Goal: Task Accomplishment & Management: Complete application form

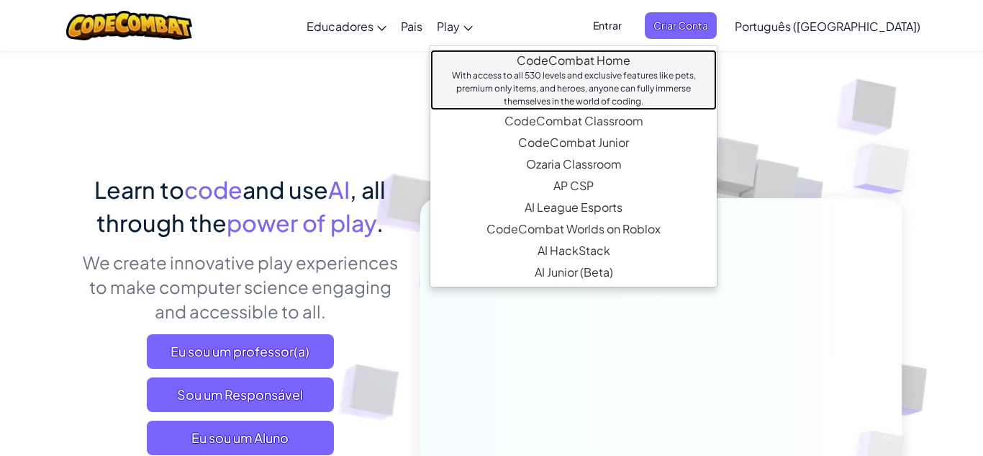
click at [543, 60] on link "CodeCombat Home With access to all 530 levels and exclusive features like pets,…" at bounding box center [573, 80] width 286 height 60
click at [553, 74] on div "With access to all 530 levels and exclusive features like pets, premium only it…" at bounding box center [574, 88] width 258 height 39
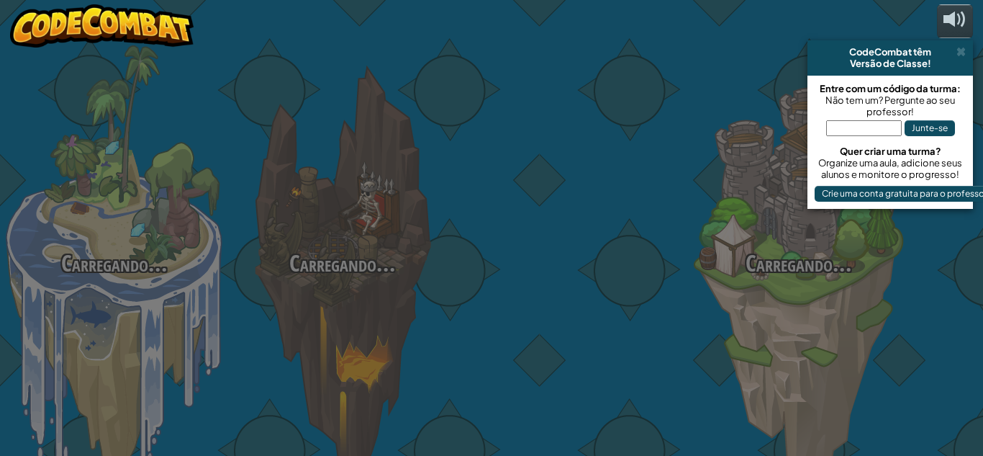
select select "pt-BR"
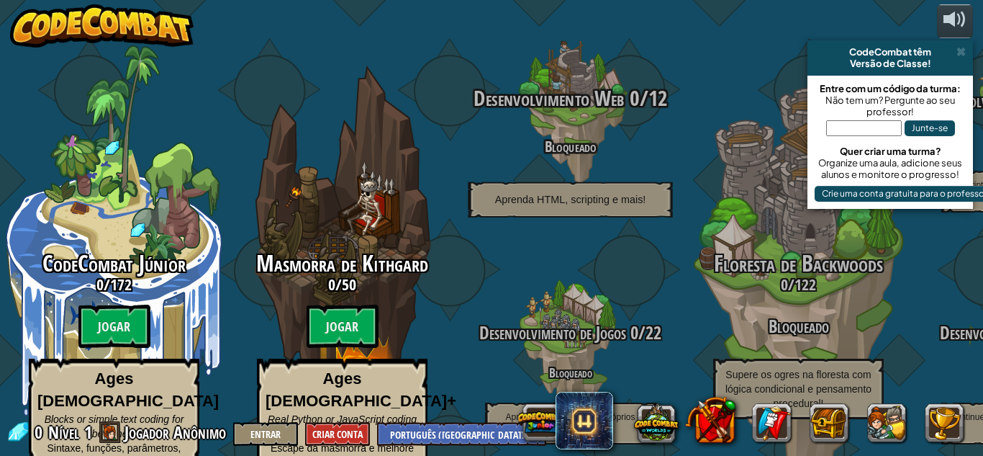
click at [614, 142] on div "Desenvolvimento Web 0 / 12 Bloqueado Aprenda HTML, scripting e mais!" at bounding box center [569, 151] width 273 height 131
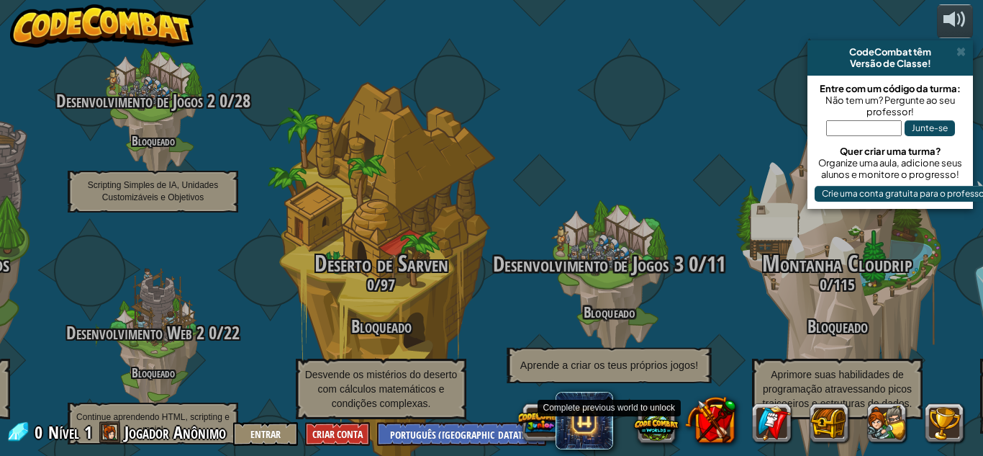
scroll to position [0, 10]
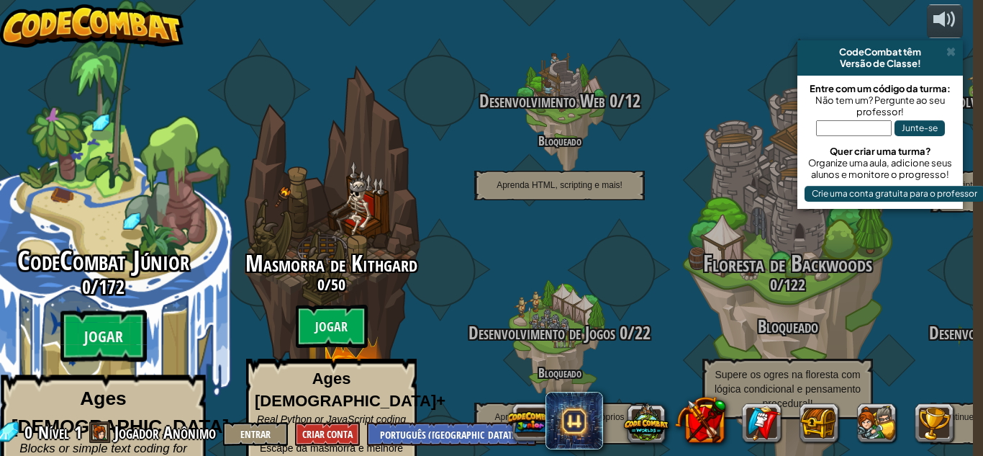
click at [107, 209] on div "CodeCombat Júnior 0 / 172 Jogar Ages [DEMOGRAPHIC_DATA] Blocks or simple text c…" at bounding box center [102, 274] width 273 height 548
select select "pt-BR"
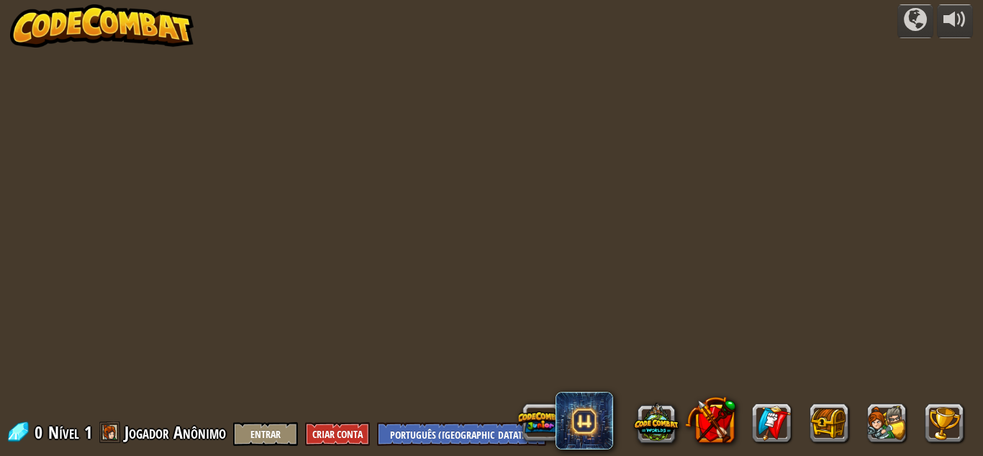
select select "pt-BR"
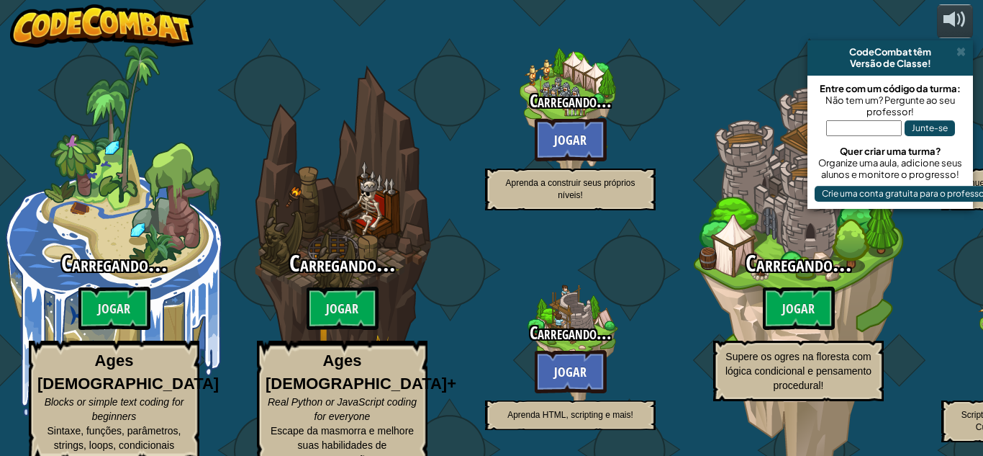
select select "pt-BR"
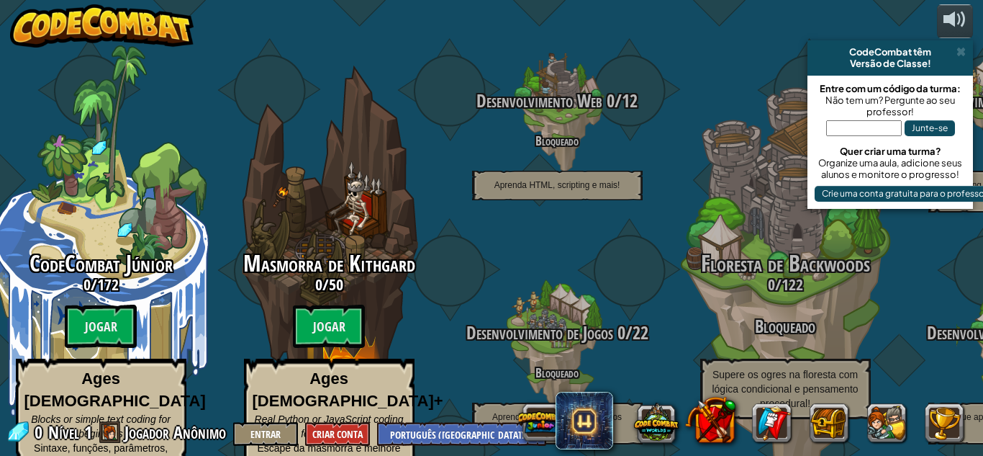
click at [843, 130] on input "text" at bounding box center [864, 128] width 76 height 16
type input "m"
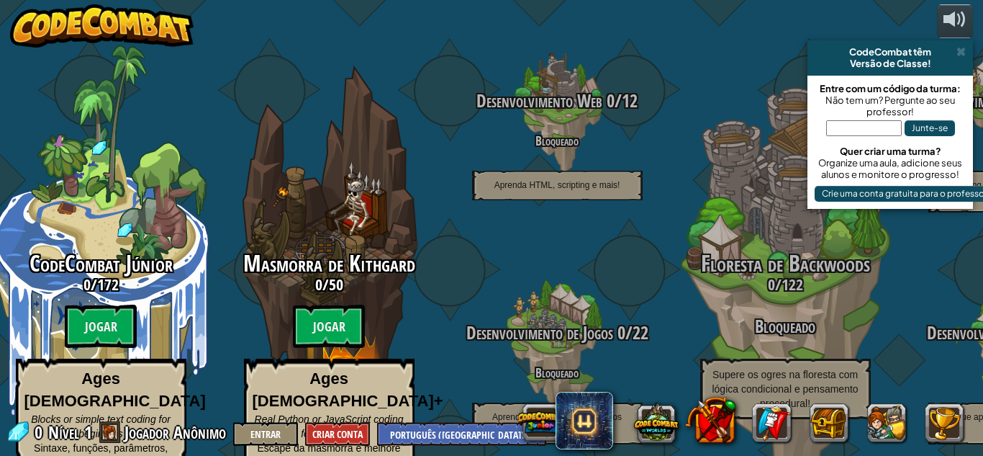
type input "m"
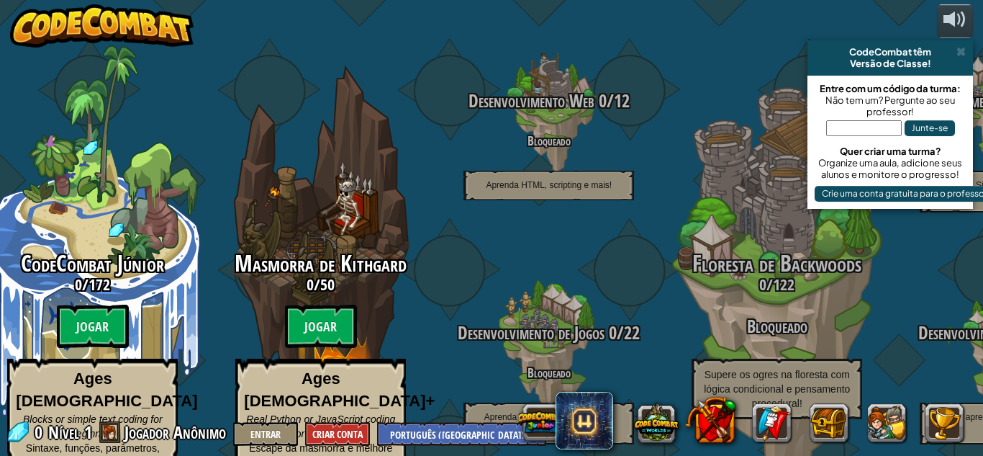
type input "m"
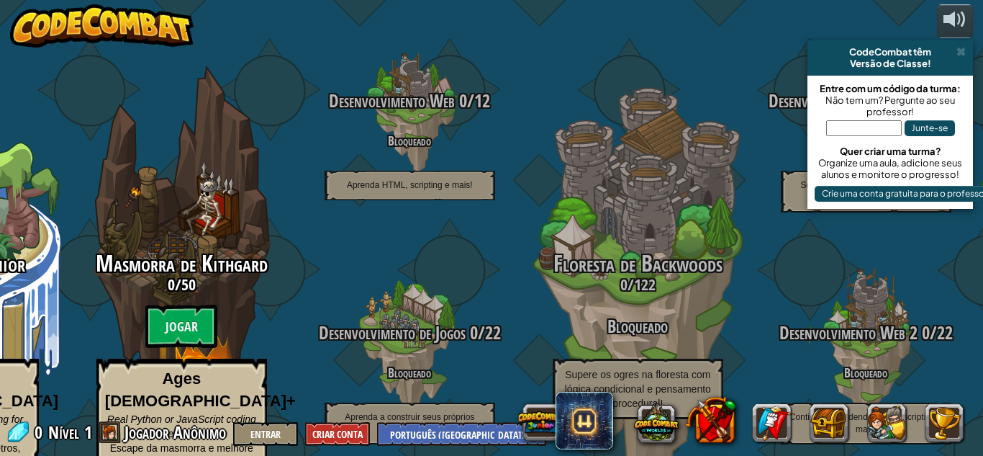
click at [866, 128] on input "text" at bounding box center [864, 128] width 76 height 16
type input "m"
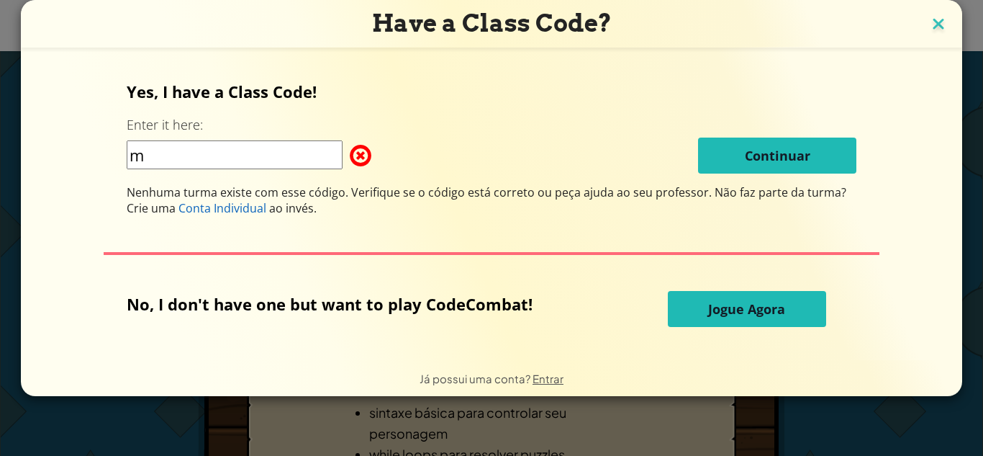
click at [938, 24] on img at bounding box center [938, 25] width 19 height 22
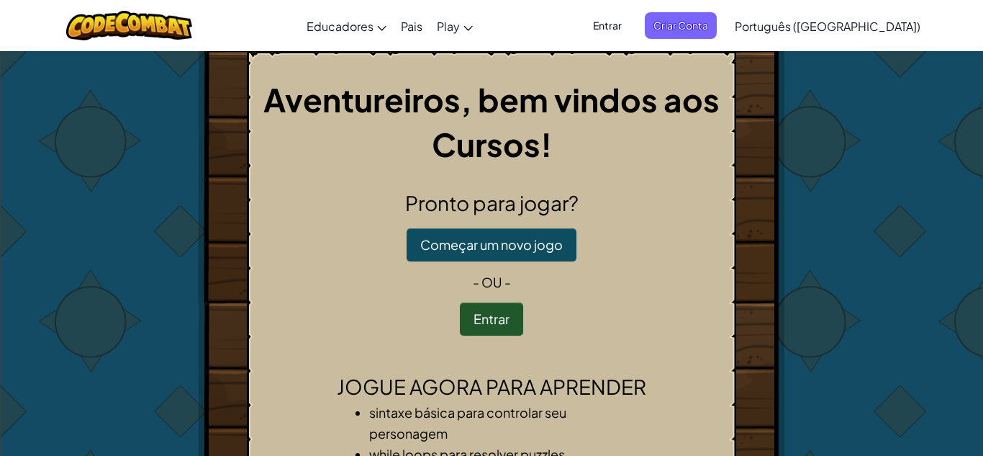
select select "pt-BR"
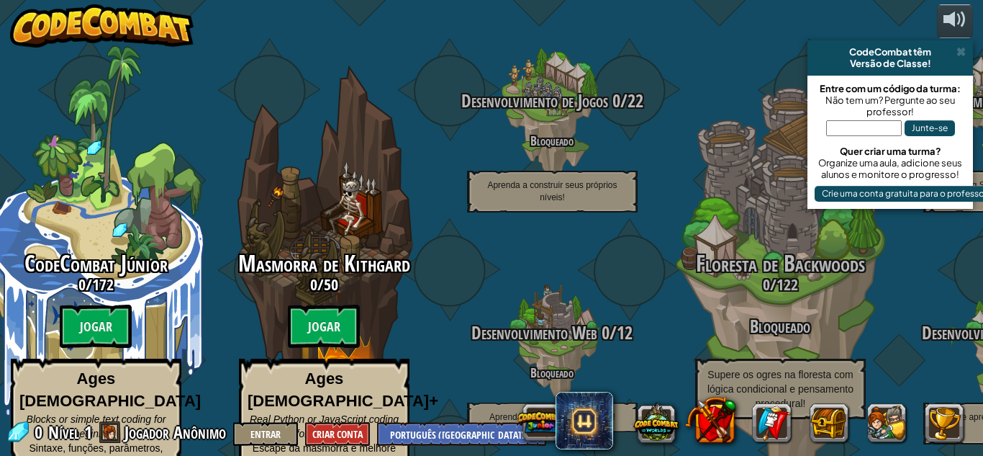
click at [830, 130] on input "text" at bounding box center [864, 128] width 76 height 16
type input "m"
click at [852, 120] on input "m" at bounding box center [864, 128] width 76 height 16
type input "n"
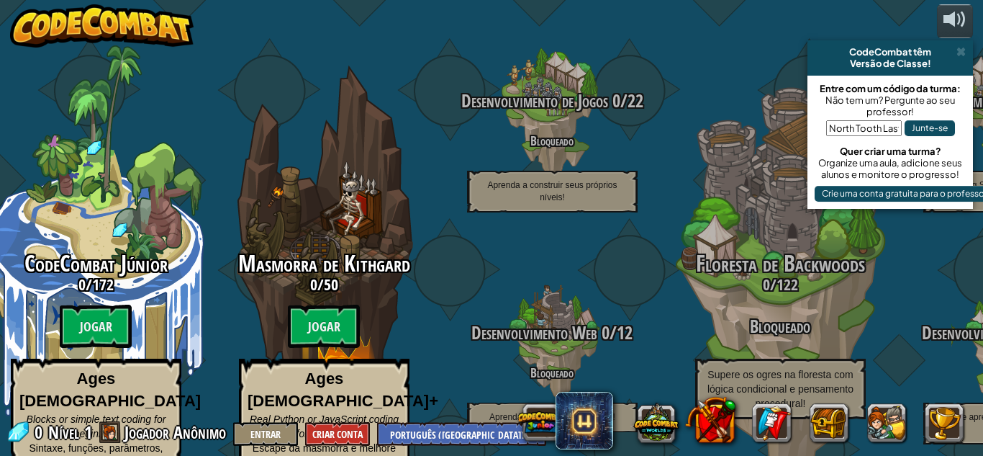
scroll to position [0, 3]
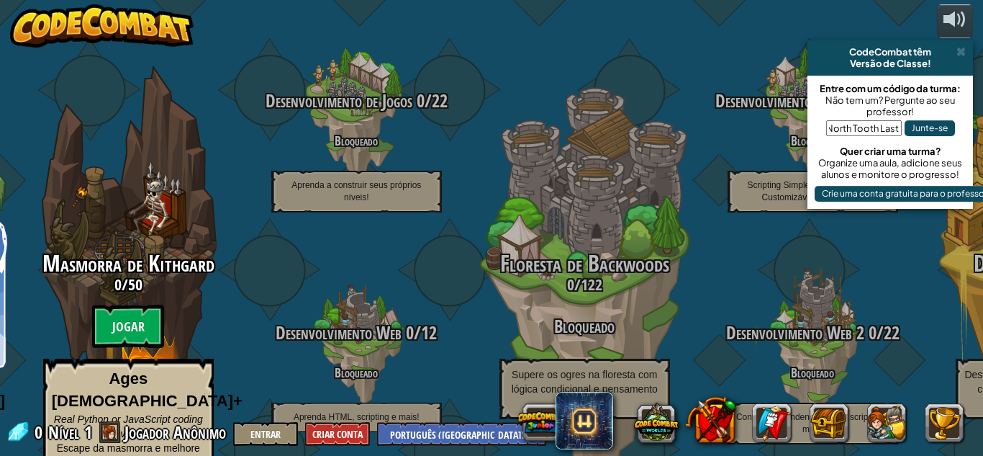
type input "North Tooth Last"
click at [920, 122] on button "Junte-se" at bounding box center [930, 128] width 50 height 16
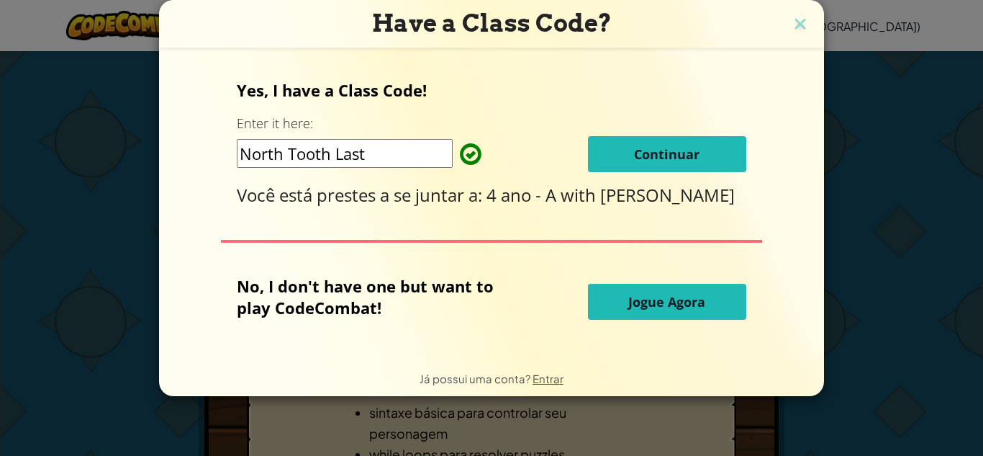
click at [692, 146] on span "Continuar" at bounding box center [666, 153] width 65 height 17
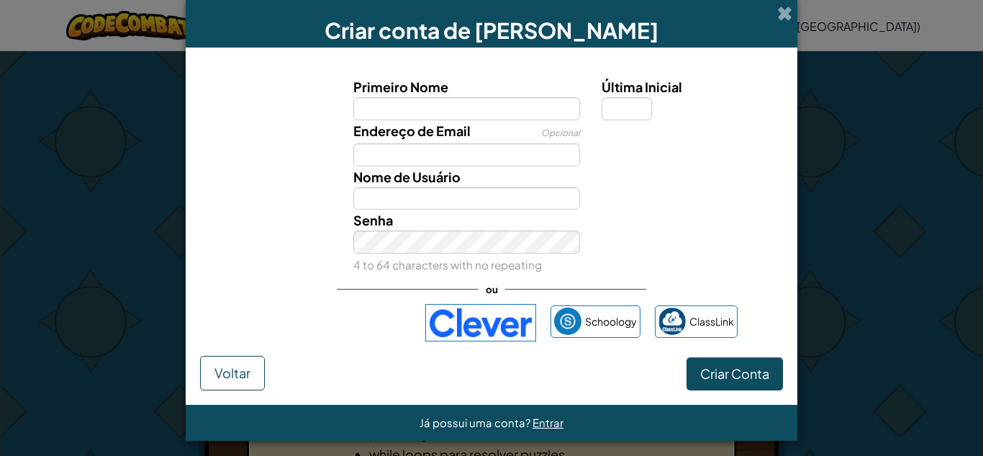
click at [361, 112] on input "Primeiro Nome" at bounding box center [466, 108] width 227 height 23
type input "m"
type input "Miguel"
click at [620, 105] on input "Última Inicial" at bounding box center [627, 108] width 50 height 23
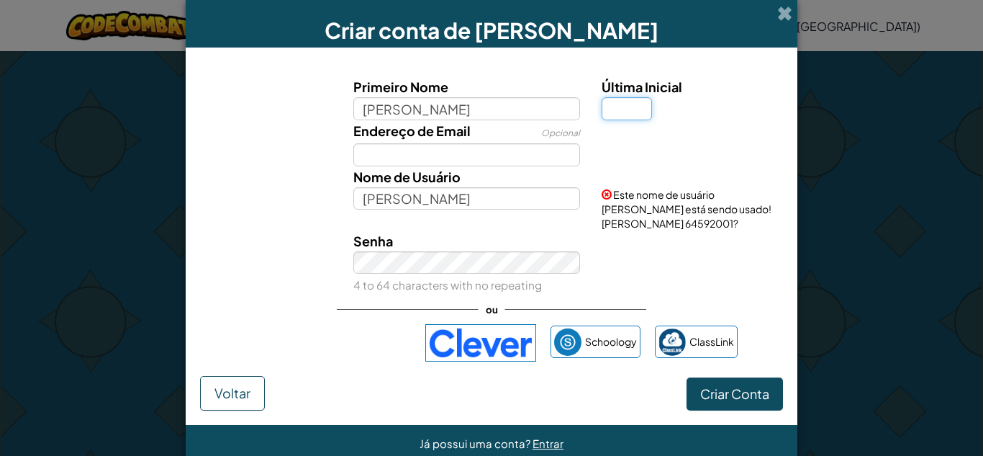
type input "l"
click at [381, 265] on div "Senha 4 to 64 characters with no repeating" at bounding box center [467, 262] width 249 height 65
click at [415, 198] on input "Miguel L" at bounding box center [466, 198] width 227 height 23
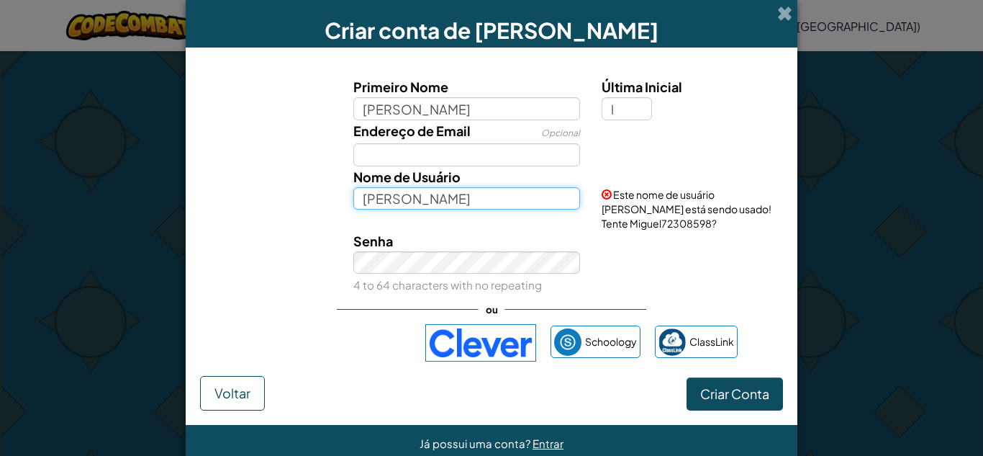
click at [412, 197] on input "Miguel" at bounding box center [466, 198] width 227 height 23
type input "[DOMAIN_NAME]"
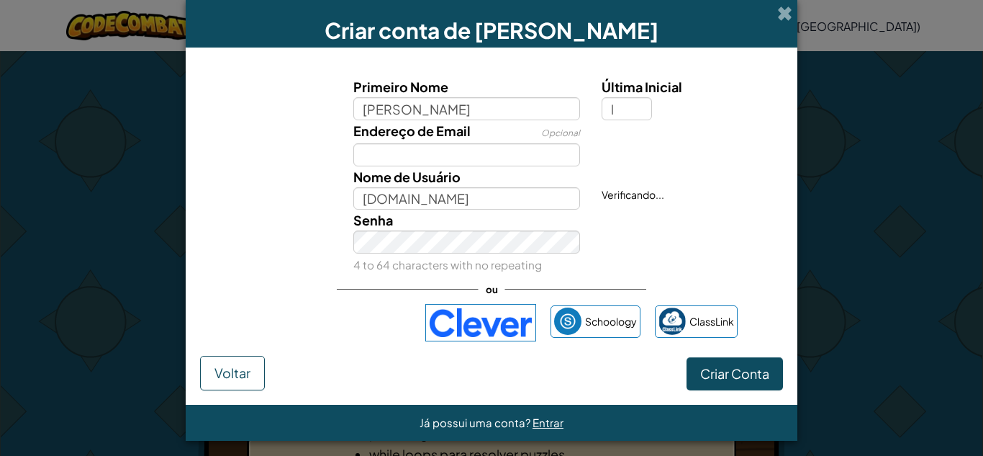
click at [691, 268] on div "Senha 4 to 64 characters with no repeating" at bounding box center [491, 241] width 597 height 65
click at [707, 256] on div "Senha 4 to 64 characters with no repeating" at bounding box center [491, 241] width 597 height 65
click at [713, 258] on div "Senha 4 to 64 characters with no repeating" at bounding box center [491, 241] width 597 height 65
click at [350, 278] on div "ou" at bounding box center [491, 289] width 309 height 30
click at [725, 383] on button "Criar Conta" at bounding box center [734, 373] width 96 height 33
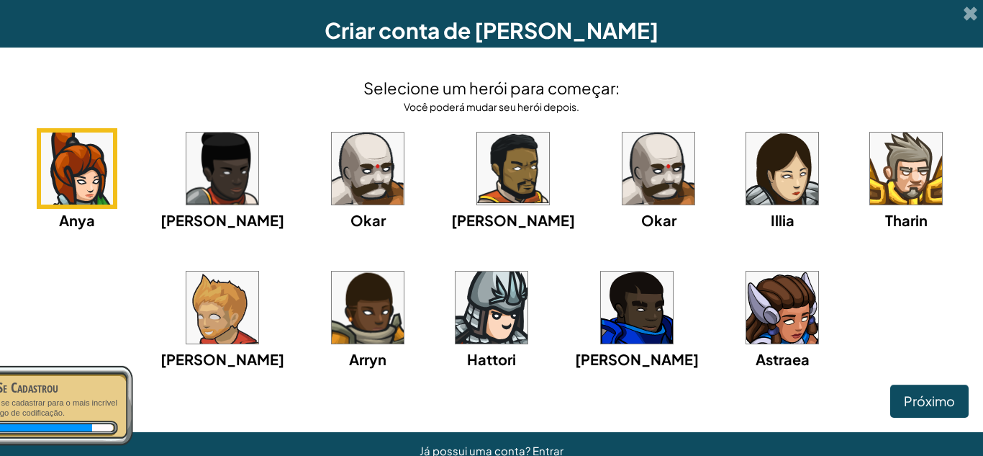
click at [717, 381] on div "Anya Ida Okar Alejandro Okar Illia Tharin Ned Arryn Hattori Gordon Astraea" at bounding box center [491, 267] width 954 height 278
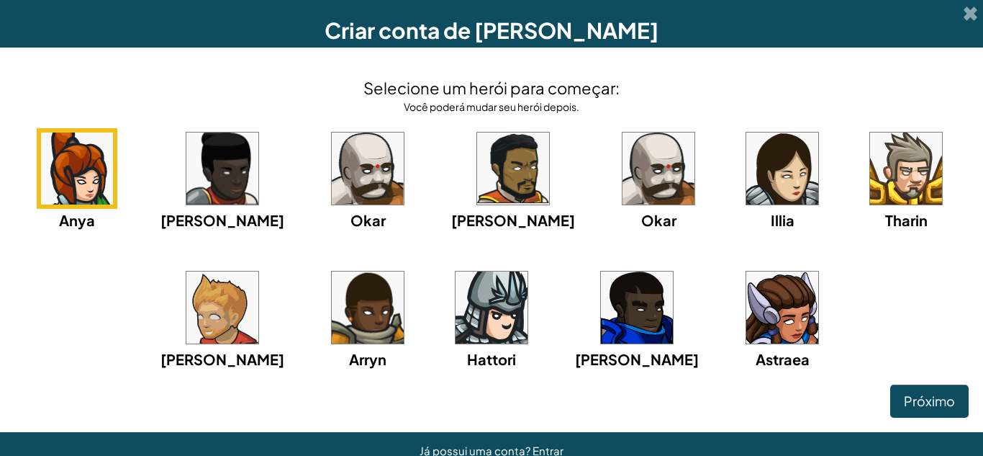
click at [223, 301] on img at bounding box center [222, 307] width 72 height 72
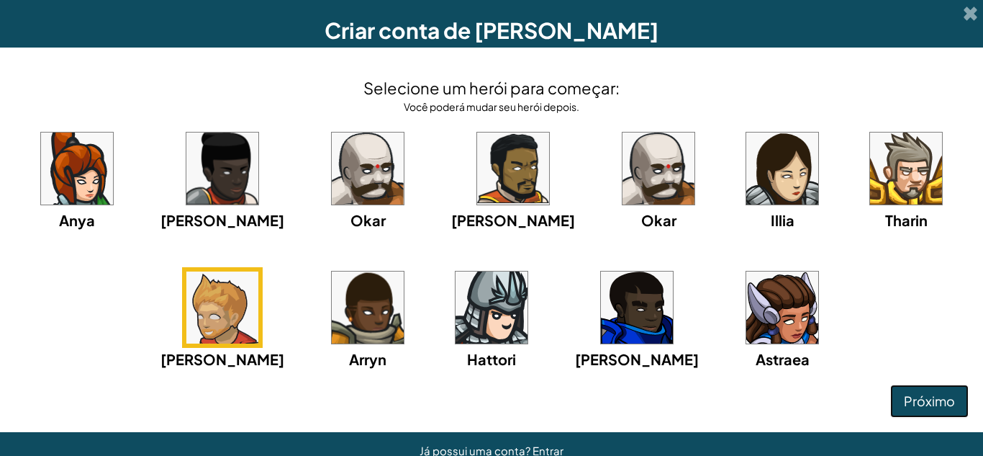
click at [904, 405] on span "Próximo" at bounding box center [929, 400] width 51 height 17
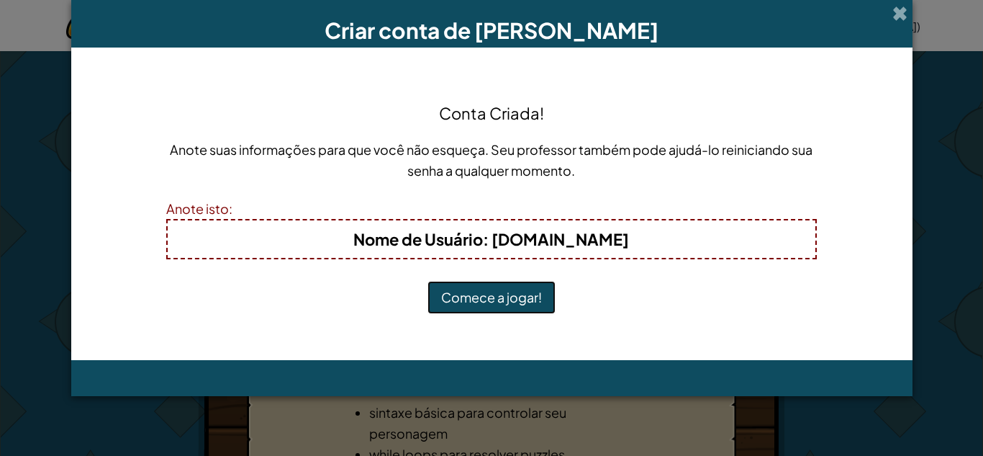
click at [448, 294] on button "Comece a jogar!" at bounding box center [491, 297] width 128 height 33
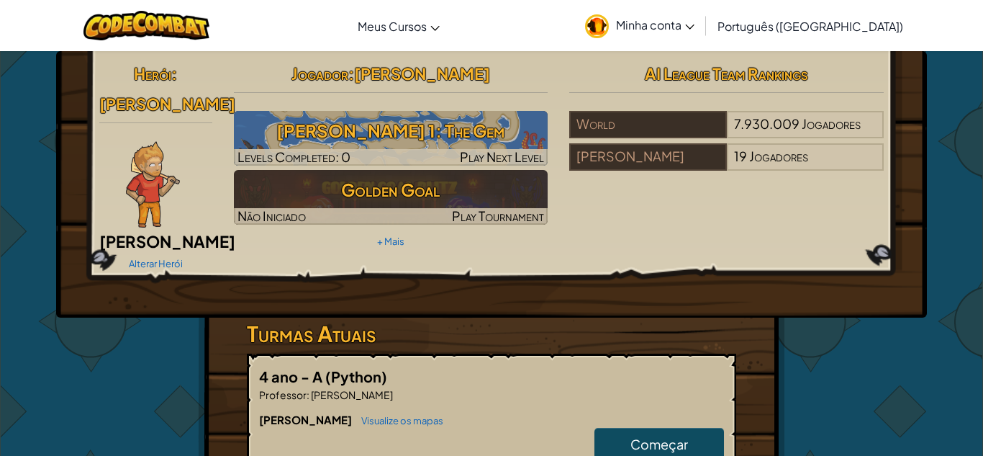
click at [648, 435] on span "Começar" at bounding box center [659, 443] width 58 height 17
select select "pt-BR"
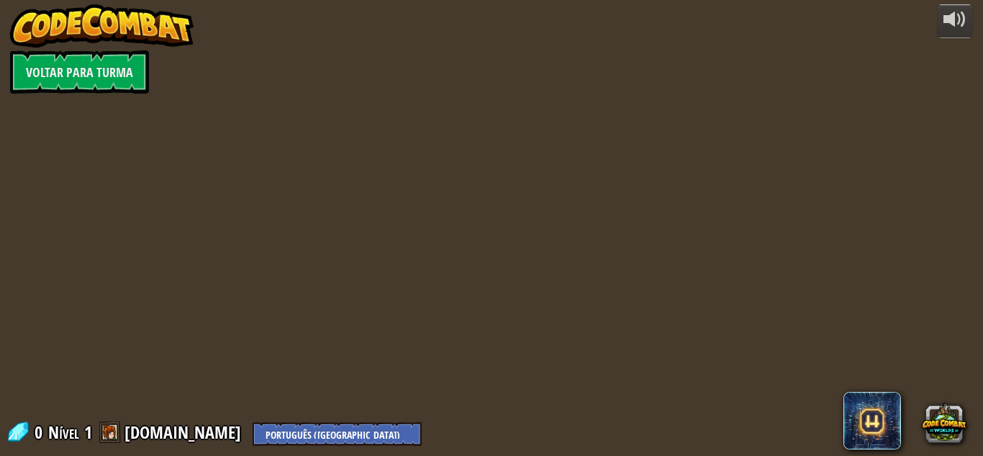
select select "pt-BR"
click at [648, 419] on div at bounding box center [491, 228] width 656 height 456
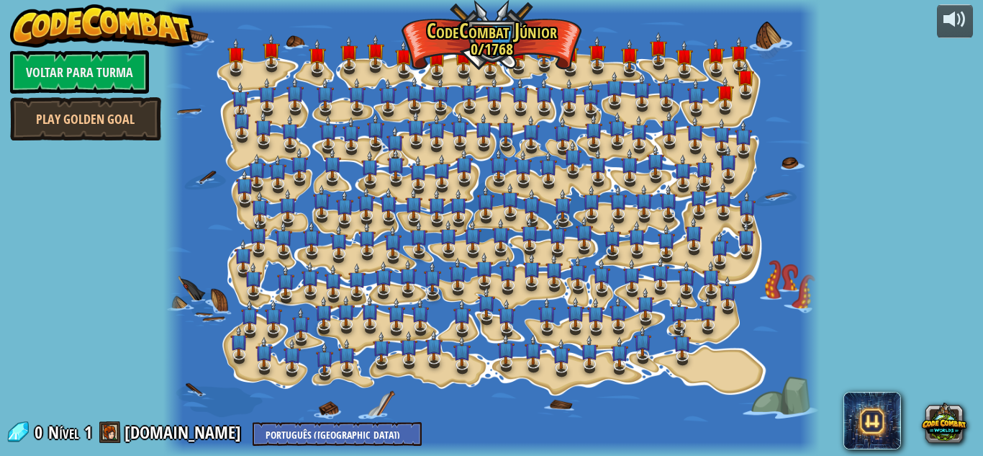
select select "pt-BR"
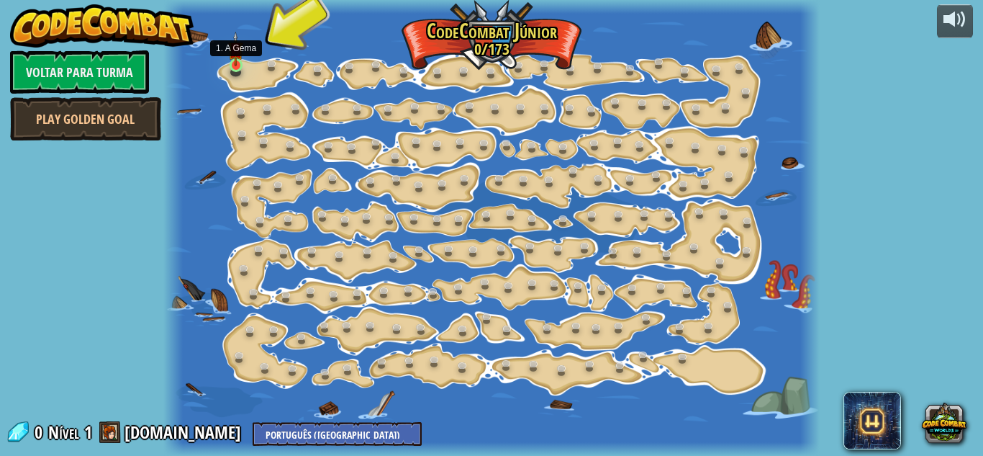
click at [239, 53] on img at bounding box center [235, 49] width 15 height 35
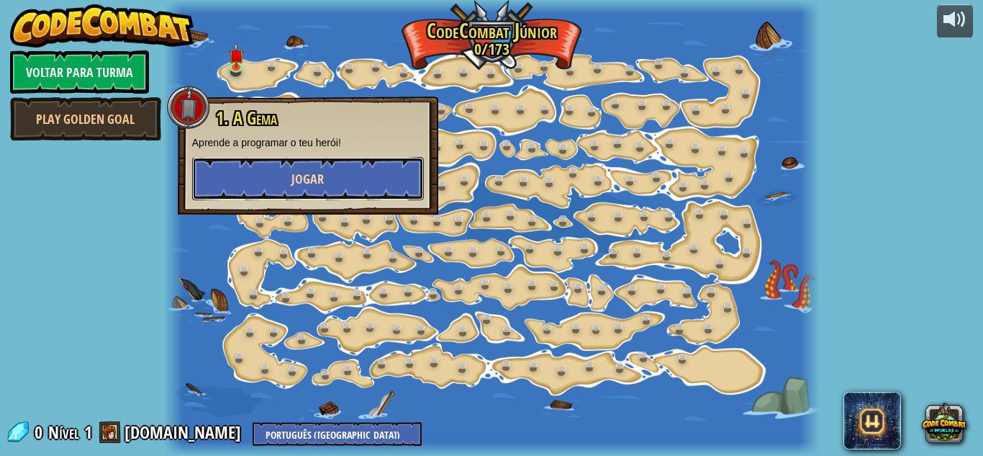
click at [304, 182] on span "Jogar" at bounding box center [307, 179] width 32 height 18
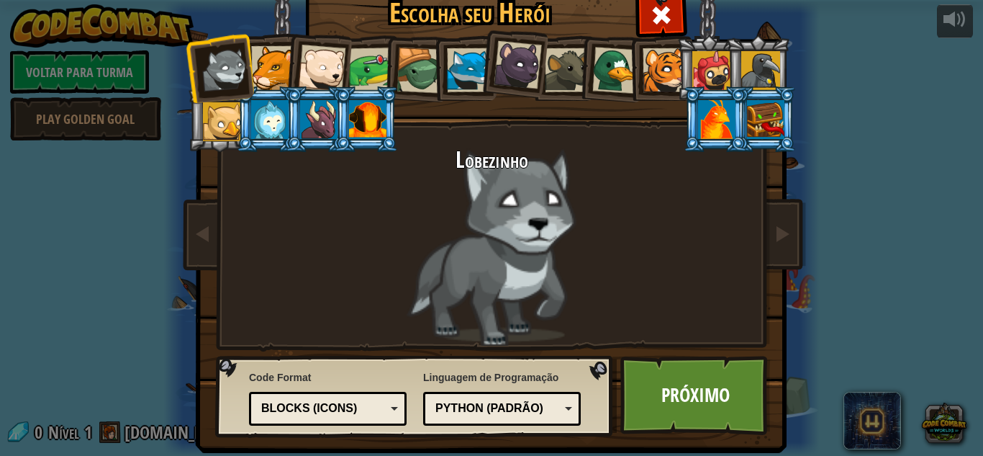
click at [255, 60] on div at bounding box center [273, 68] width 44 height 44
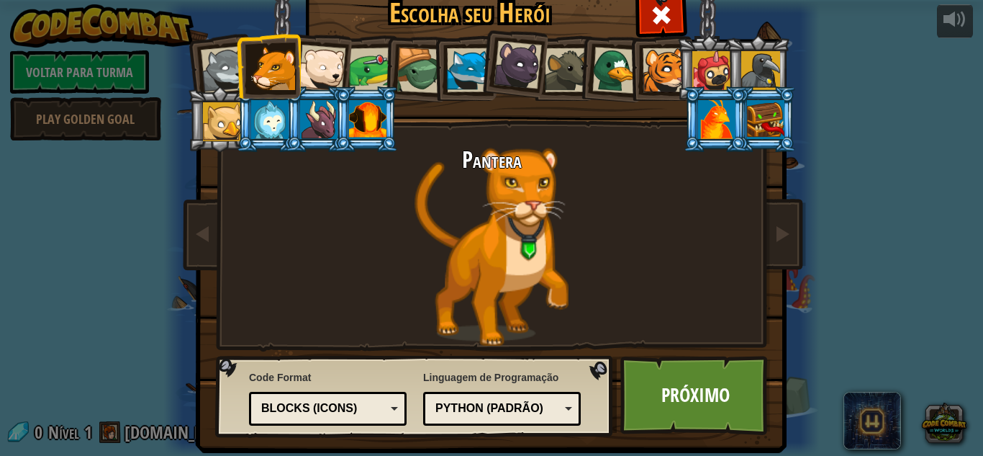
click at [721, 129] on div at bounding box center [716, 119] width 37 height 39
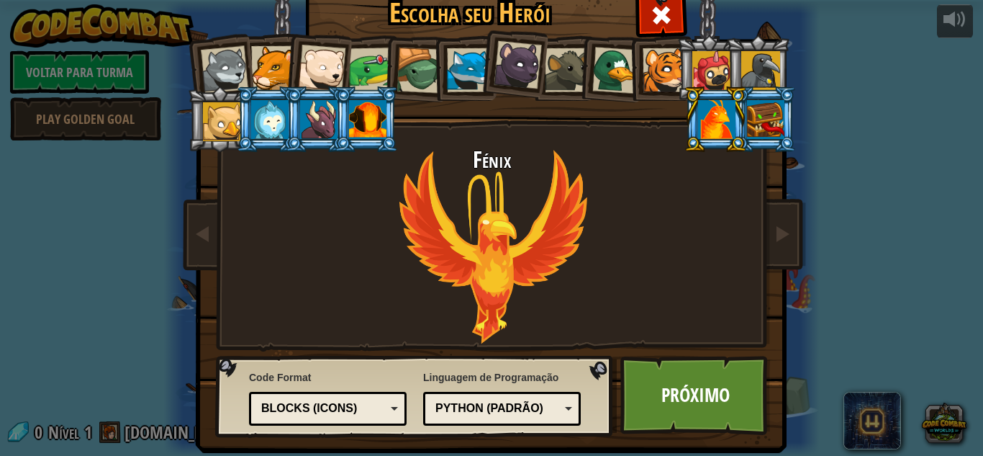
click at [661, 334] on div "Fénix" at bounding box center [492, 247] width 540 height 198
click at [637, 412] on link "Próximo" at bounding box center [695, 394] width 150 height 79
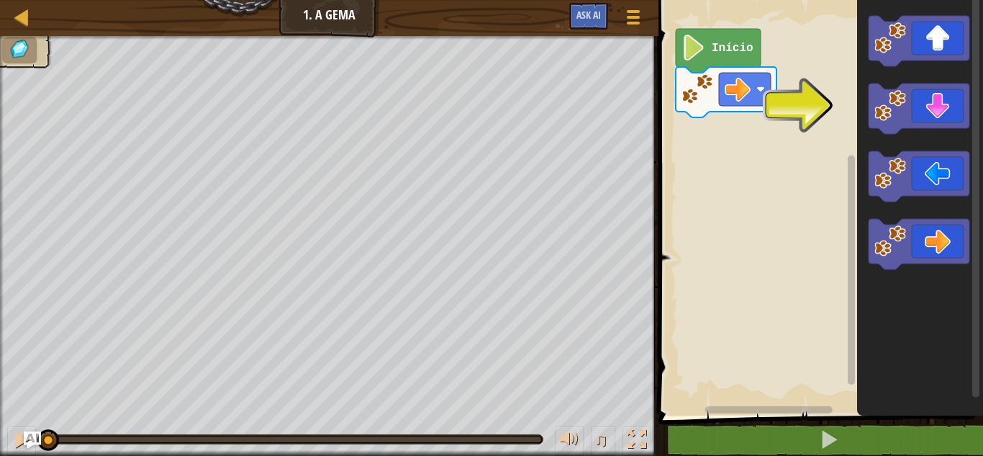
select select "pt-BR"
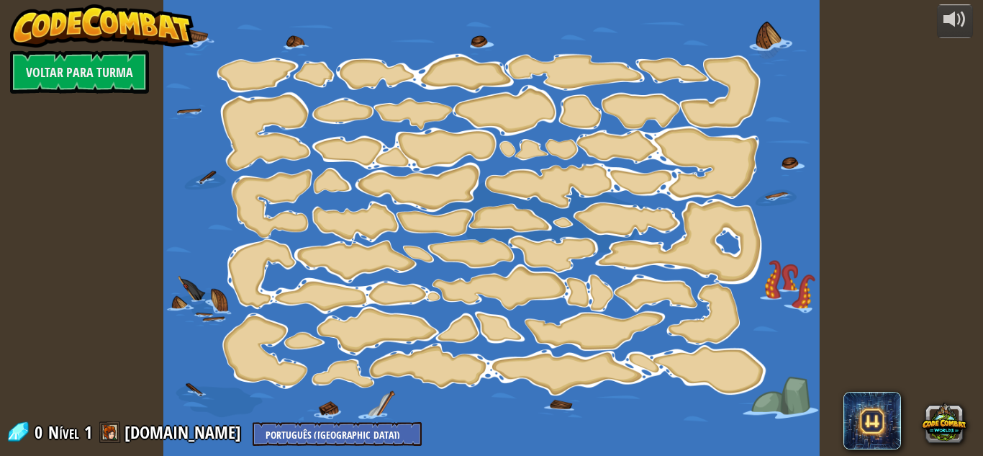
select select "pt-BR"
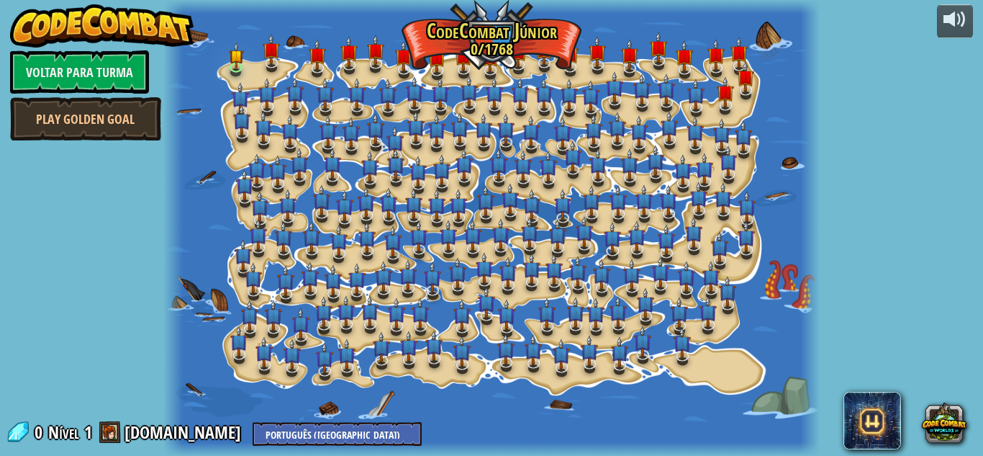
select select "pt-BR"
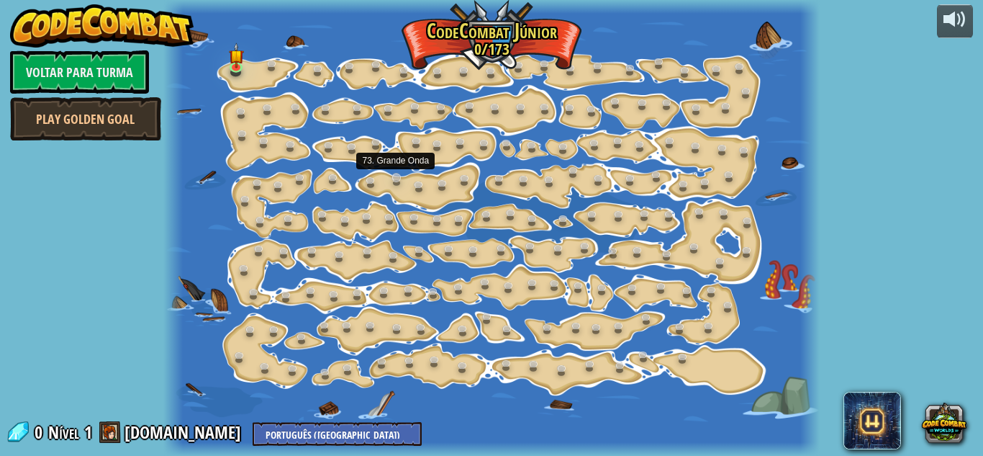
select select "pt-BR"
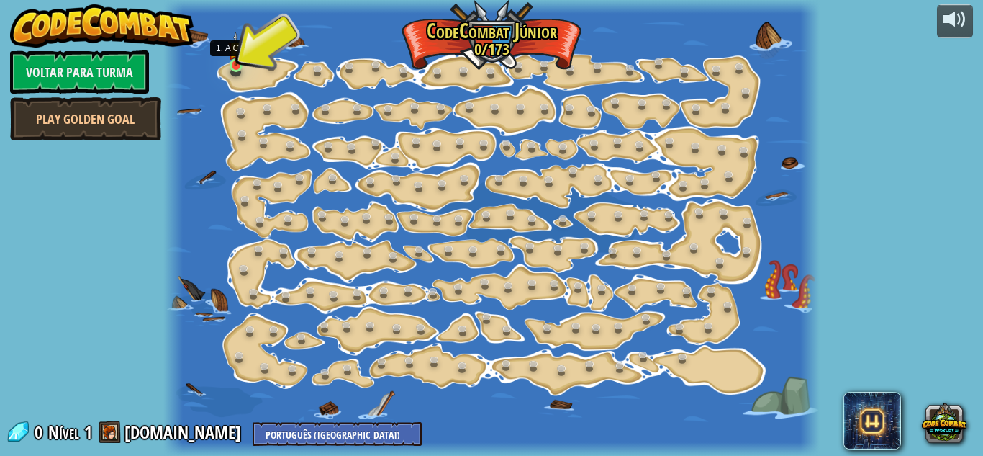
click at [240, 51] on img at bounding box center [235, 49] width 15 height 35
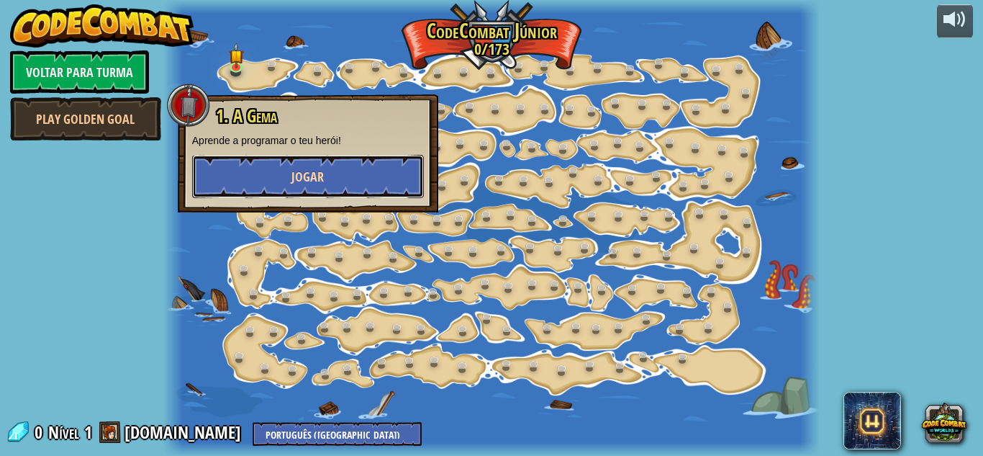
click at [325, 186] on button "Jogar" at bounding box center [308, 176] width 232 height 43
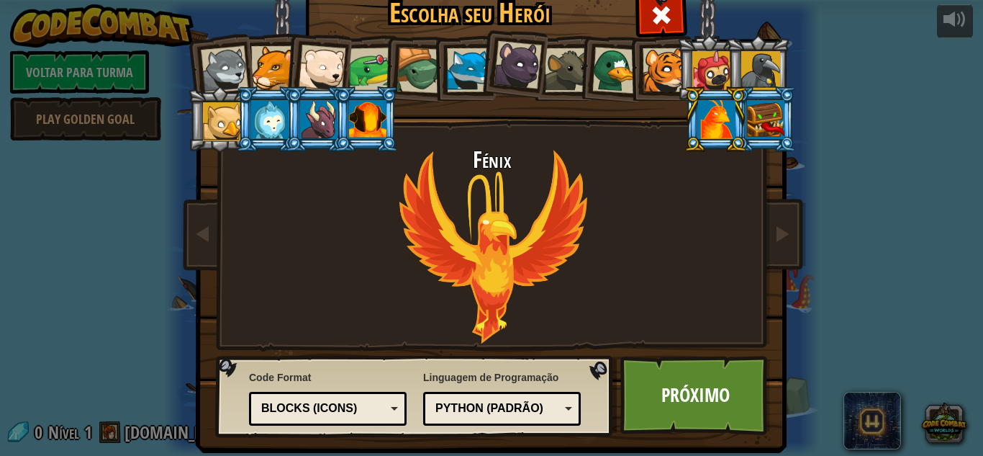
click at [535, 400] on div "Python (Padrão)" at bounding box center [497, 408] width 124 height 17
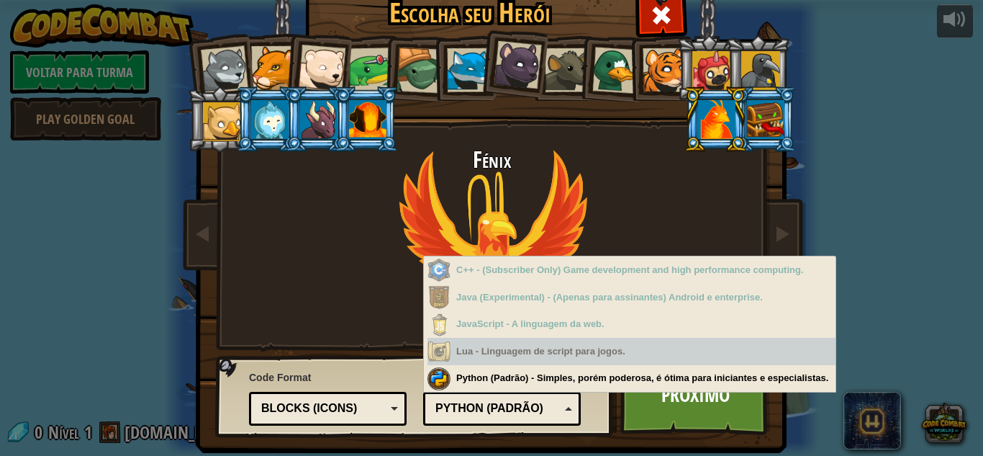
click at [295, 333] on div "Fénix" at bounding box center [492, 247] width 540 height 198
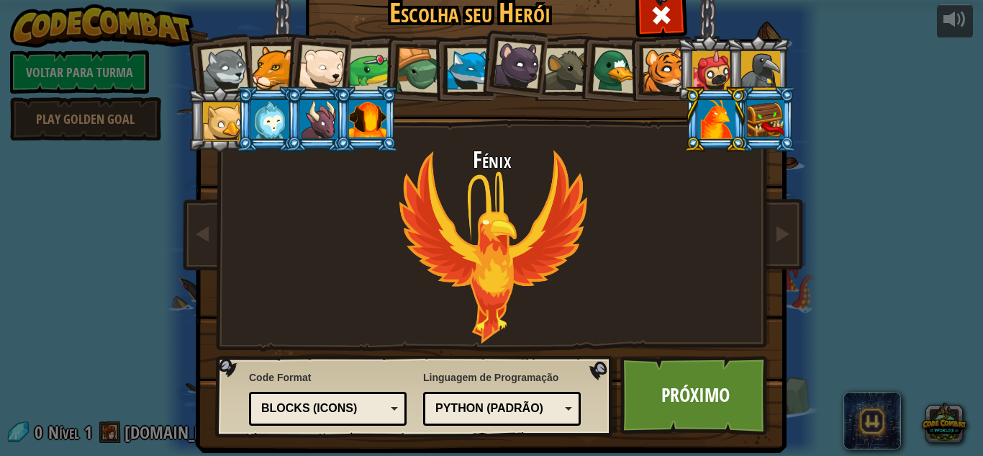
click at [332, 420] on div "Text code Blocks and code Blocks Blocks (Icons) Blocks (Icons)" at bounding box center [328, 408] width 158 height 34
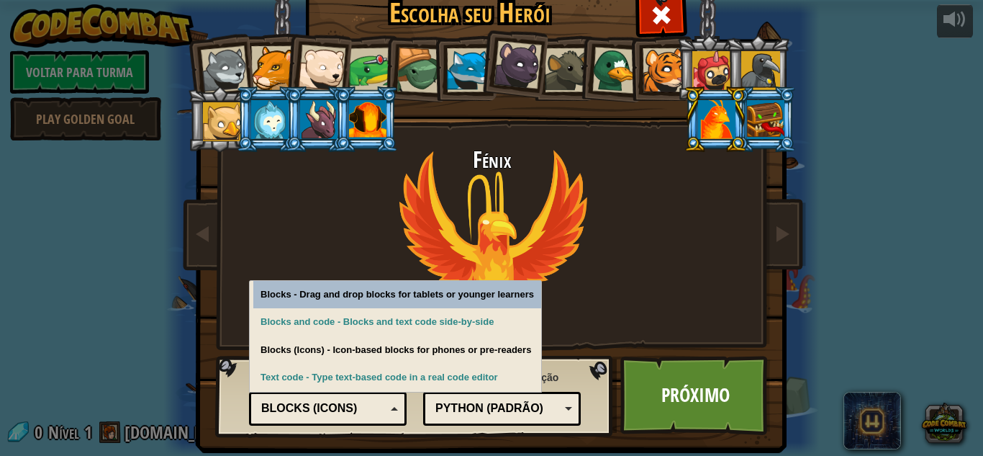
click at [405, 156] on h2 "Fénix" at bounding box center [492, 160] width 540 height 25
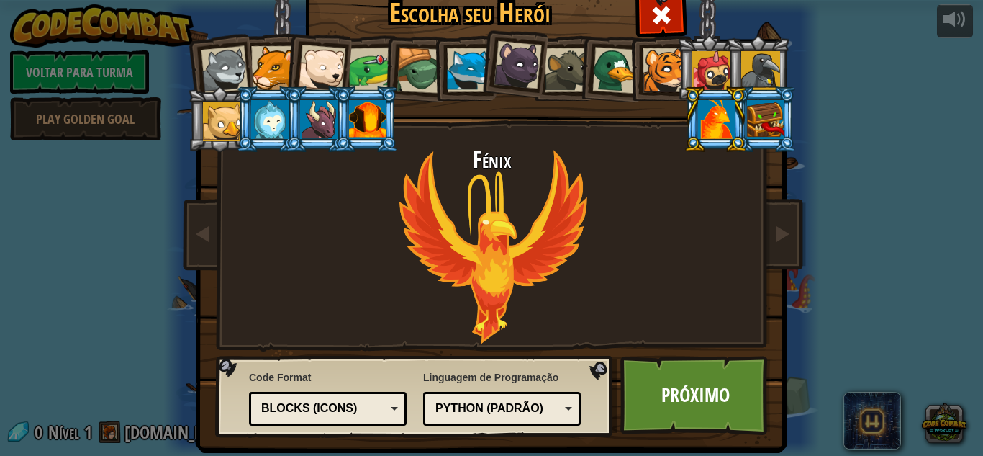
click at [374, 127] on div at bounding box center [367, 119] width 37 height 39
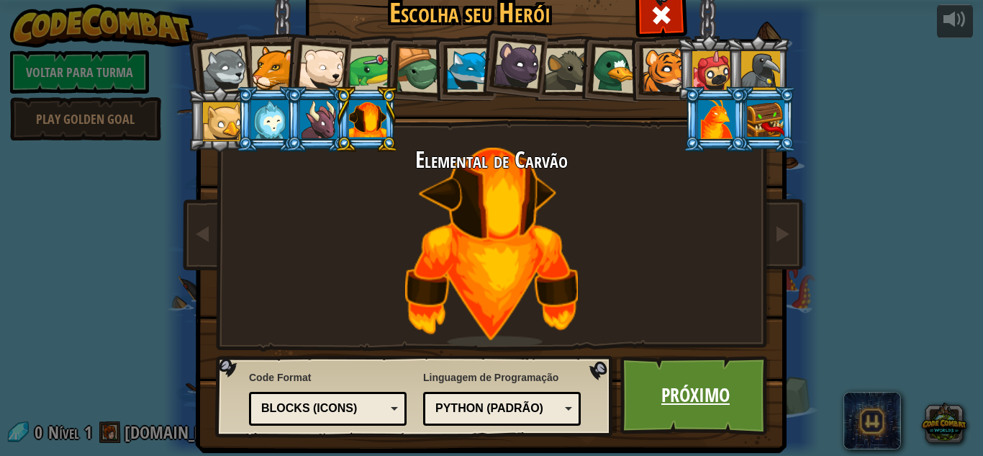
click at [711, 412] on link "Próximo" at bounding box center [695, 394] width 150 height 79
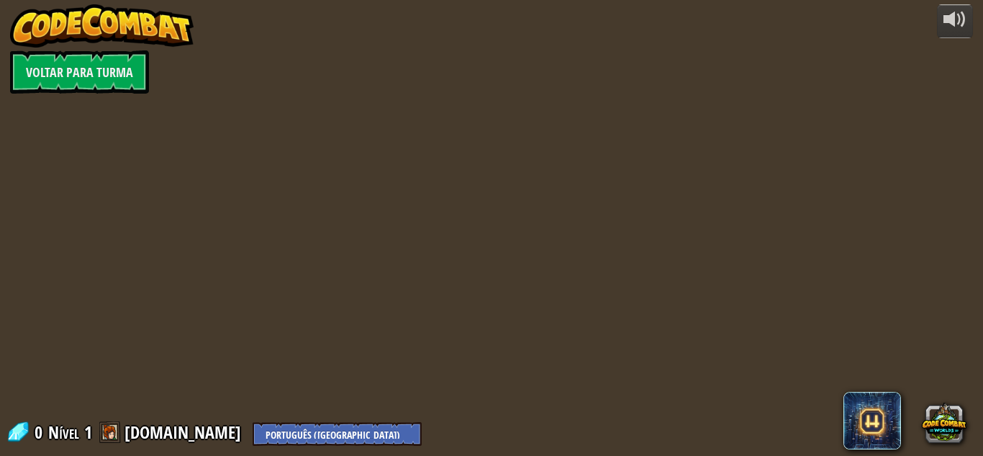
select select "pt-BR"
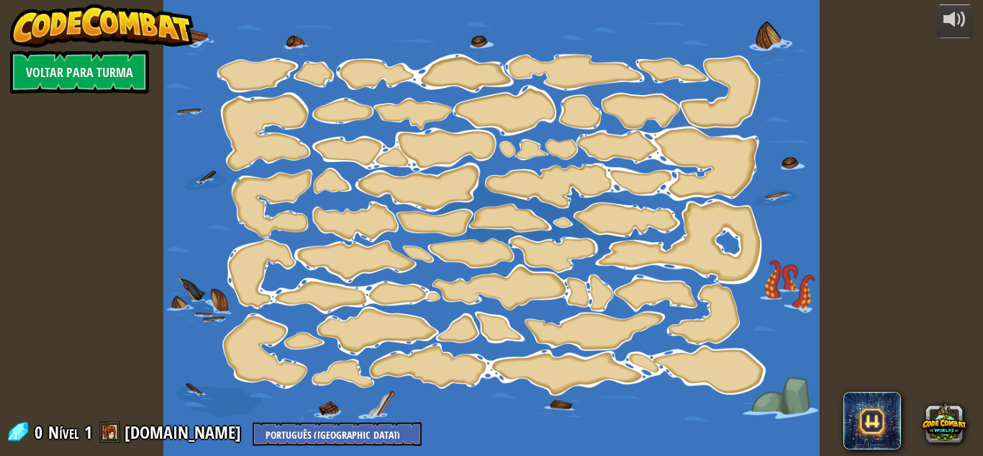
select select "pt-BR"
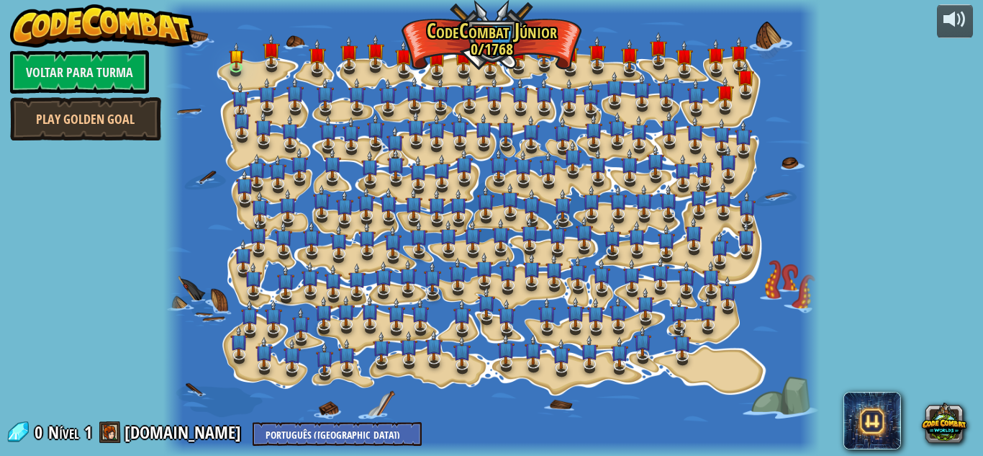
select select "pt-BR"
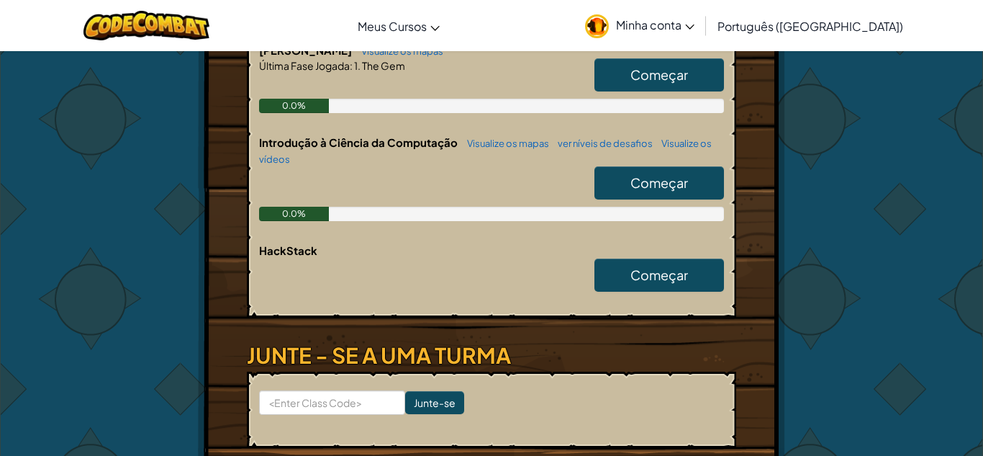
scroll to position [395, 0]
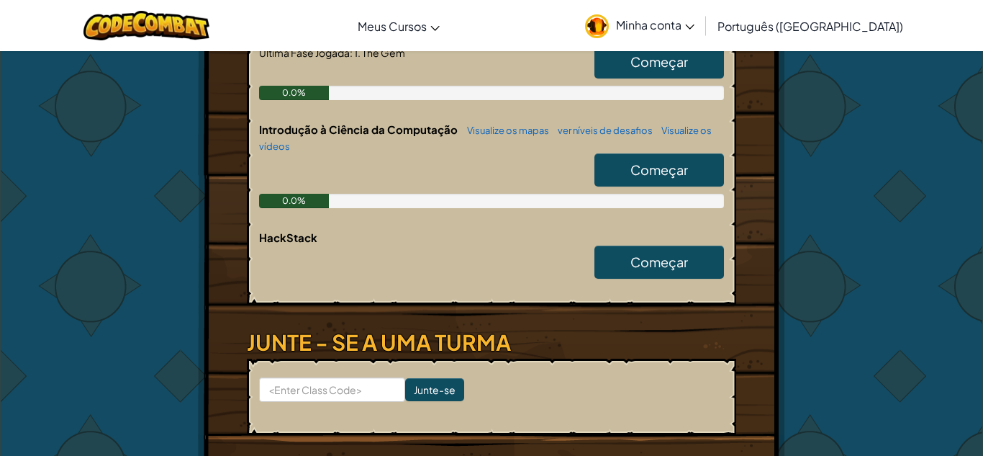
click at [692, 167] on link "Começar" at bounding box center [659, 169] width 130 height 33
select select "pt-BR"
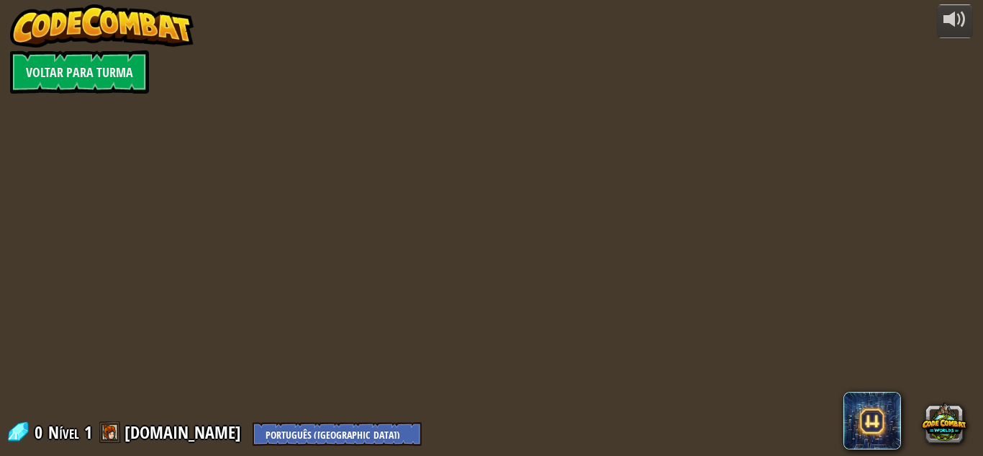
select select "pt-BR"
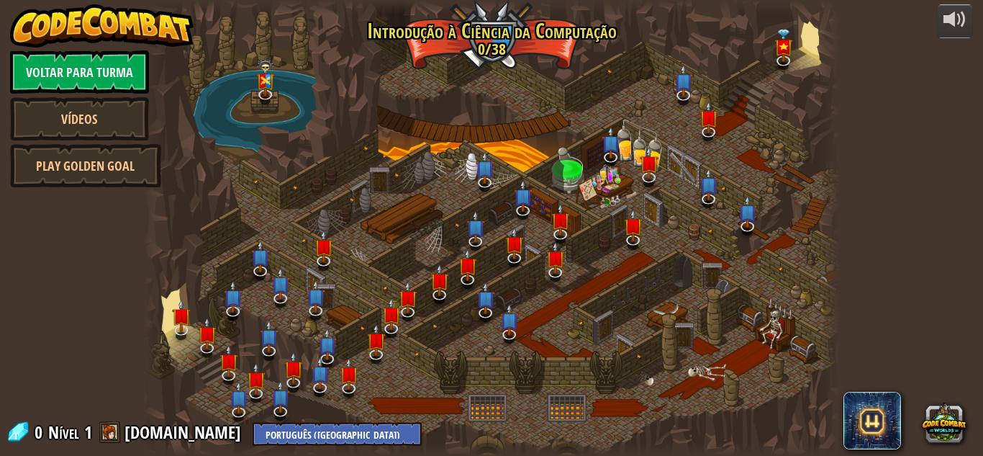
select select "pt-BR"
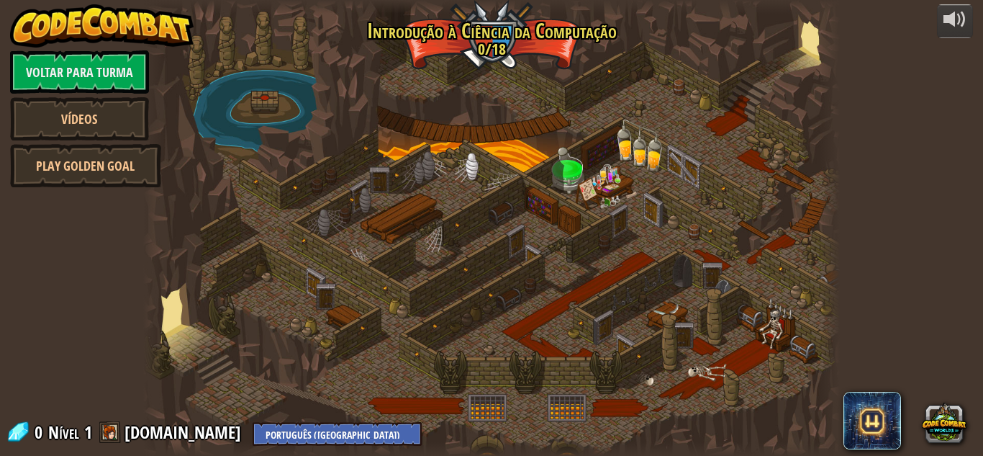
select select "pt-BR"
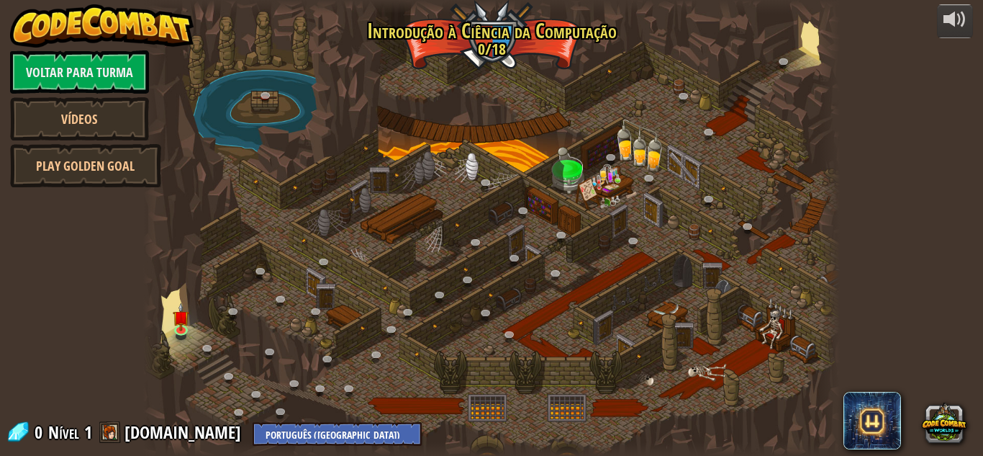
select select "pt-BR"
click at [181, 330] on link at bounding box center [183, 330] width 29 height 29
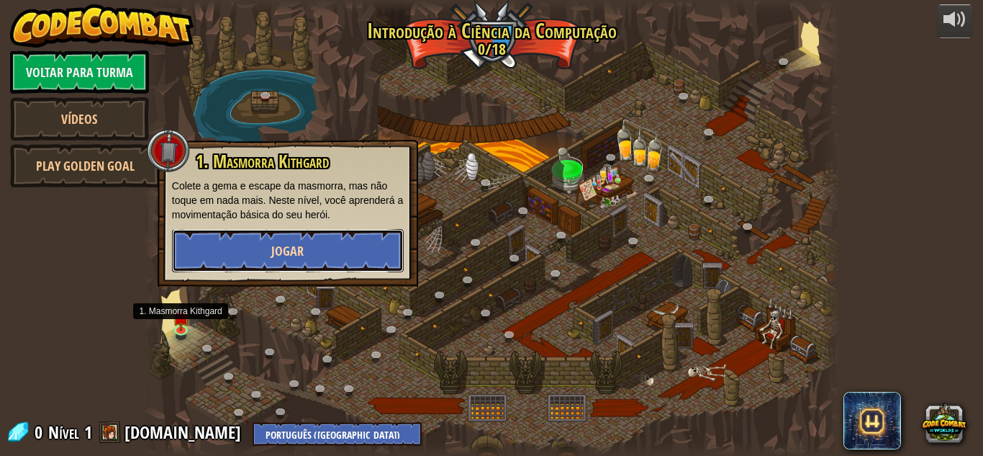
click at [312, 243] on button "Jogar" at bounding box center [288, 250] width 232 height 43
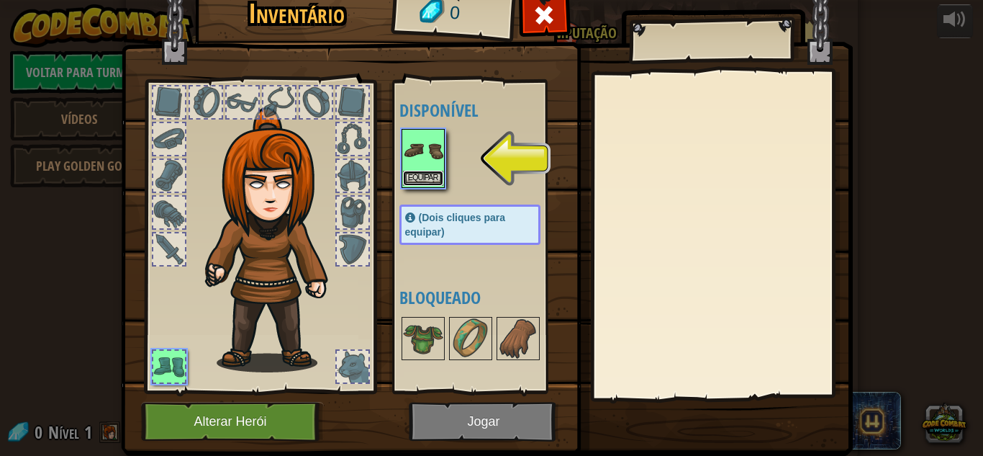
click at [432, 181] on button "Equipar" at bounding box center [423, 178] width 40 height 15
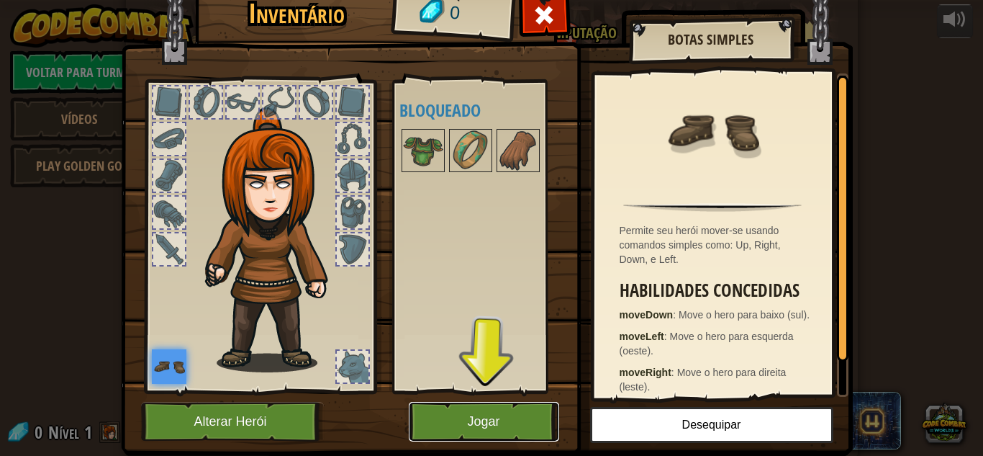
click at [530, 424] on button "Jogar" at bounding box center [484, 422] width 150 height 40
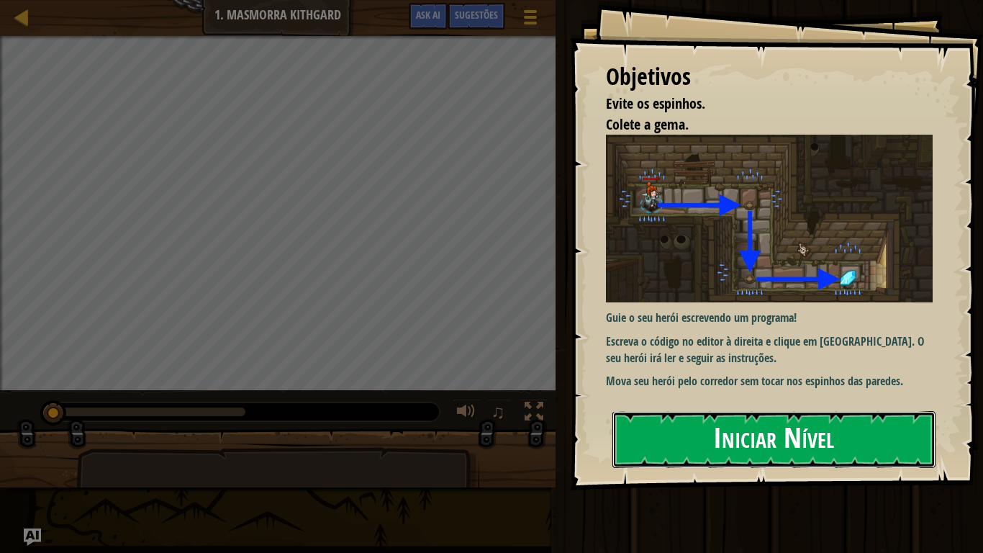
click at [843, 448] on button "Iniciar Nível" at bounding box center [773, 439] width 323 height 57
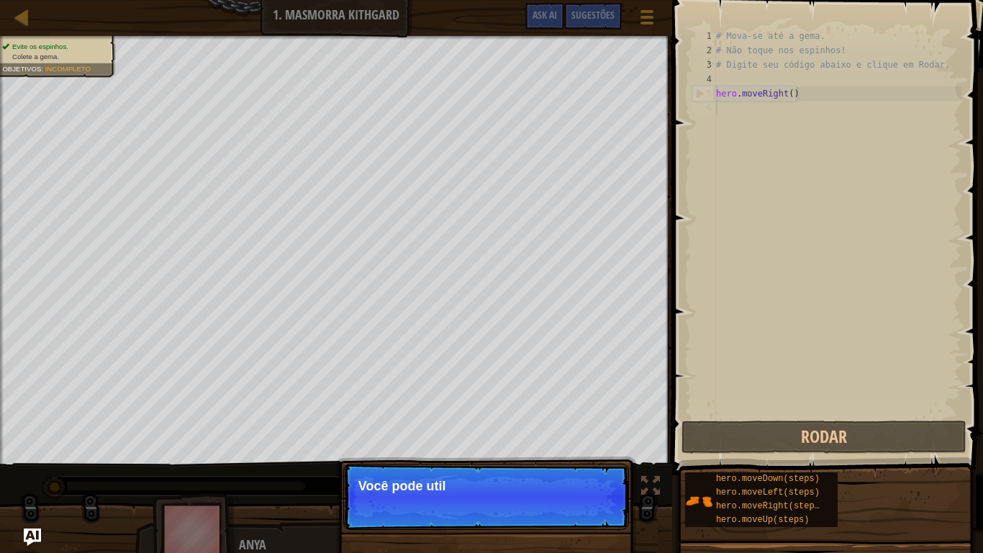
click at [571, 455] on p "Continuar Você pode util" at bounding box center [486, 496] width 286 height 66
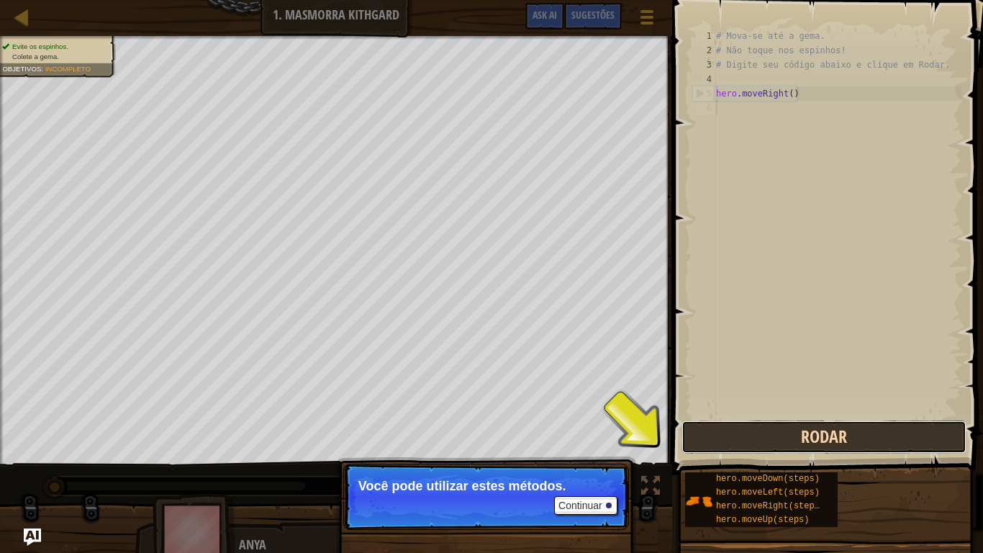
click at [732, 432] on button "Rodar" at bounding box center [823, 436] width 285 height 33
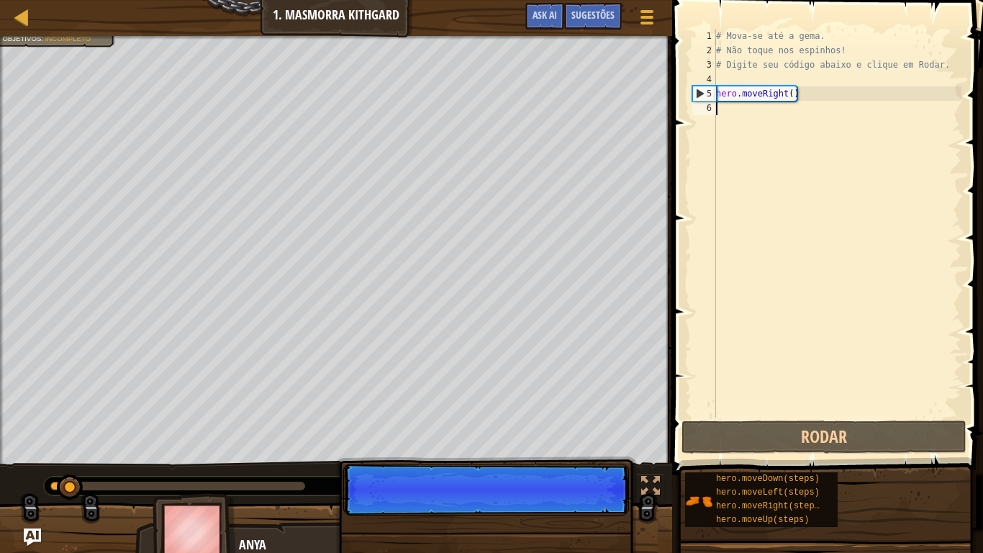
scroll to position [6, 0]
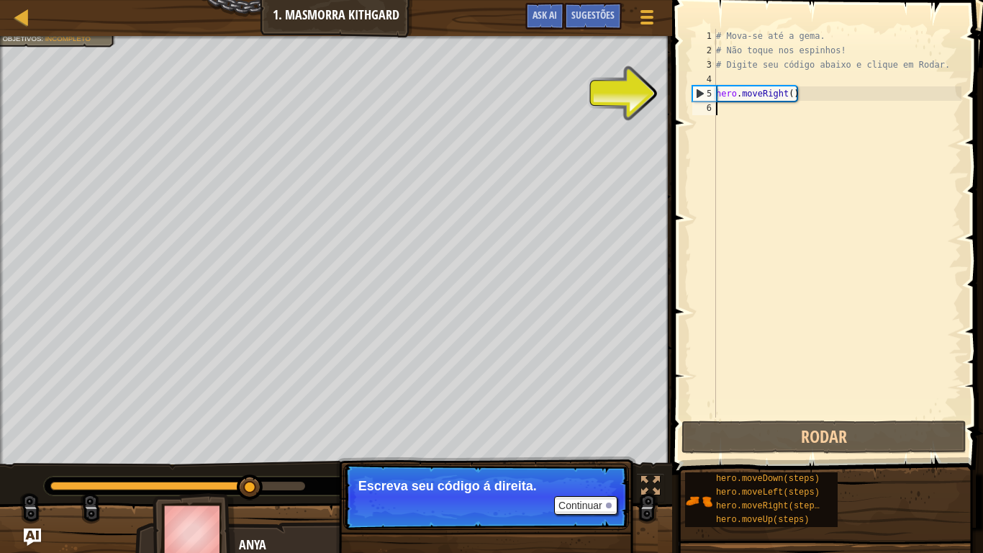
click at [780, 106] on div "# Mova-se até a gema. # Não toque nos espinhos! # Digite seu código abaixo e cl…" at bounding box center [837, 237] width 248 height 417
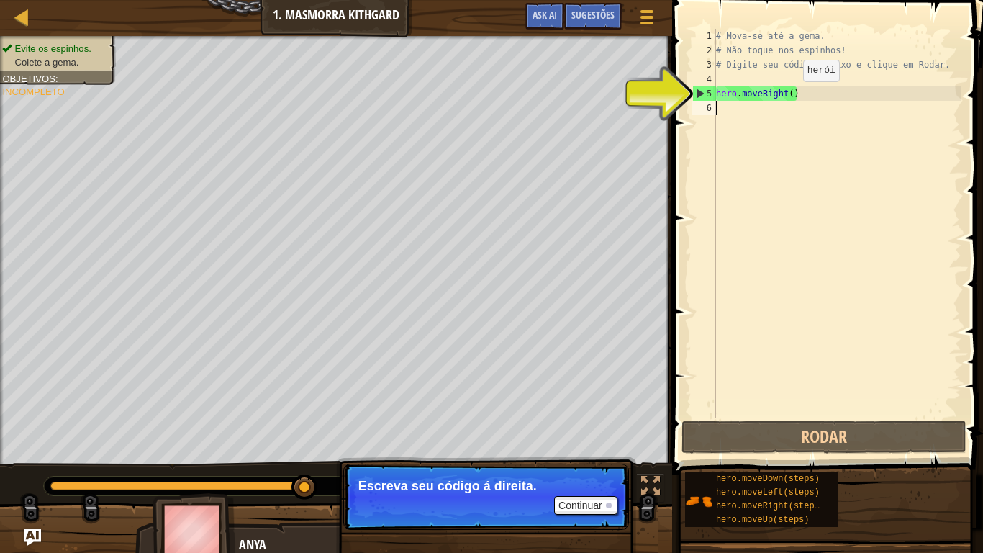
click at [790, 95] on div "# Mova-se até a gema. # Não toque nos espinhos! # Digite seu código abaixo e cl…" at bounding box center [837, 237] width 248 height 417
click at [792, 92] on div "# Mova-se até a gema. # Não toque nos espinhos! # Digite seu código abaixo e cl…" at bounding box center [837, 237] width 248 height 417
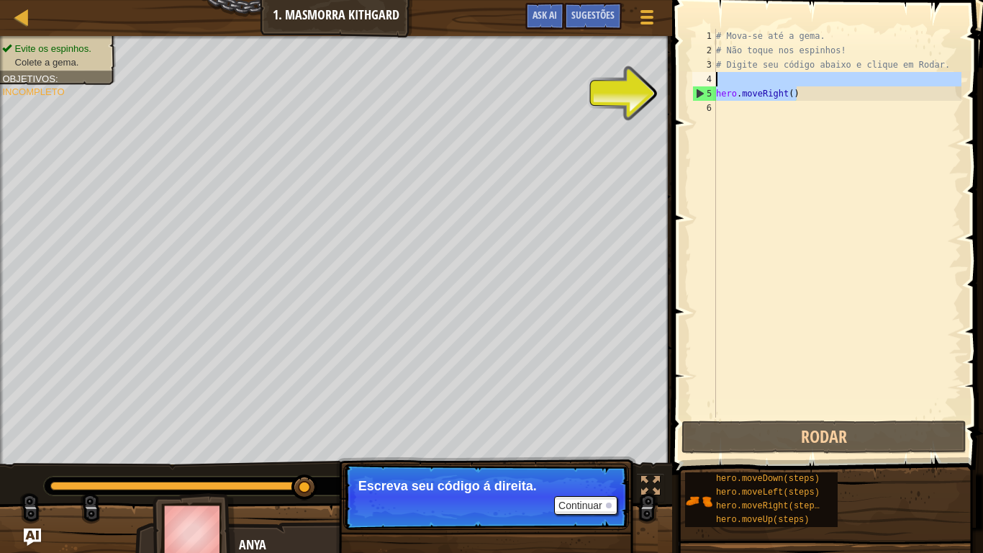
drag, startPoint x: 792, startPoint y: 92, endPoint x: 782, endPoint y: 82, distance: 14.2
click at [782, 82] on div "# Mova-se até a gema. # Não toque nos espinhos! # Digite seu código abaixo e cl…" at bounding box center [837, 237] width 248 height 417
type textarea "hero.moveRight()"
click at [782, 82] on div "# Mova-se até a gema. # Não toque nos espinhos! # Digite seu código abaixo e cl…" at bounding box center [837, 223] width 248 height 389
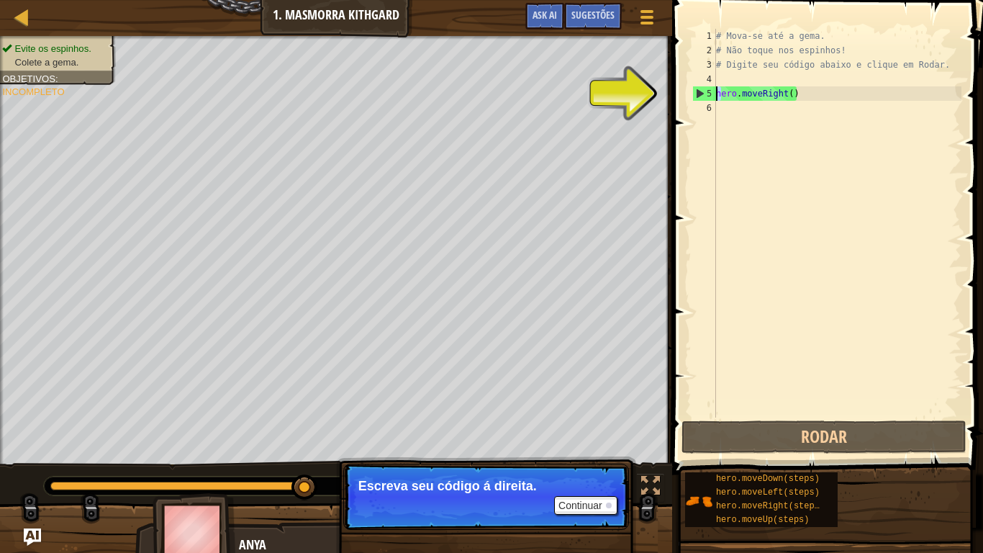
drag, startPoint x: 719, startPoint y: 98, endPoint x: 717, endPoint y: 84, distance: 13.8
click at [717, 84] on div "# Mova-se até a gema. # Não toque nos espinhos! # Digite seu código abaixo e cl…" at bounding box center [837, 237] width 248 height 417
type textarea "hero.moveRight()"
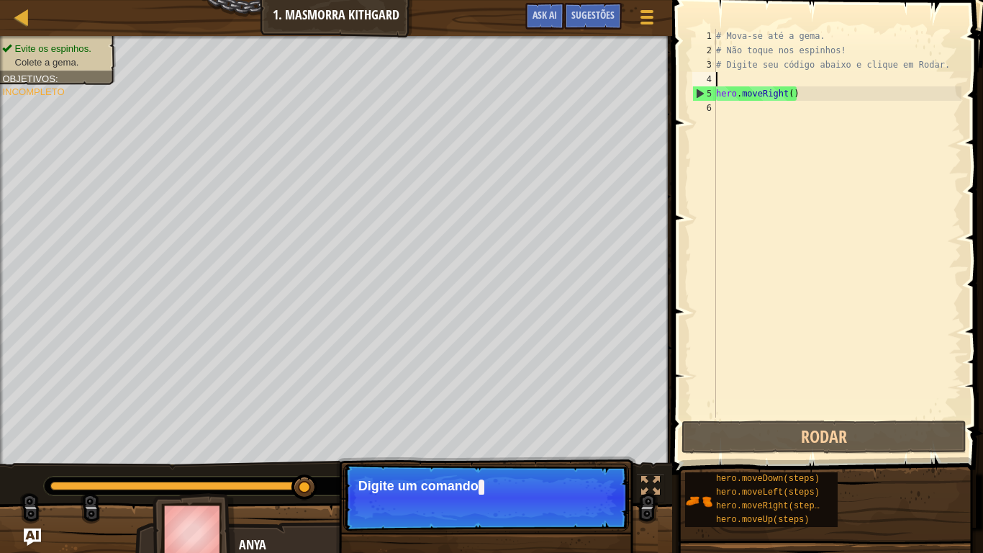
click at [717, 78] on div "# Mova-se até a gema. # Não toque nos espinhos! # Digite seu código abaixo e cl…" at bounding box center [837, 237] width 248 height 417
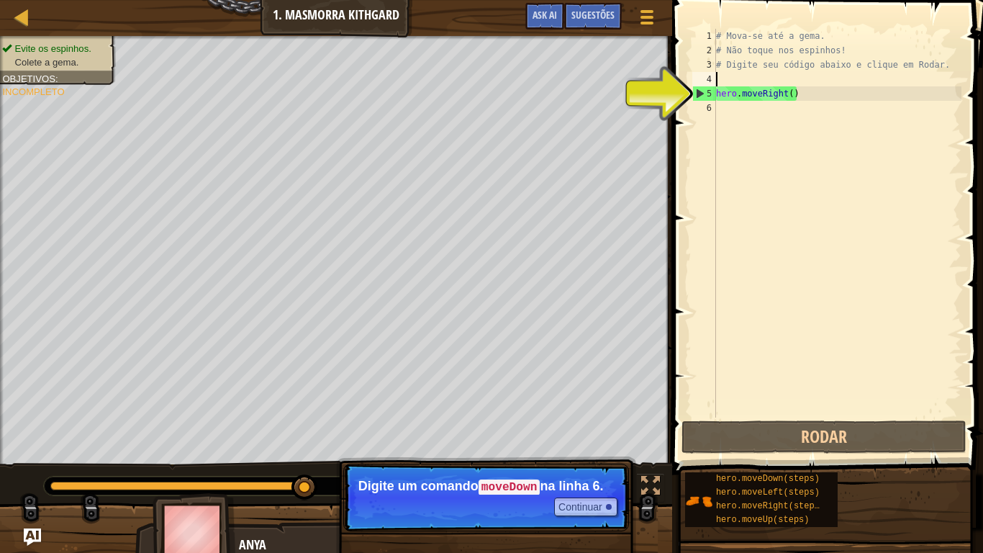
type textarea "h"
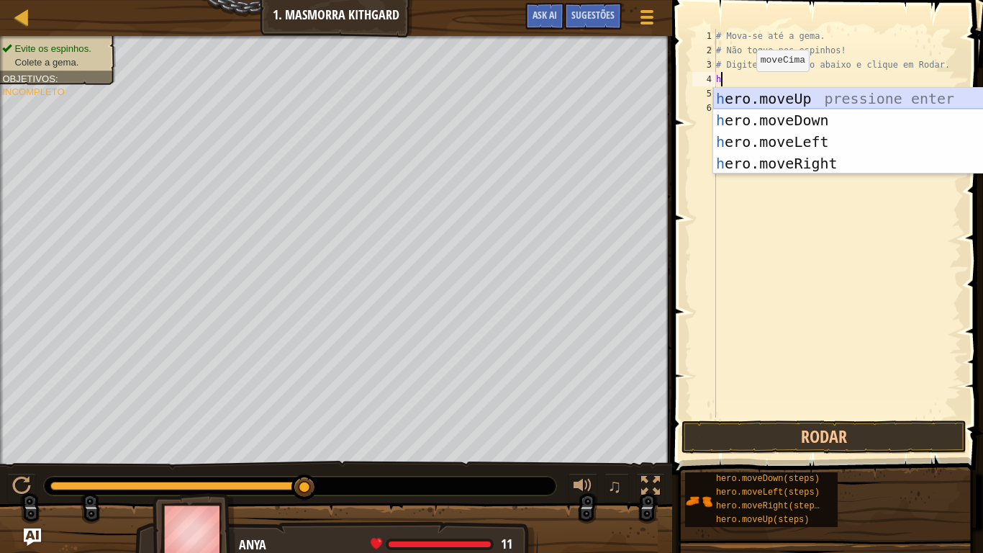
click at [758, 99] on div "h ero.moveUp pressione enter h ero.moveDown pressione enter h ero.moveLeft pres…" at bounding box center [849, 153] width 272 height 130
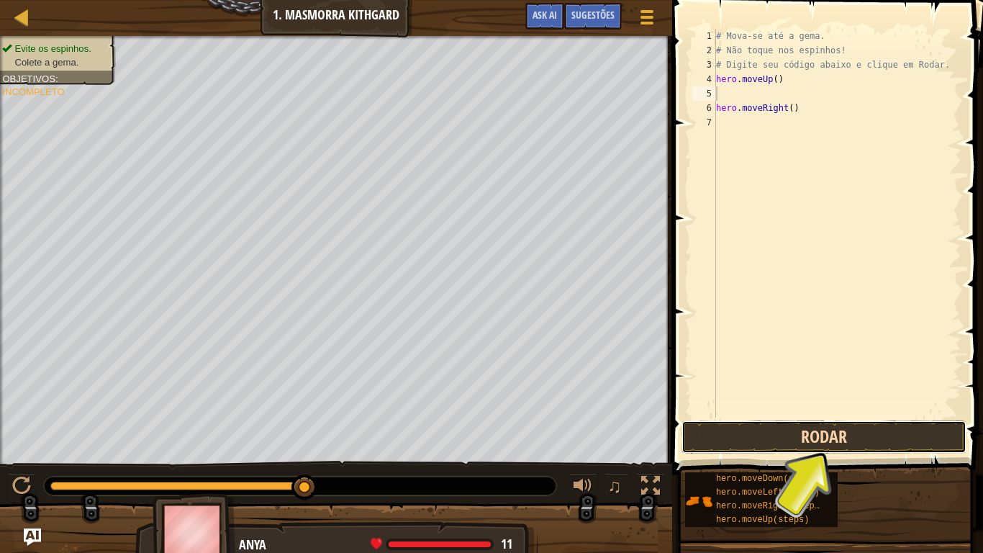
click at [717, 432] on button "Rodar" at bounding box center [823, 436] width 285 height 33
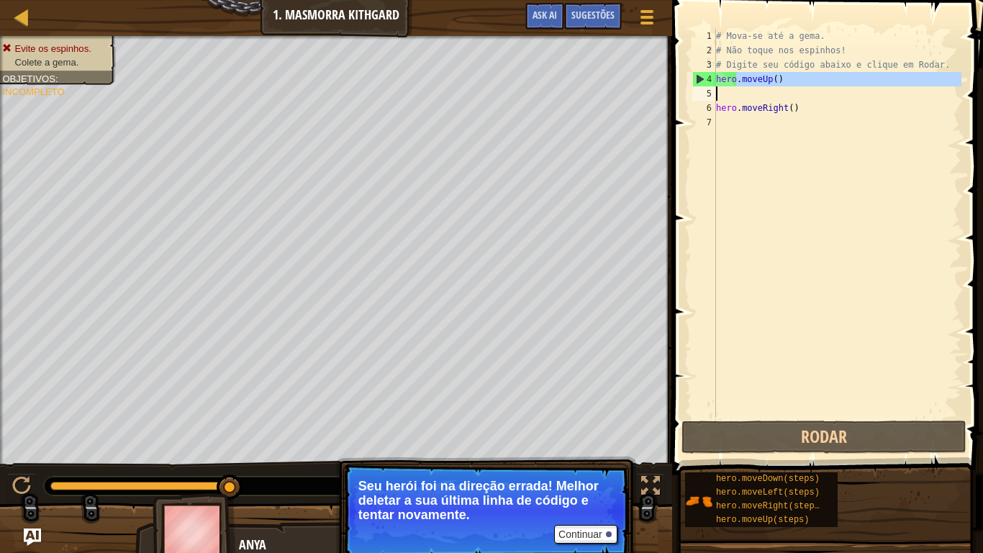
drag, startPoint x: 737, startPoint y: 85, endPoint x: 738, endPoint y: 99, distance: 14.5
click at [738, 99] on div "# Mova-se até a gema. # Não toque nos espinhos! # Digite seu código abaixo e cl…" at bounding box center [837, 237] width 248 height 417
type textarea "hero.moveUp()"
click at [738, 99] on div "# Mova-se até a gema. # Não toque nos espinhos! # Digite seu código abaixo e cl…" at bounding box center [837, 223] width 248 height 389
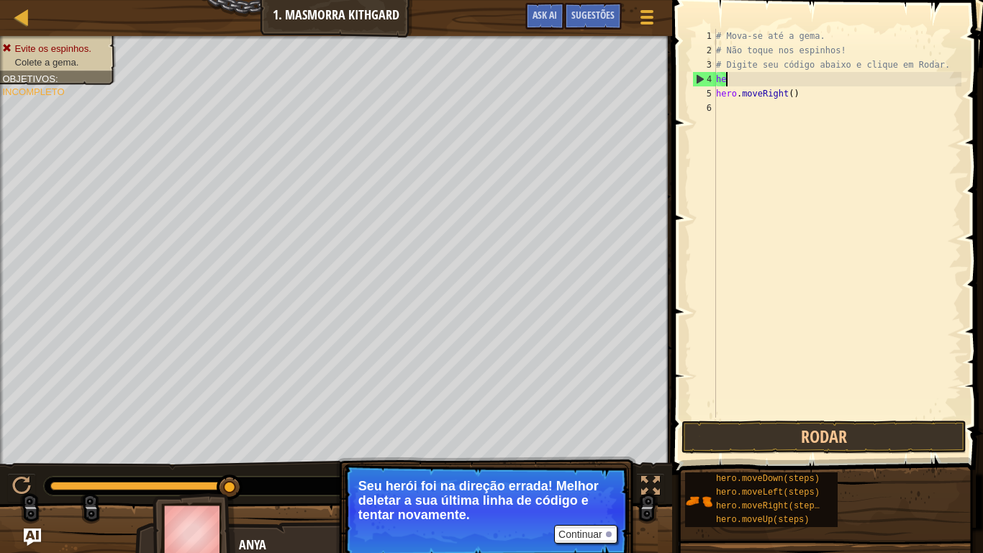
type textarea "h"
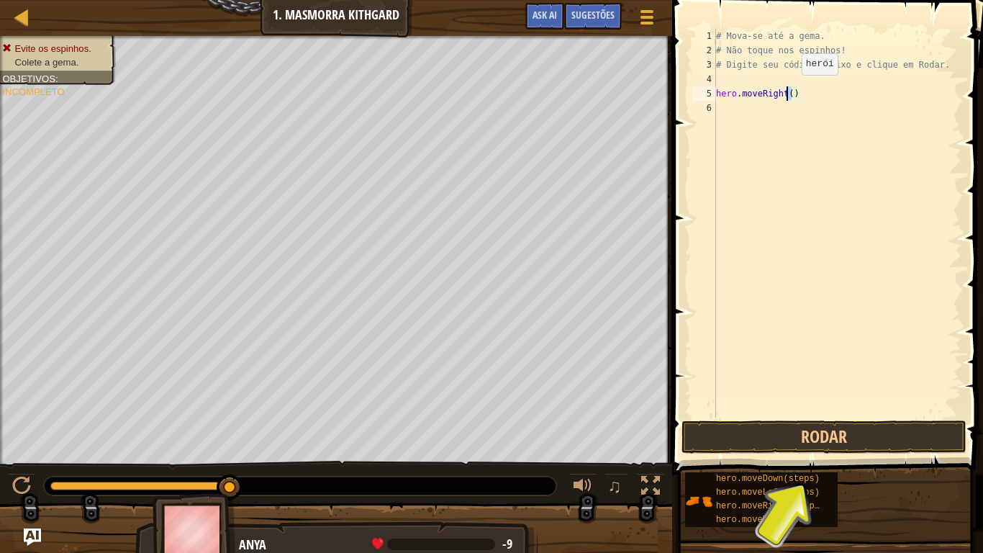
drag, startPoint x: 792, startPoint y: 96, endPoint x: 789, endPoint y: 89, distance: 8.7
click at [789, 89] on div "# Mova-se até a gema. # Não toque nos espinhos! # Digite seu código abaixo e cl…" at bounding box center [837, 237] width 248 height 417
type textarea ")"
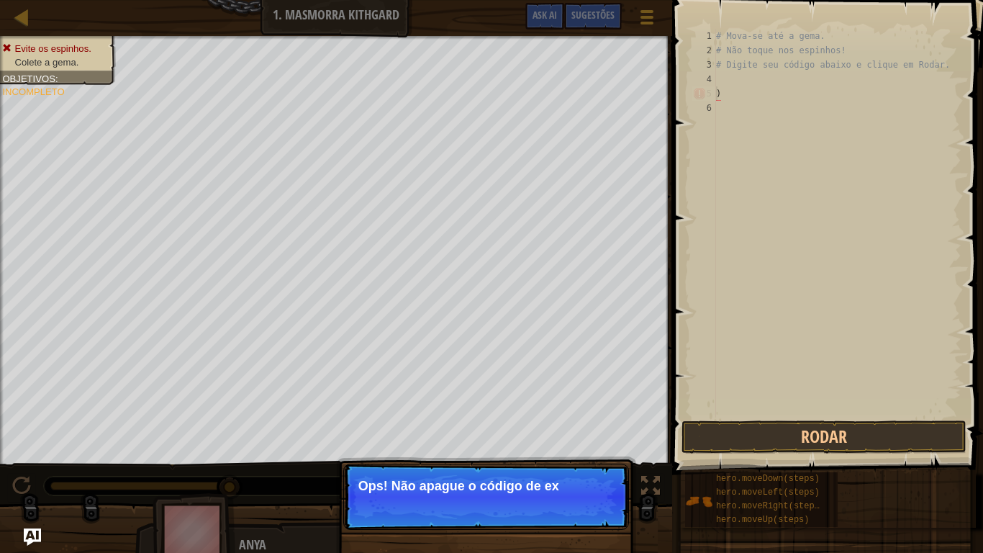
click at [974, 1] on span at bounding box center [829, 216] width 322 height 517
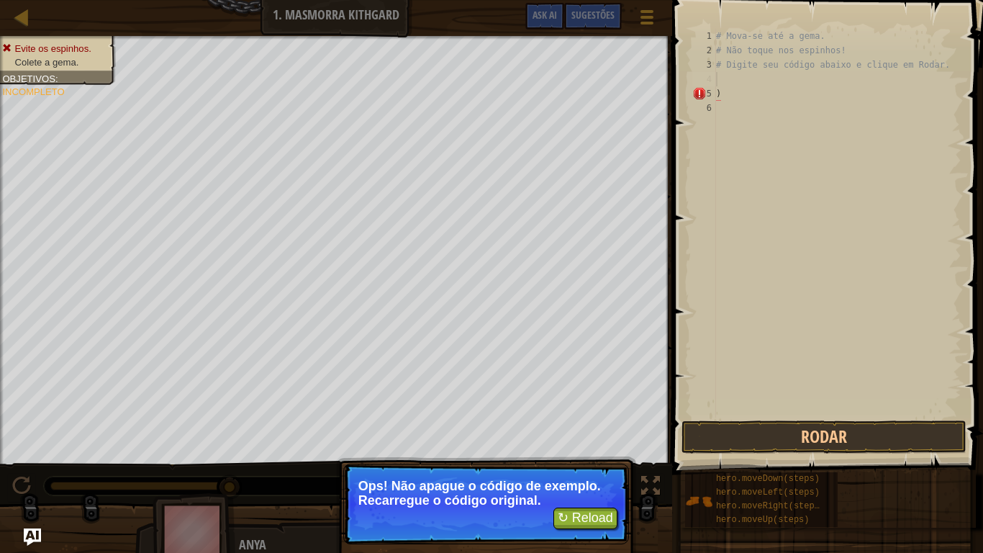
click at [740, 83] on div "# Mova-se até a gema. # Não toque nos espinhos! # Digite seu código abaixo e cl…" at bounding box center [837, 237] width 248 height 417
click at [575, 455] on button "↻ Reload" at bounding box center [585, 518] width 64 height 22
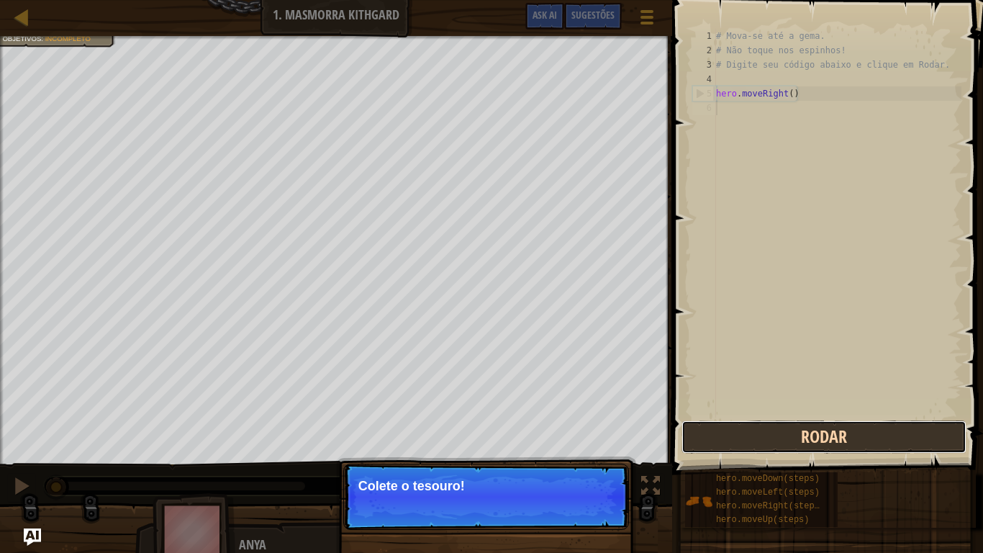
click at [751, 440] on button "Rodar" at bounding box center [823, 436] width 285 height 33
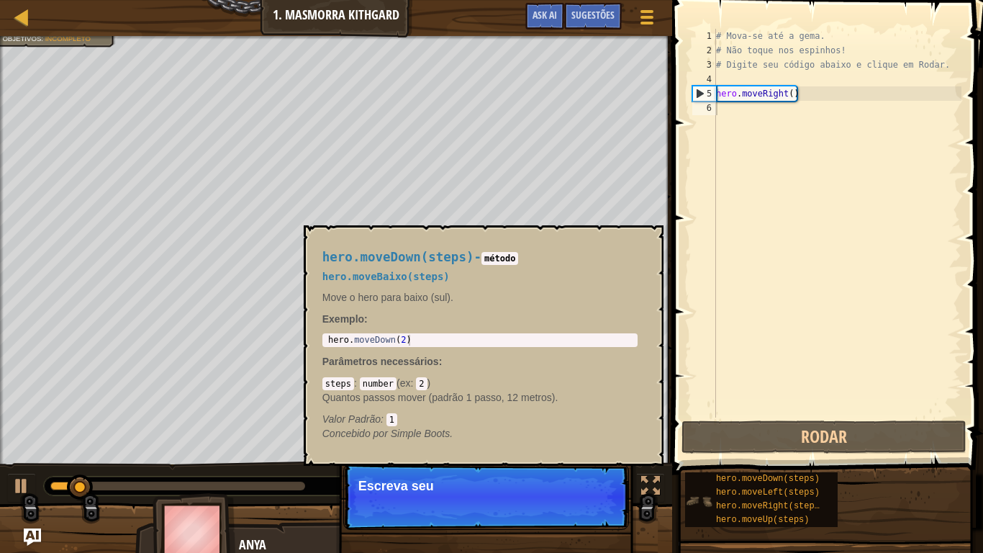
click at [704, 455] on img at bounding box center [698, 500] width 27 height 27
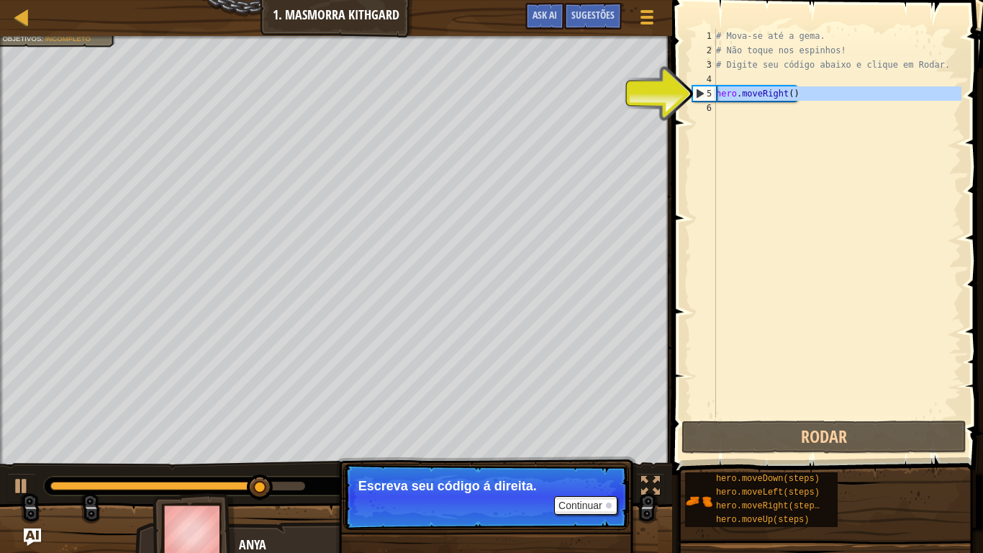
click at [699, 89] on div "5" at bounding box center [704, 93] width 23 height 14
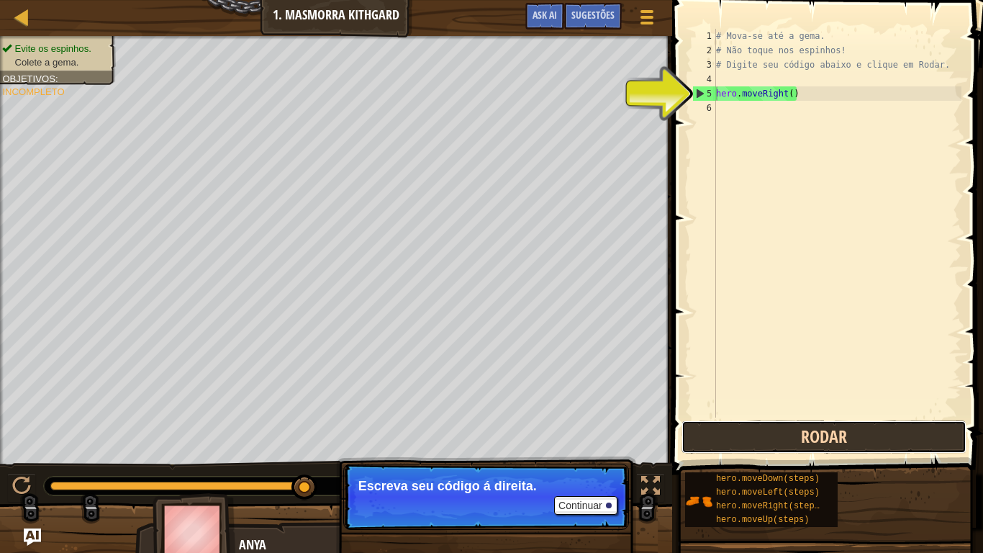
click at [835, 438] on button "Rodar" at bounding box center [823, 436] width 285 height 33
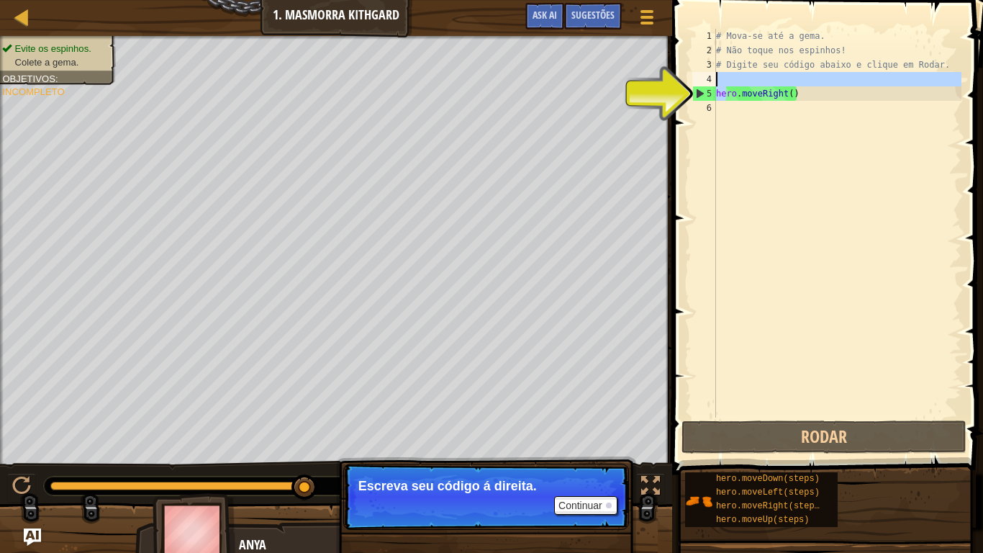
drag, startPoint x: 728, startPoint y: 97, endPoint x: 713, endPoint y: 77, distance: 25.2
click at [713, 77] on div "hero.moveRight() 1 2 3 4 5 6 # Mova-se até a gema. # Não toque nos espinhos! # …" at bounding box center [825, 223] width 272 height 389
type textarea "hero.moveRight()"
click at [714, 78] on div "4" at bounding box center [704, 79] width 24 height 14
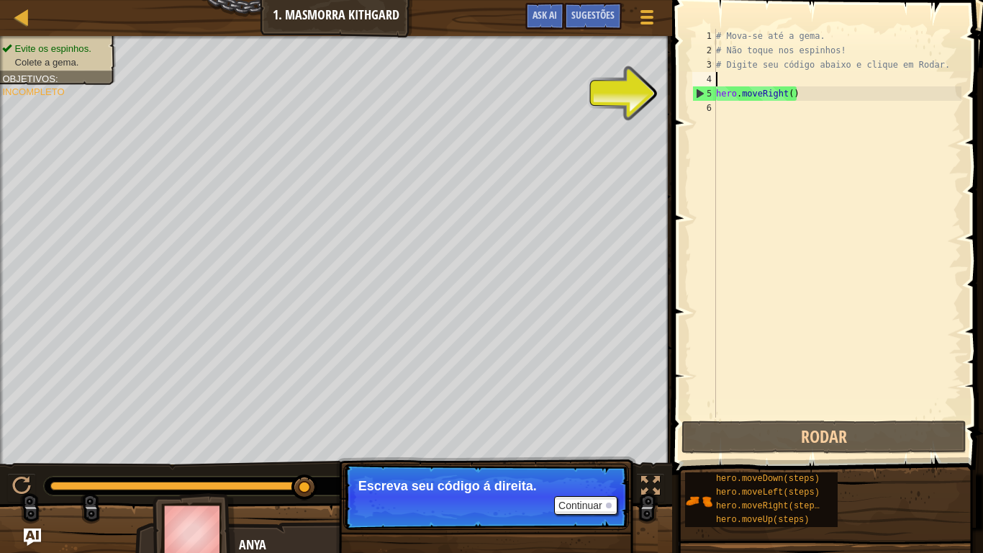
click at [720, 76] on div "# Mova-se até a gema. # Não toque nos espinhos! # Digite seu código abaixo e cl…" at bounding box center [837, 237] width 248 height 417
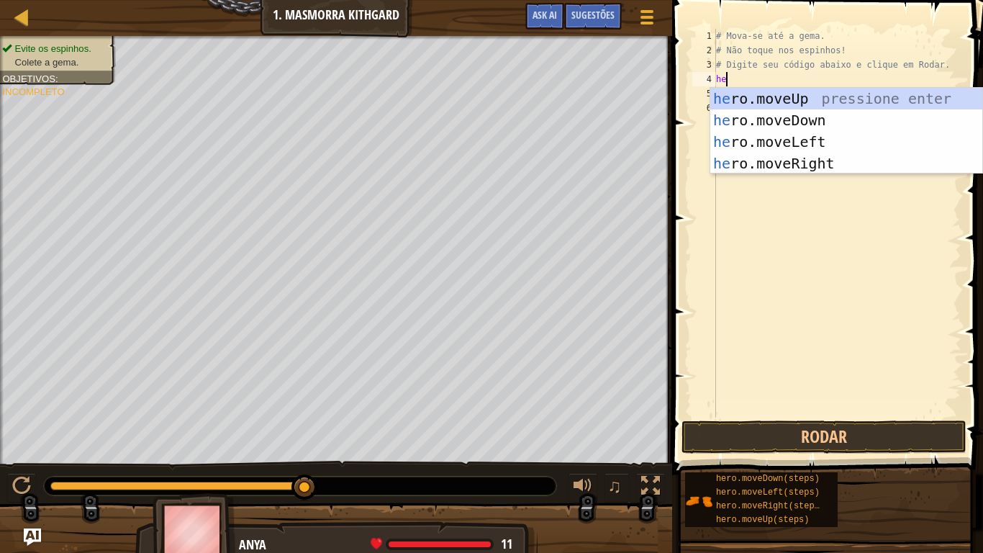
type textarea "her"
click at [809, 164] on div "her o.moveUp pressione enter her o.moveDown pressione enter her o.moveLeft pres…" at bounding box center [846, 153] width 272 height 130
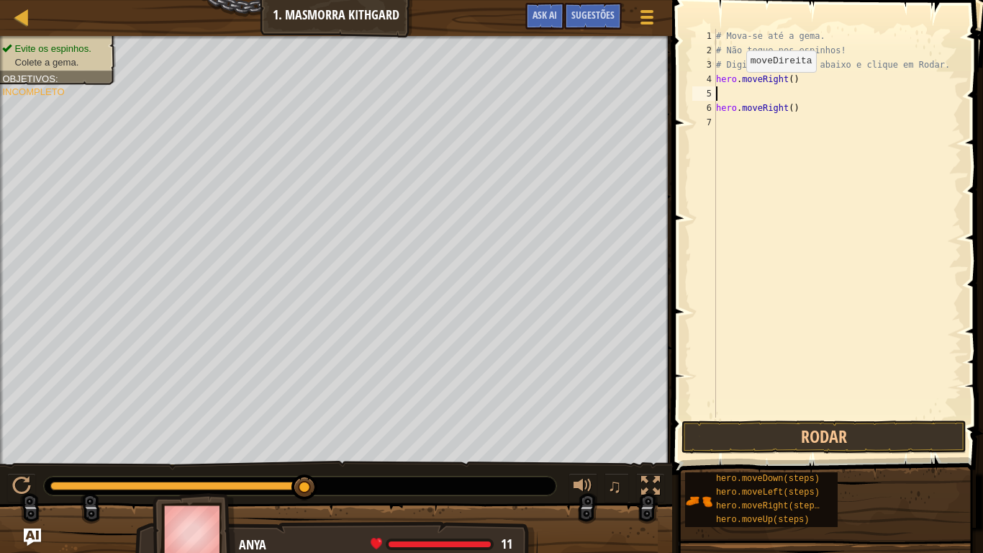
scroll to position [6, 0]
click at [810, 445] on button "Rodar" at bounding box center [823, 436] width 285 height 33
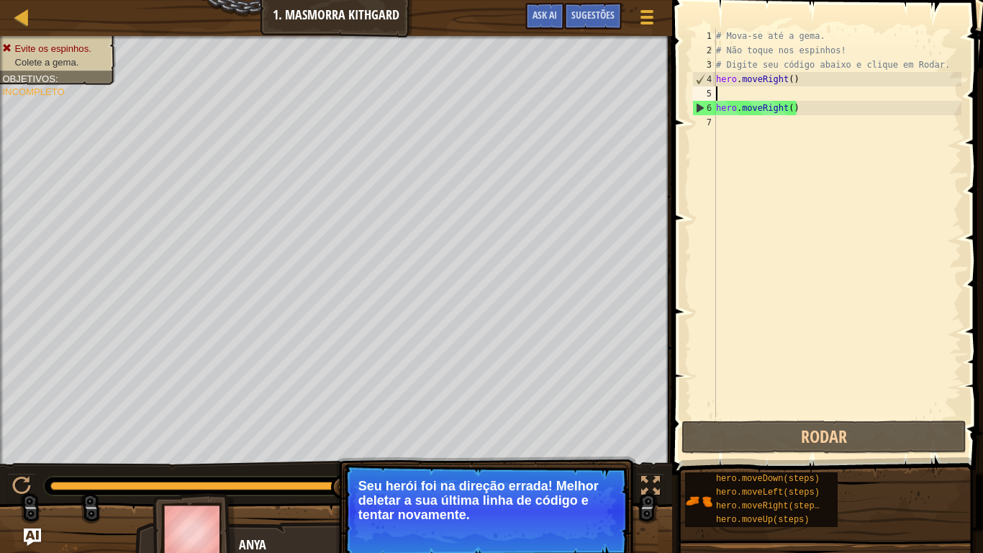
click at [731, 91] on div "# Mova-se até a gema. # Não toque nos espinhos! # Digite seu código abaixo e cl…" at bounding box center [837, 237] width 248 height 417
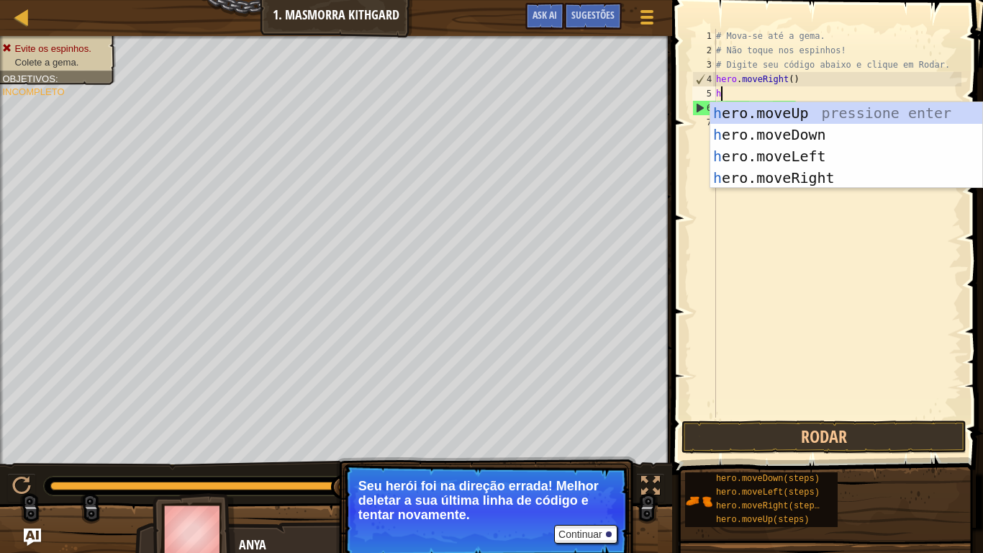
type textarea "he"
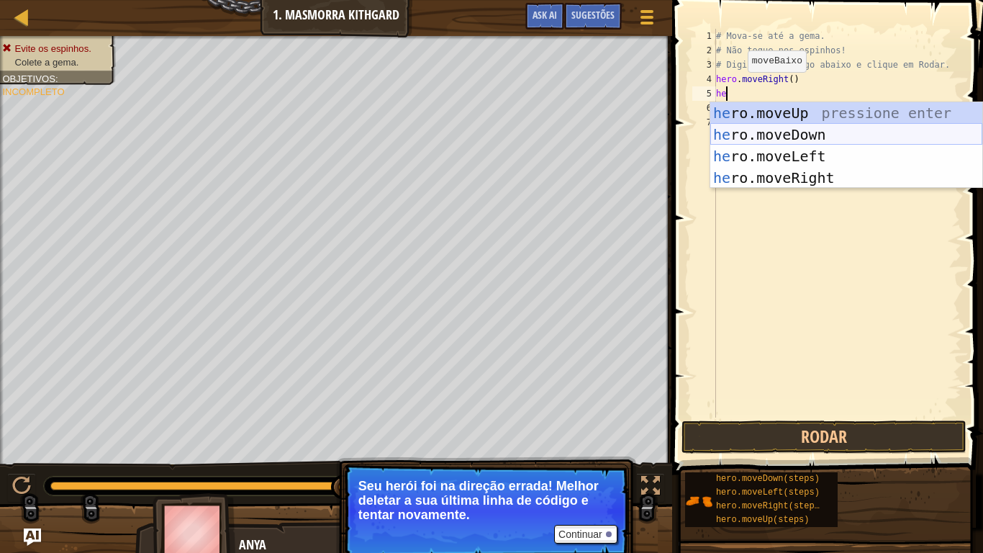
click at [835, 133] on div "he ro.moveUp pressione enter he ro.moveDown pressione enter he ro.moveLeft pres…" at bounding box center [846, 167] width 272 height 130
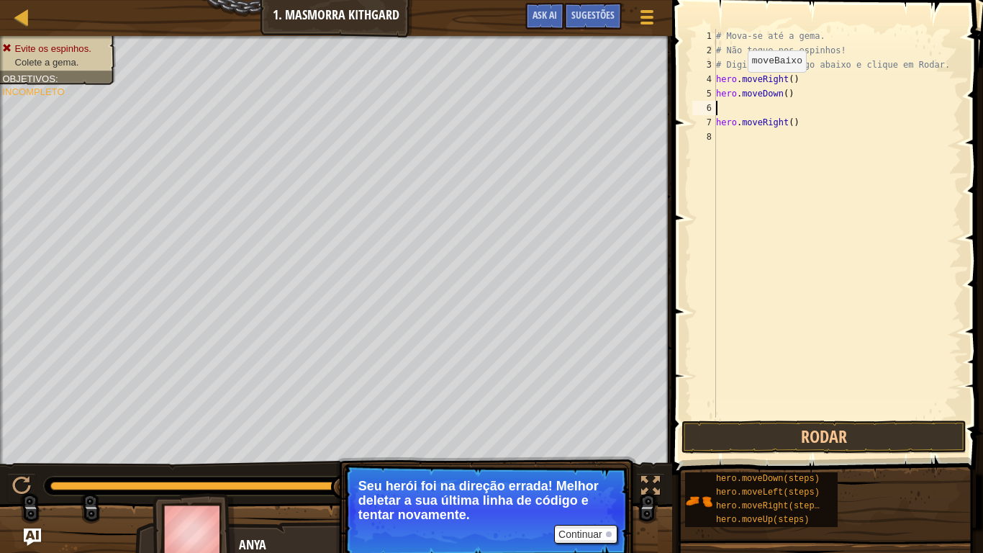
scroll to position [6, 0]
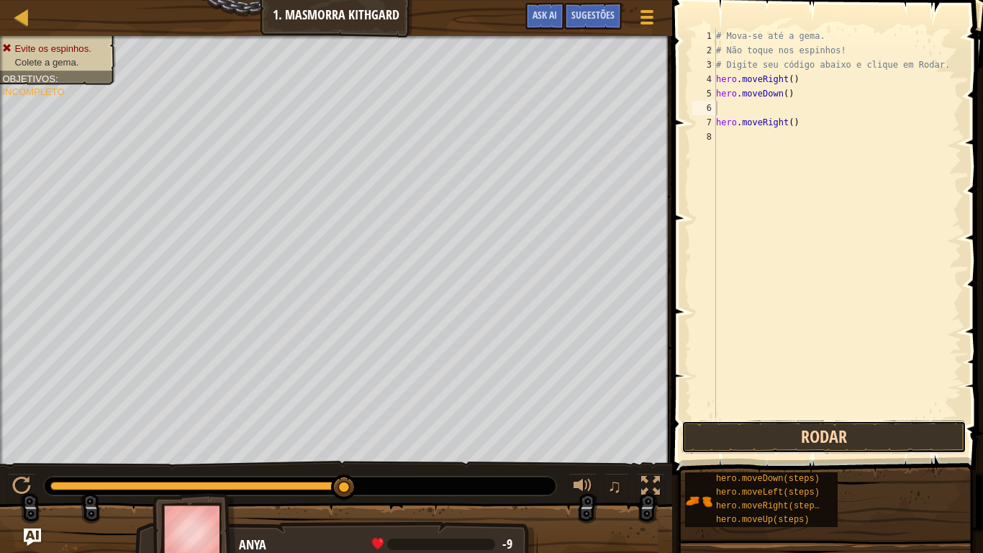
click at [869, 438] on button "Rodar" at bounding box center [823, 436] width 285 height 33
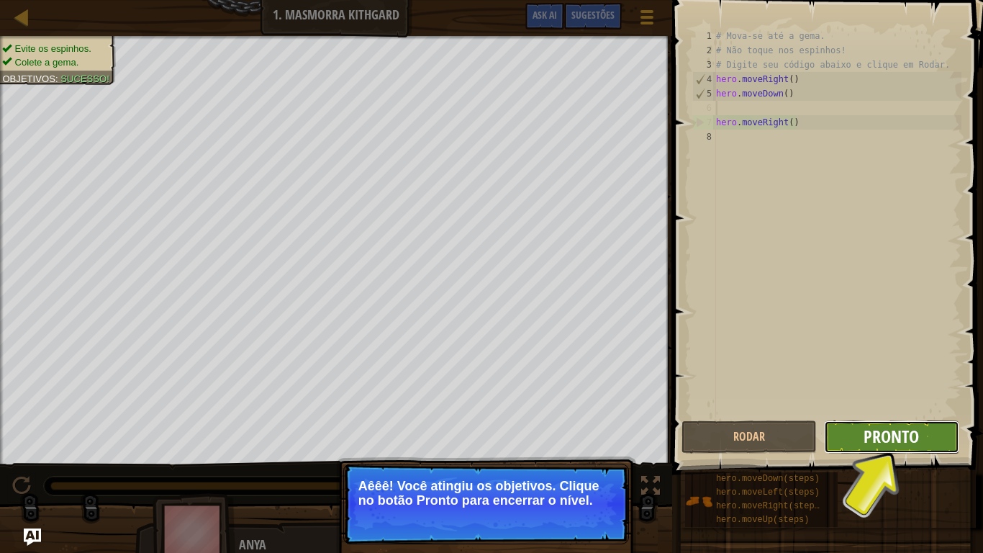
click at [884, 432] on span "Pronto" at bounding box center [891, 436] width 55 height 23
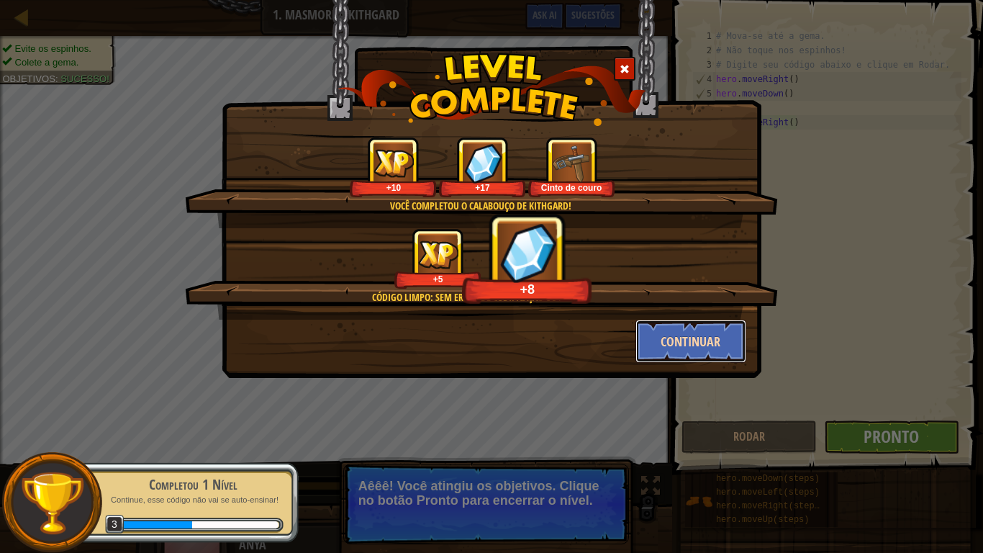
click at [703, 358] on button "Continuar" at bounding box center [691, 340] width 112 height 43
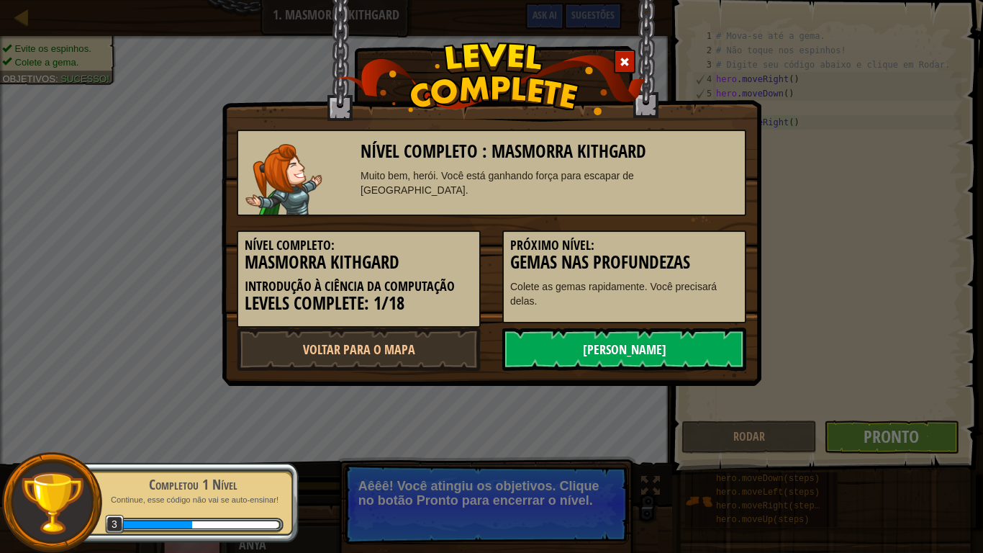
click at [701, 329] on link "[PERSON_NAME]" at bounding box center [624, 348] width 244 height 43
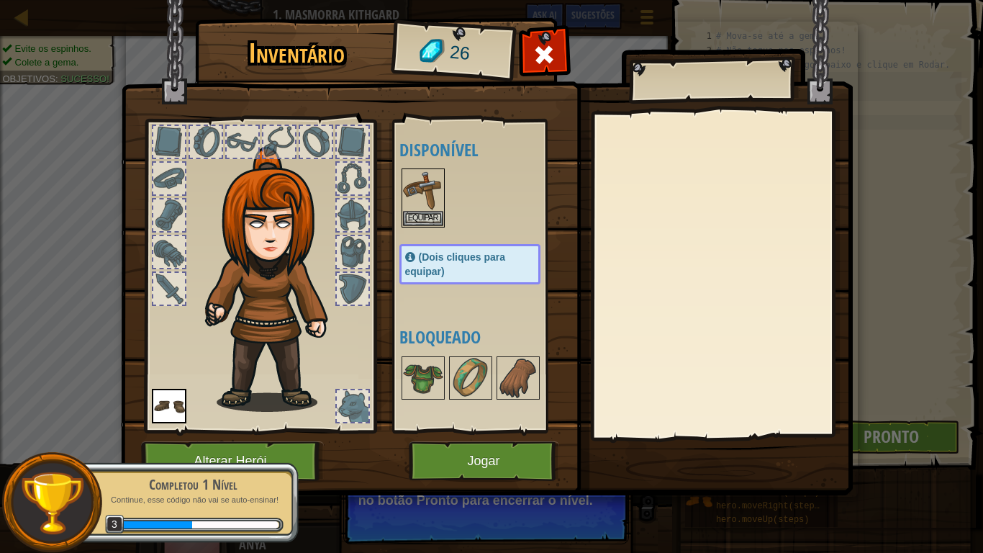
drag, startPoint x: 349, startPoint y: 222, endPoint x: 355, endPoint y: 231, distance: 10.8
click at [355, 231] on div at bounding box center [352, 215] width 35 height 35
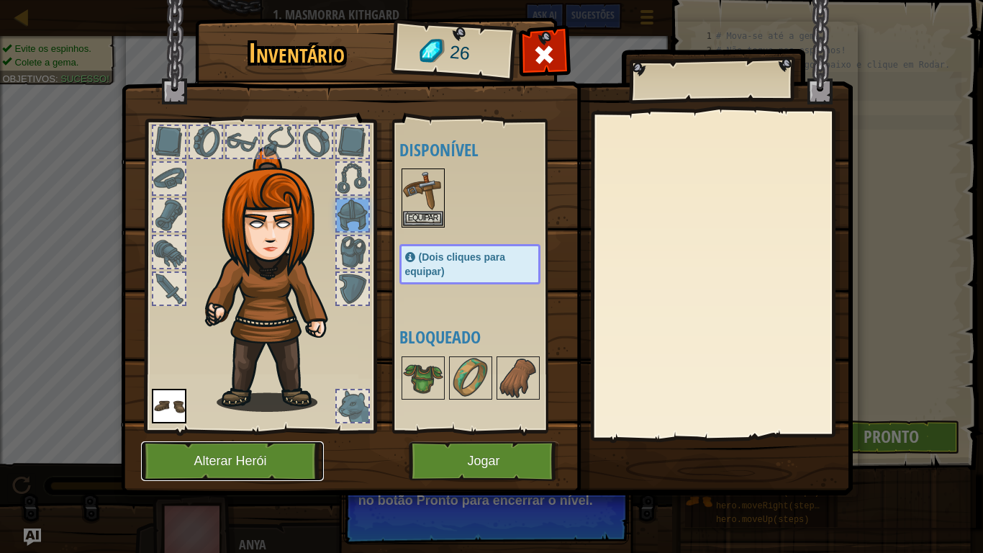
click at [248, 450] on button "Alterar Herói" at bounding box center [232, 461] width 183 height 40
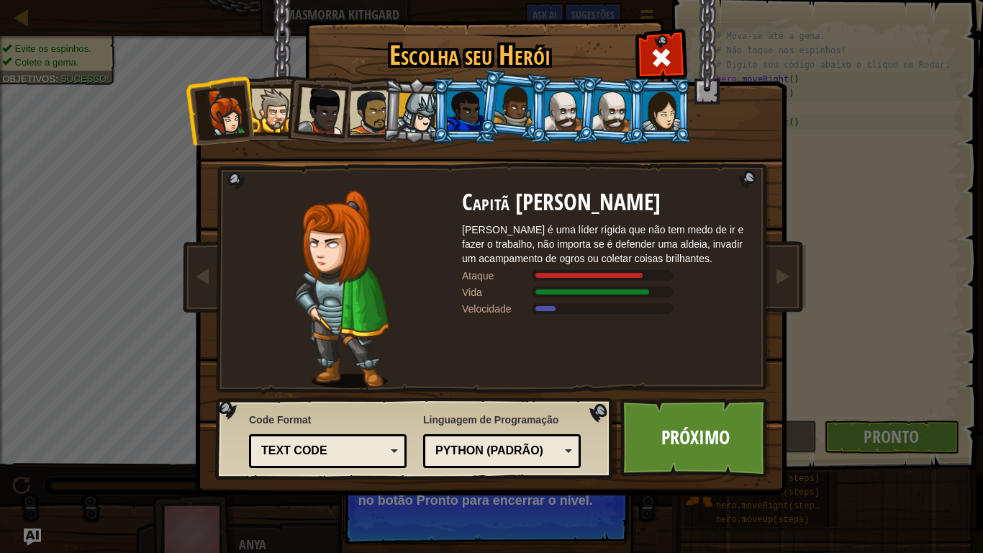
click at [281, 116] on div at bounding box center [273, 111] width 44 height 44
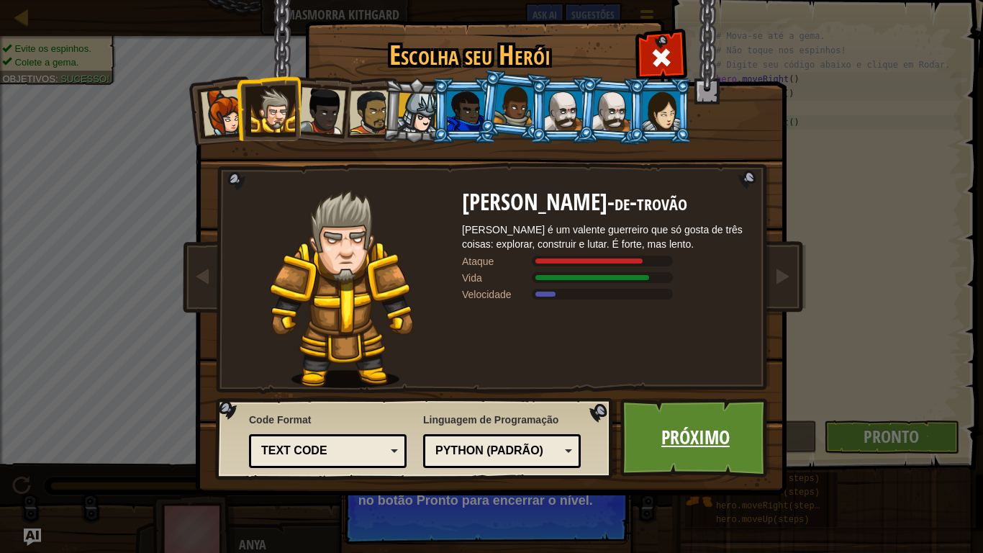
click at [676, 429] on link "Próximo" at bounding box center [695, 437] width 150 height 79
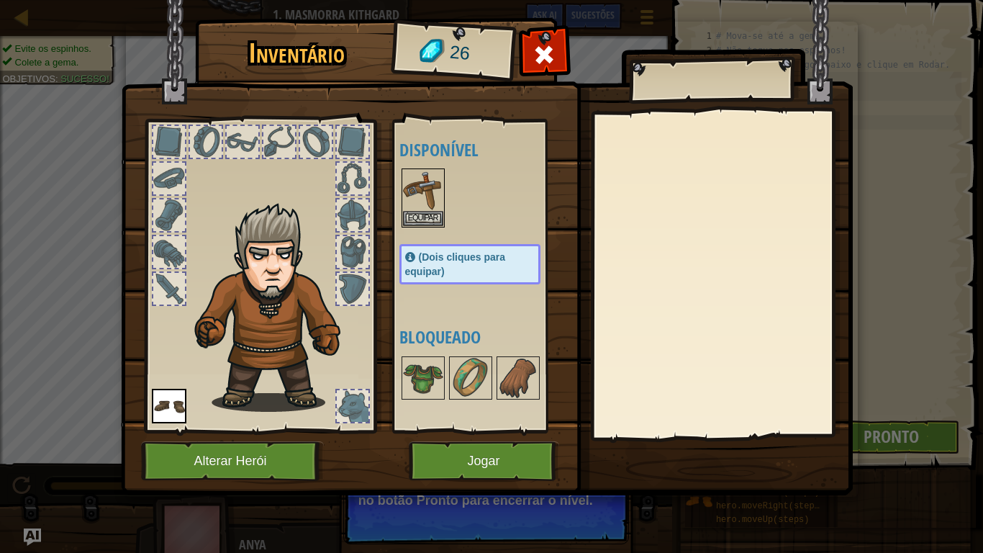
click at [212, 299] on img at bounding box center [276, 306] width 176 height 209
click at [417, 448] on button "Jogar" at bounding box center [484, 461] width 150 height 40
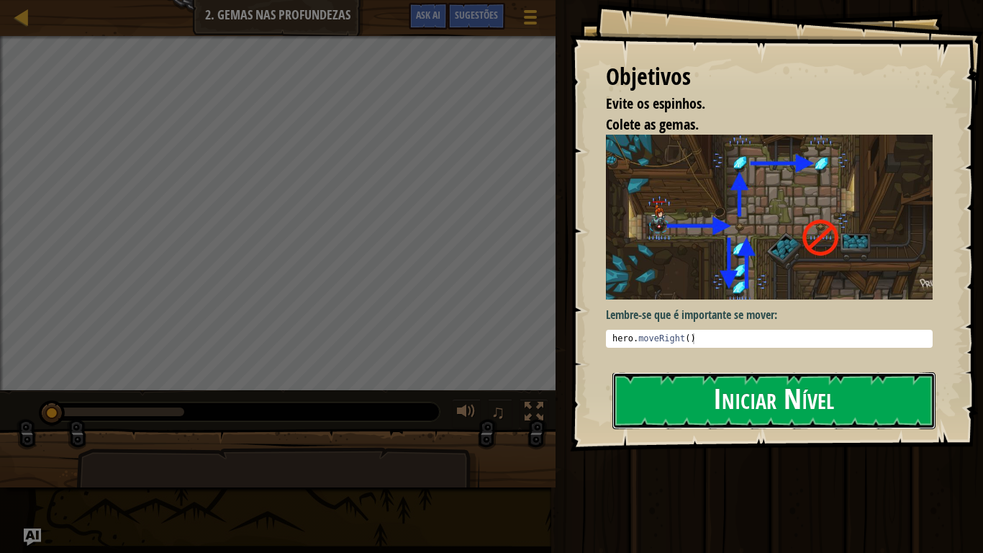
click at [761, 386] on button "Iniciar Nível" at bounding box center [773, 400] width 323 height 57
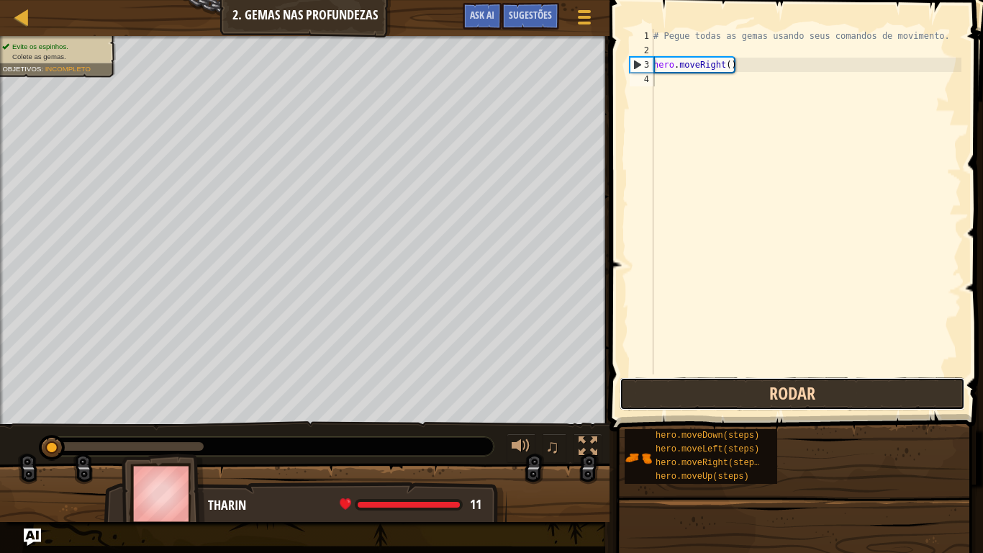
click at [715, 393] on button "Rodar" at bounding box center [792, 393] width 345 height 33
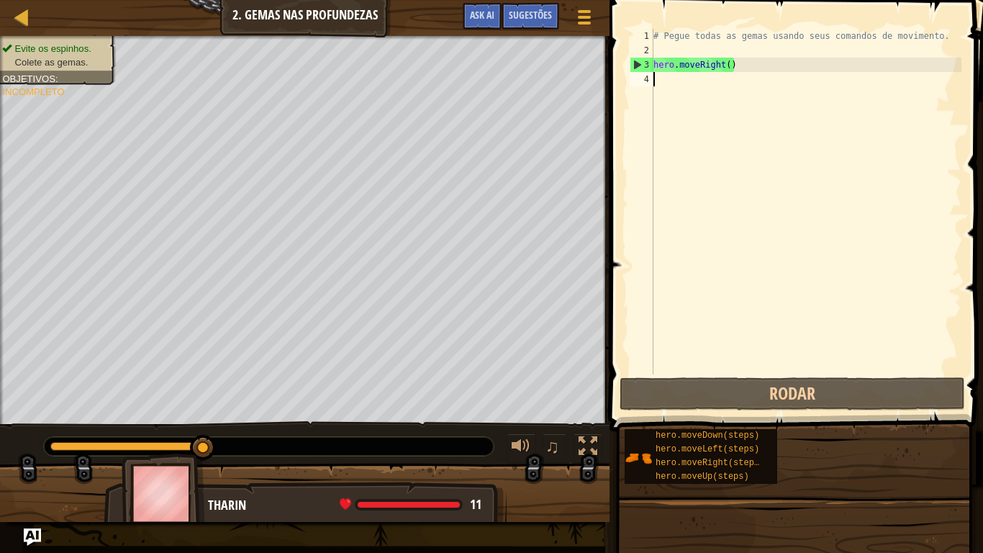
click at [650, 46] on div "2" at bounding box center [642, 50] width 24 height 14
type textarea "hero.moveRight()"
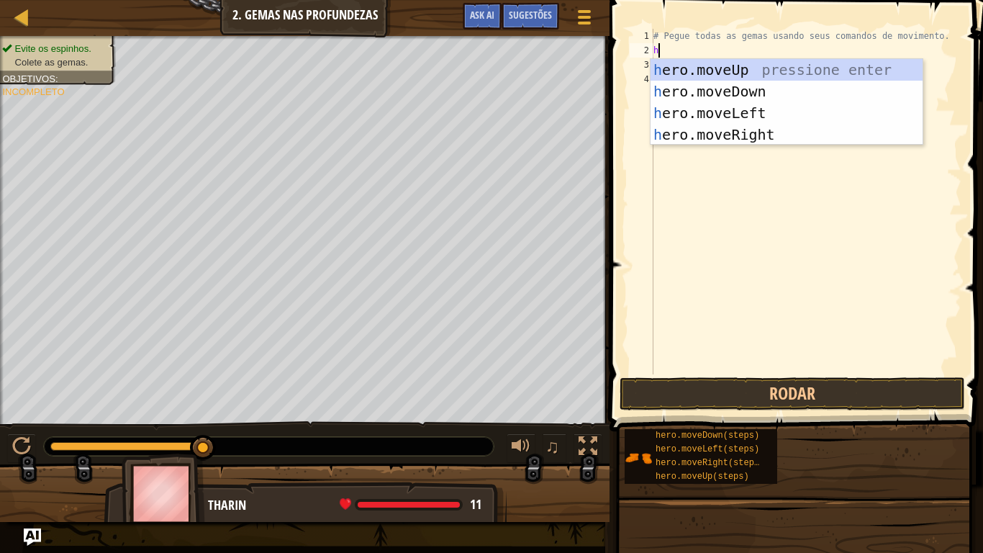
type textarea "h"
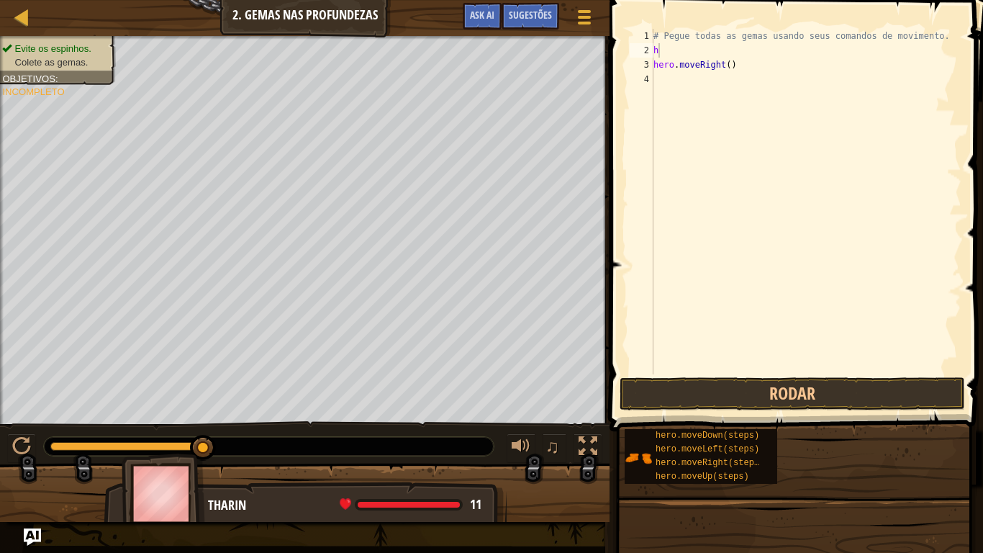
click at [618, 47] on span at bounding box center [797, 194] width 385 height 473
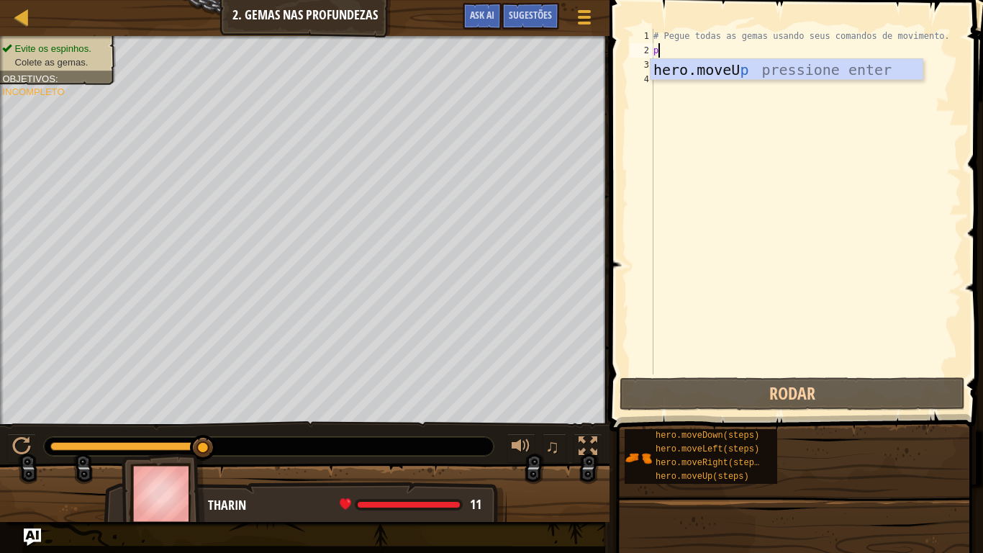
type textarea "p"
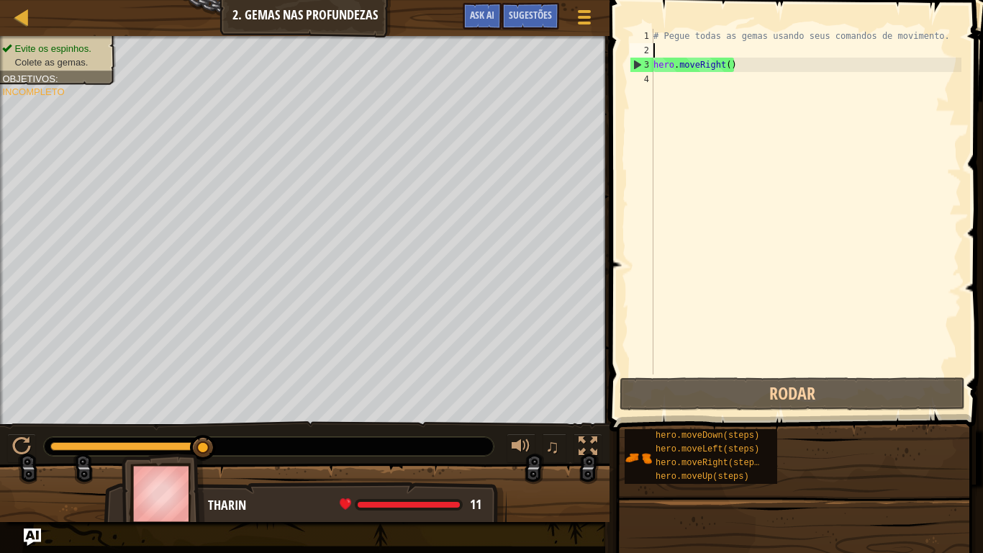
type textarea "e"
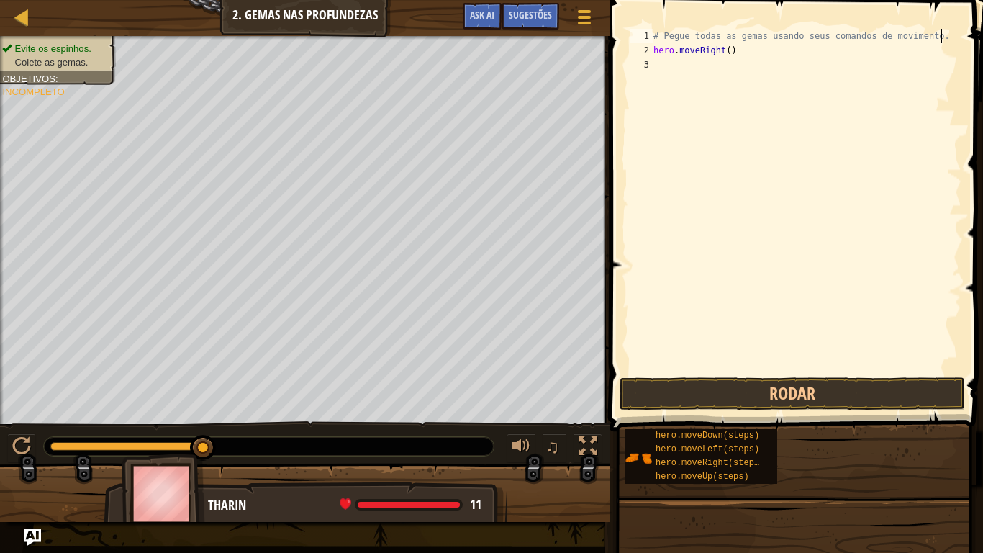
type textarea "# Pegue todas as gemas usando seus comandos de movimento.h"
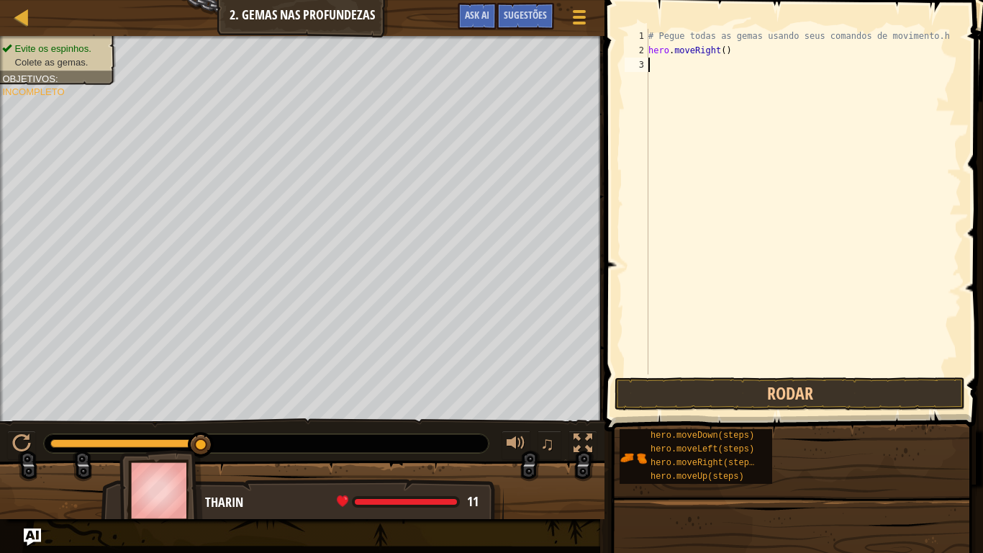
click at [671, 76] on div "# Pegue todas as gemas usando seus comandos de movimento.h hero . moveRight ( )" at bounding box center [803, 216] width 316 height 374
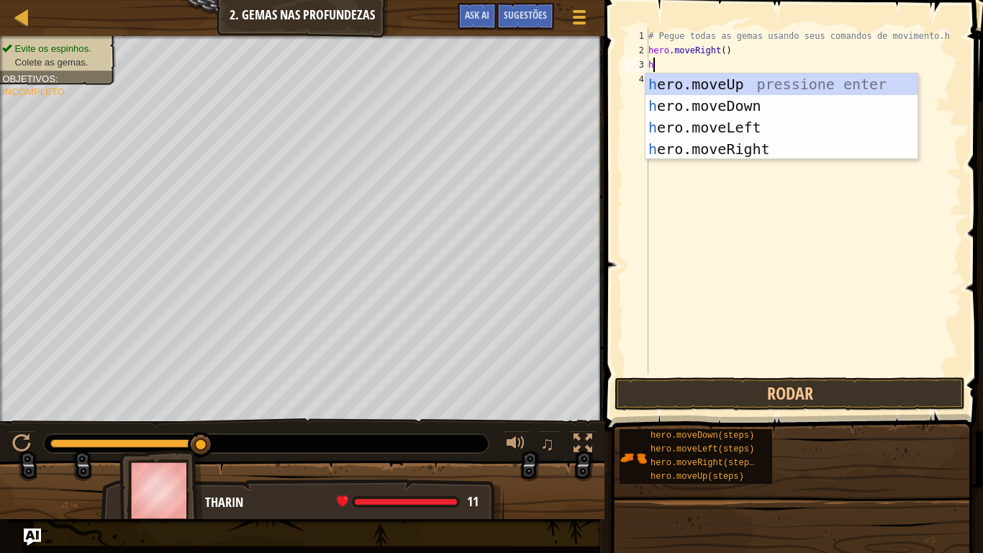
type textarea "he"
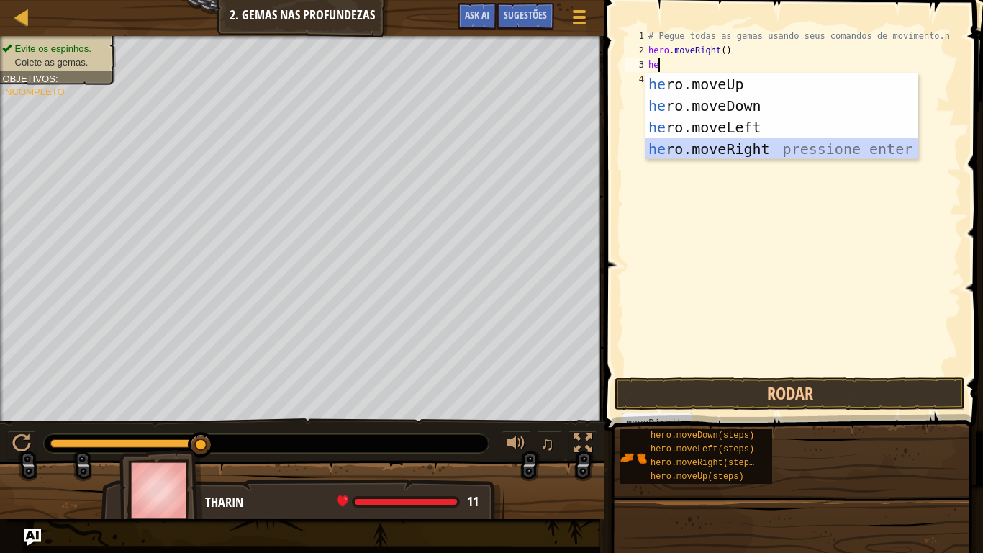
click at [764, 143] on div "he ro.moveUp pressione enter he ro.moveDown pressione enter he ro.moveLeft pres…" at bounding box center [781, 138] width 272 height 130
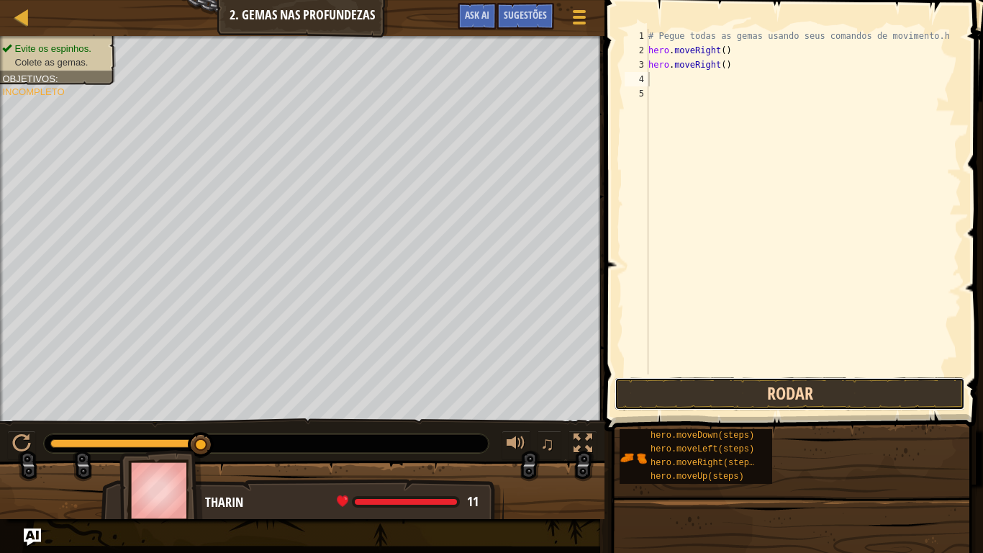
click at [737, 390] on button "Rodar" at bounding box center [790, 393] width 350 height 33
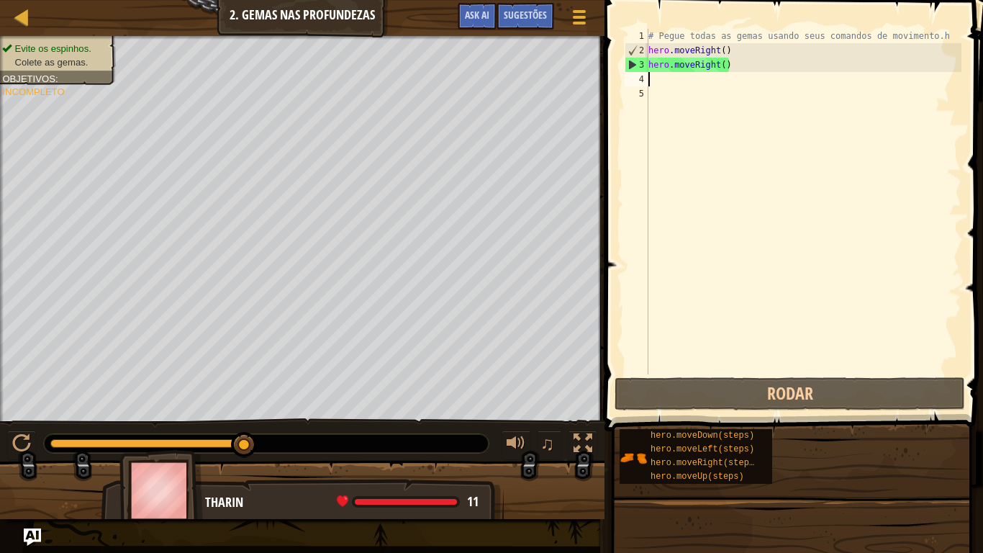
click at [658, 86] on div "# Pegue todas as gemas usando seus comandos de movimento.h hero . moveRight ( )…" at bounding box center [803, 216] width 316 height 374
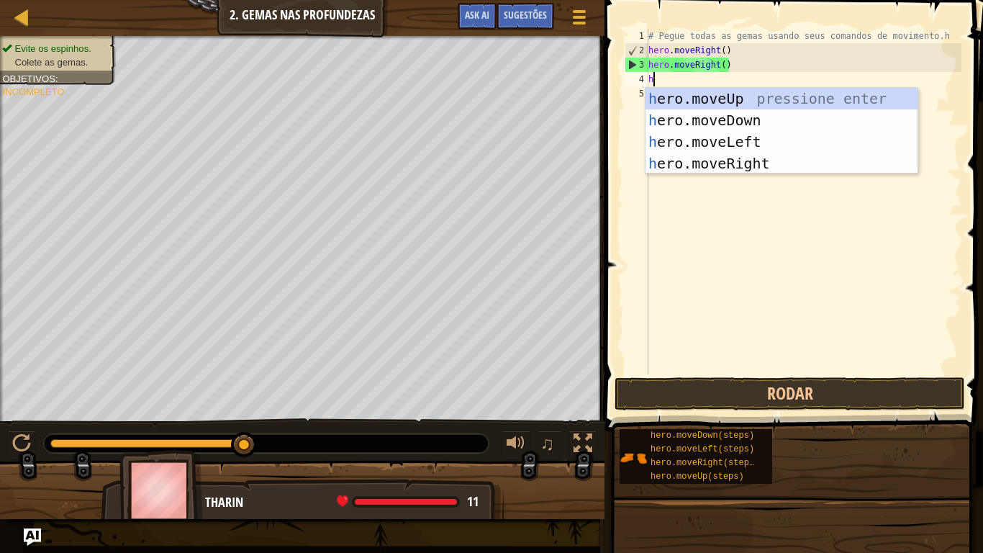
type textarea "he"
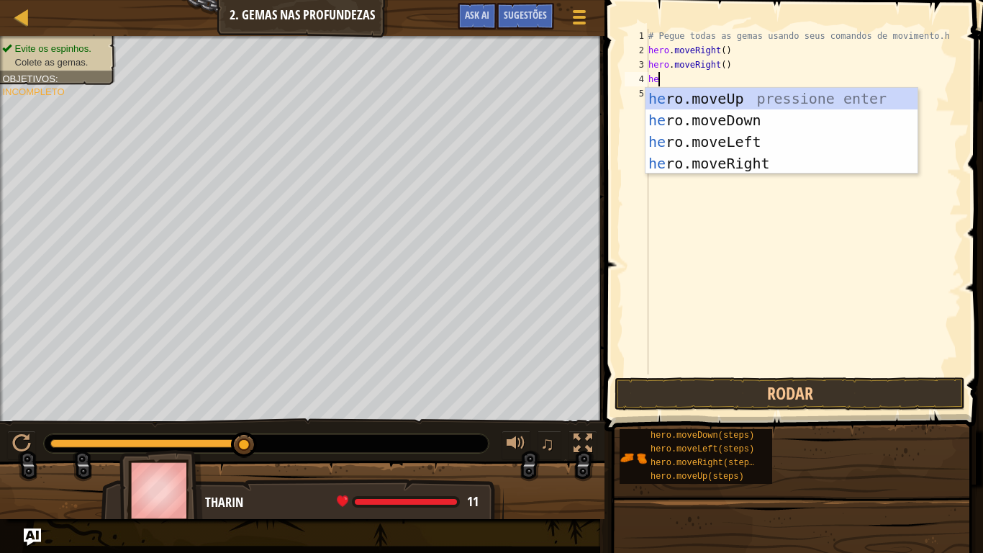
scroll to position [6, 1]
click at [682, 119] on div "he ro.moveUp pressione enter he ro.moveDown pressione enter he ro.moveLeft pres…" at bounding box center [781, 153] width 272 height 130
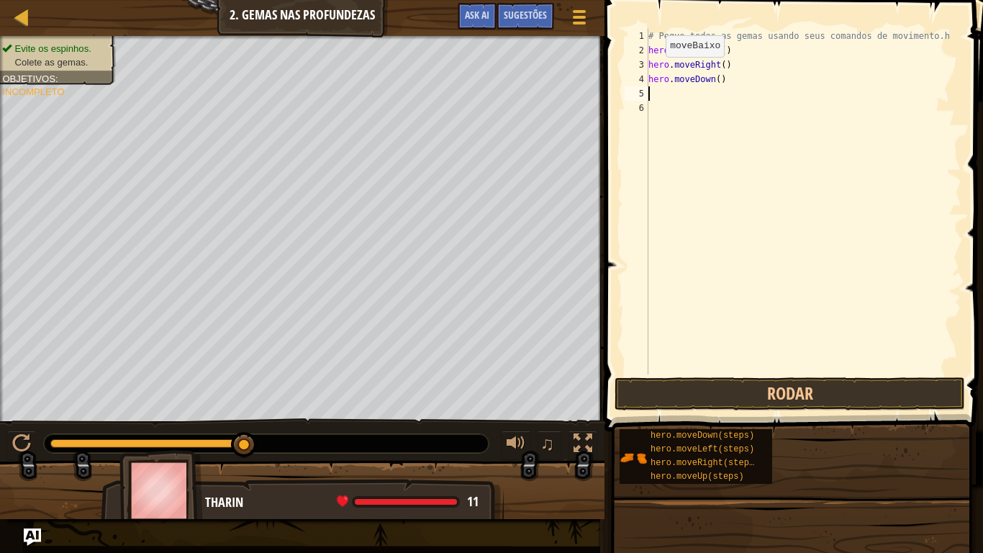
scroll to position [6, 0]
click at [687, 382] on button "Rodar" at bounding box center [790, 393] width 350 height 33
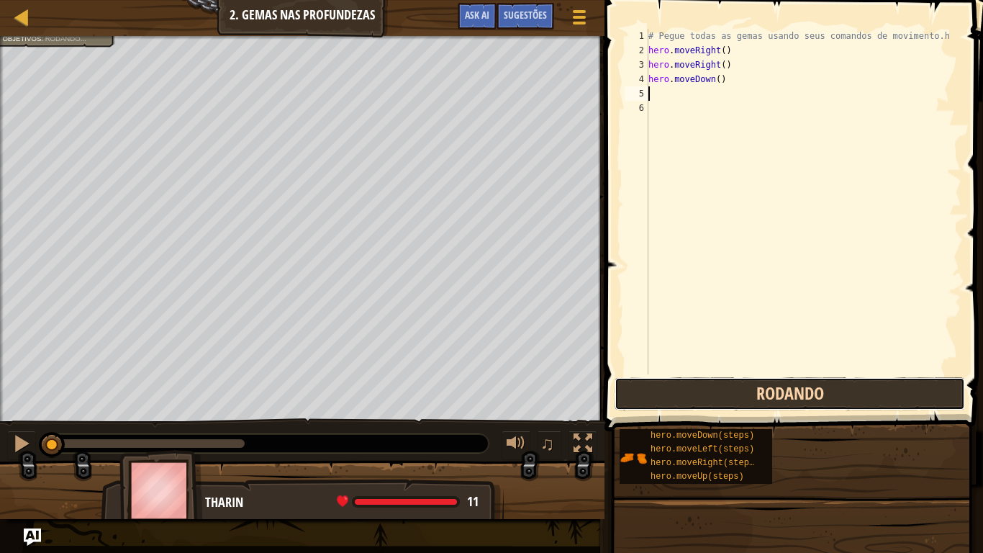
click at [687, 382] on button "Rodando" at bounding box center [790, 393] width 350 height 33
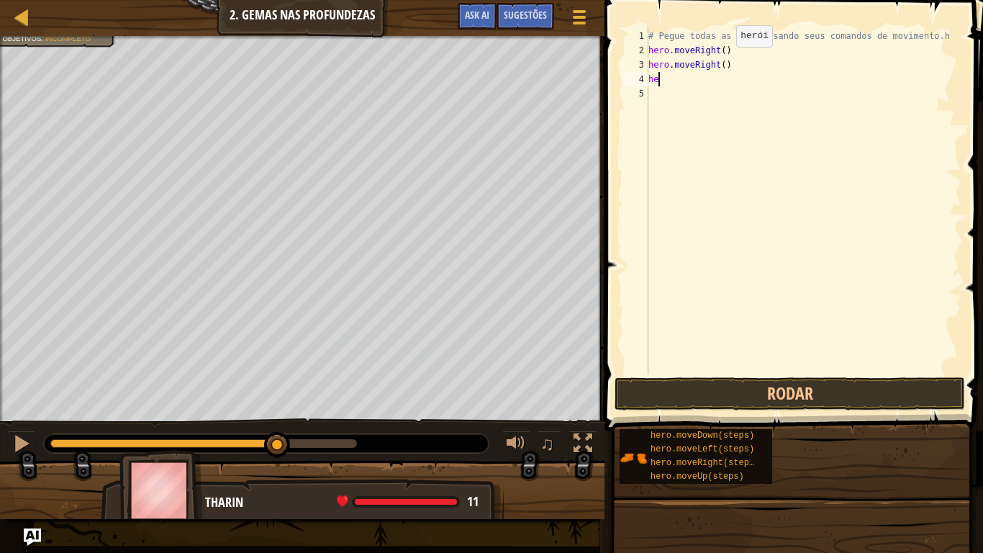
type textarea "h"
click at [734, 67] on div "# Pegue todas as gemas usando seus comandos de movimento.h hero . moveRight ( )…" at bounding box center [803, 216] width 316 height 374
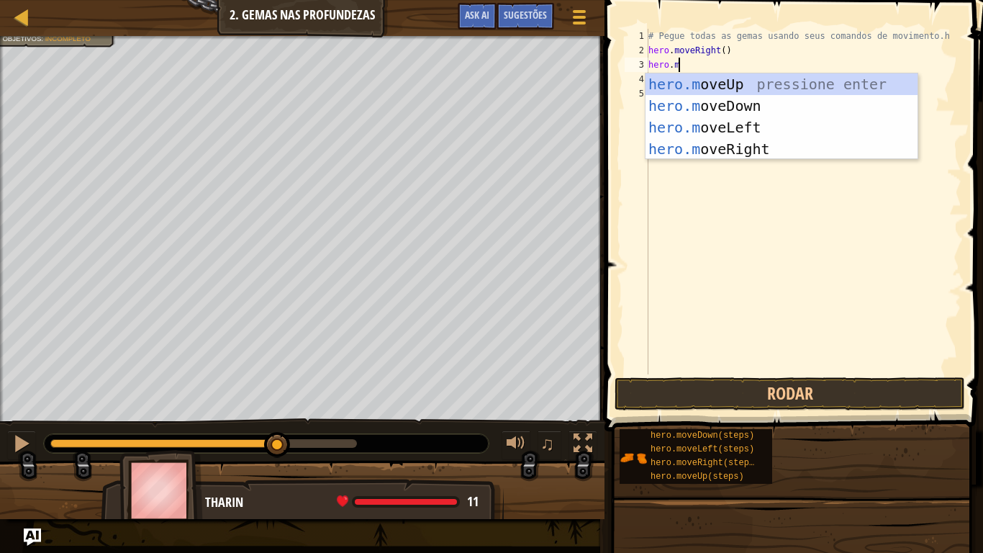
type textarea "[DOMAIN_NAME]"
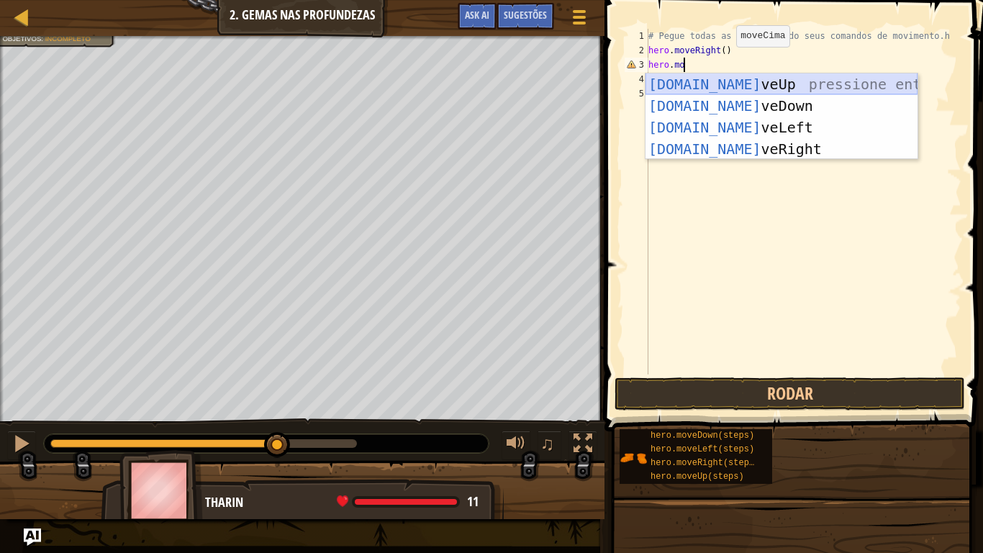
click at [715, 86] on div "[DOMAIN_NAME] veUp pressione enter [DOMAIN_NAME] veDown pressione enter [DOMAIN…" at bounding box center [781, 138] width 272 height 130
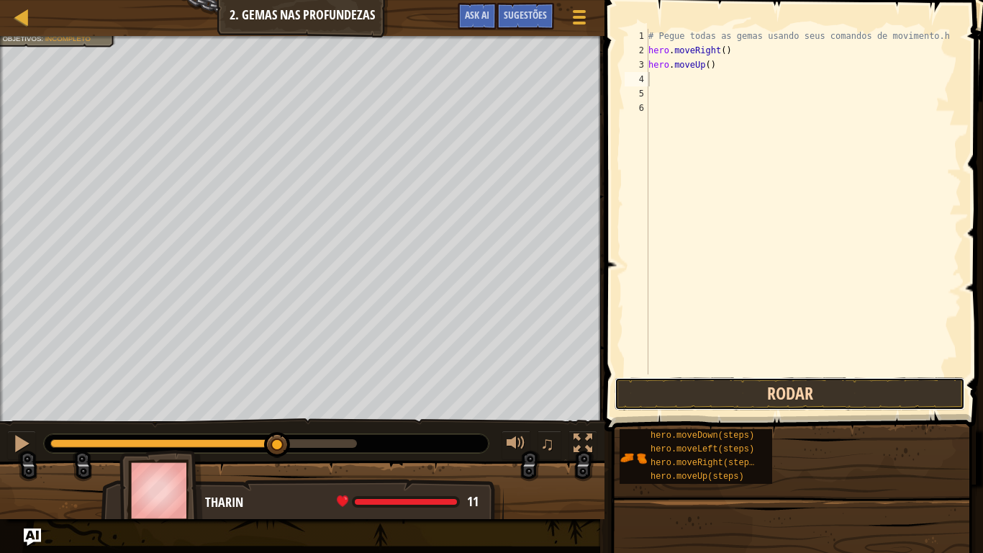
click at [715, 381] on button "Rodar" at bounding box center [790, 393] width 350 height 33
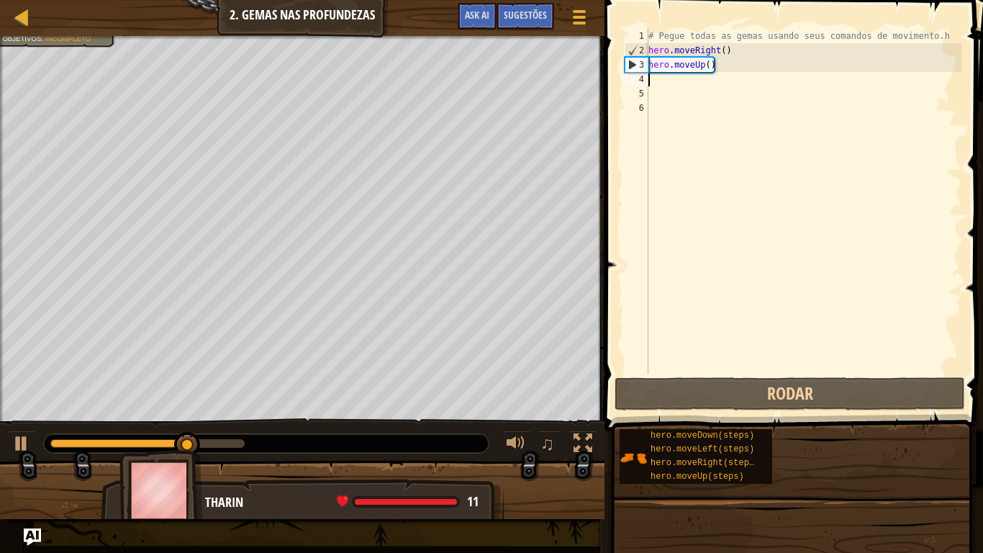
click at [659, 82] on div "# Pegue todas as gemas usando seus comandos de movimento.h hero . moveRight ( )…" at bounding box center [803, 216] width 316 height 374
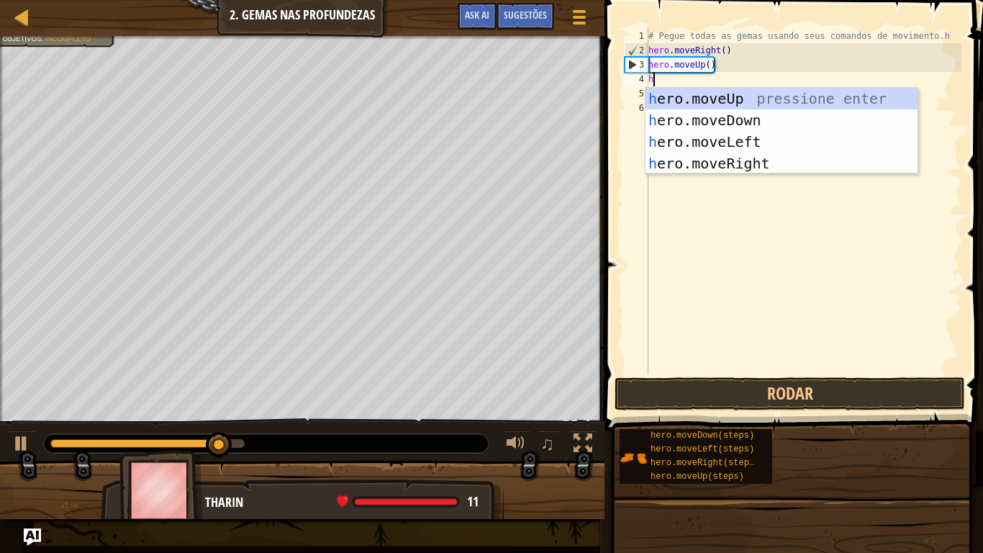
type textarea "he"
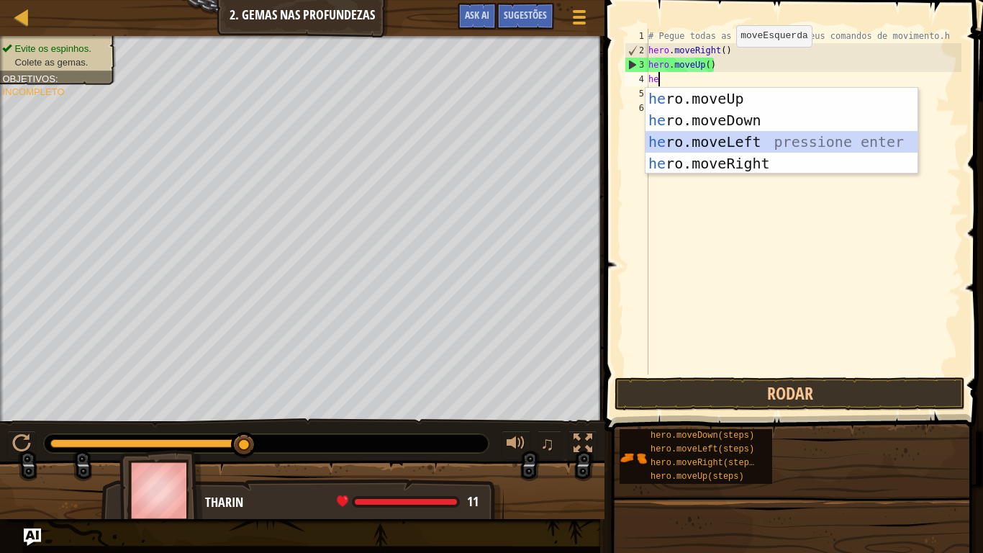
click at [669, 146] on div "he ro.moveUp pressione enter he ro.moveDown pressione enter he ro.moveLeft pres…" at bounding box center [781, 153] width 272 height 130
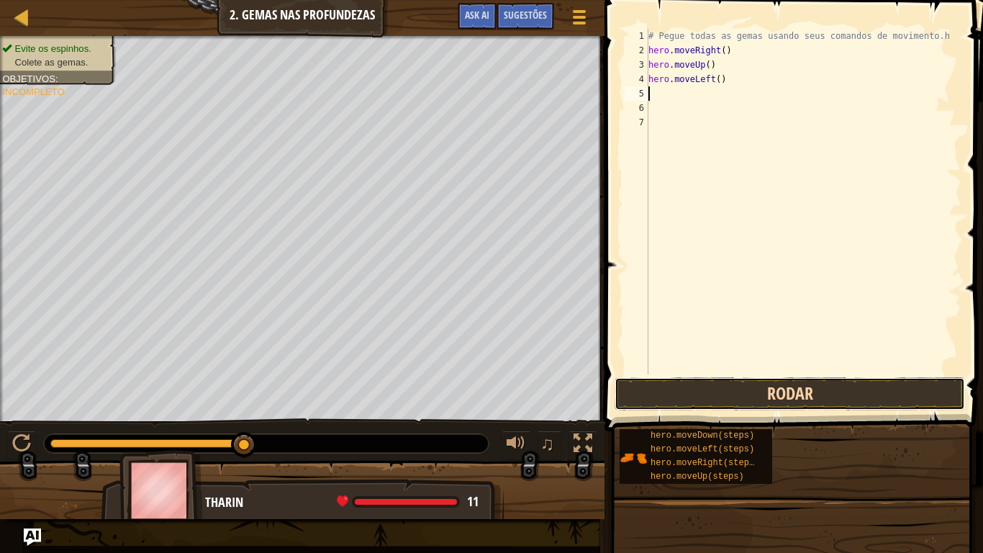
click at [745, 397] on button "Rodar" at bounding box center [790, 393] width 350 height 33
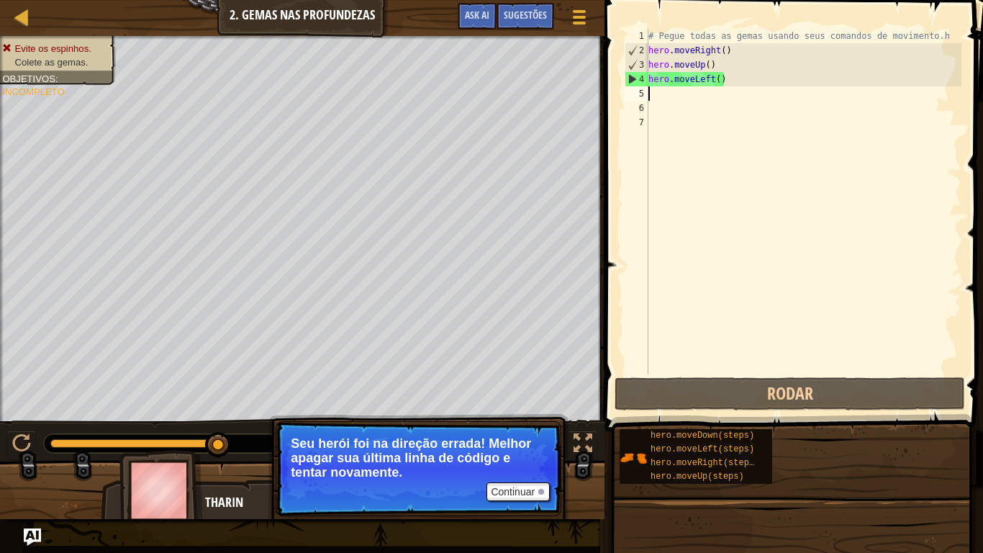
click at [647, 90] on div "5" at bounding box center [637, 93] width 24 height 14
type textarea "h"
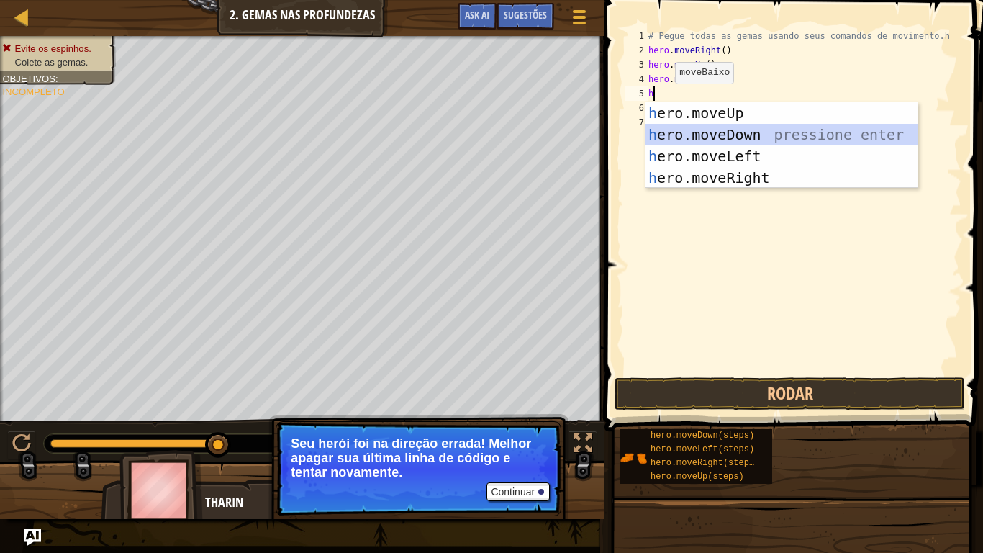
click at [714, 127] on div "h ero.moveUp pressione enter h ero.moveDown pressione enter h ero.moveLeft pres…" at bounding box center [781, 167] width 272 height 130
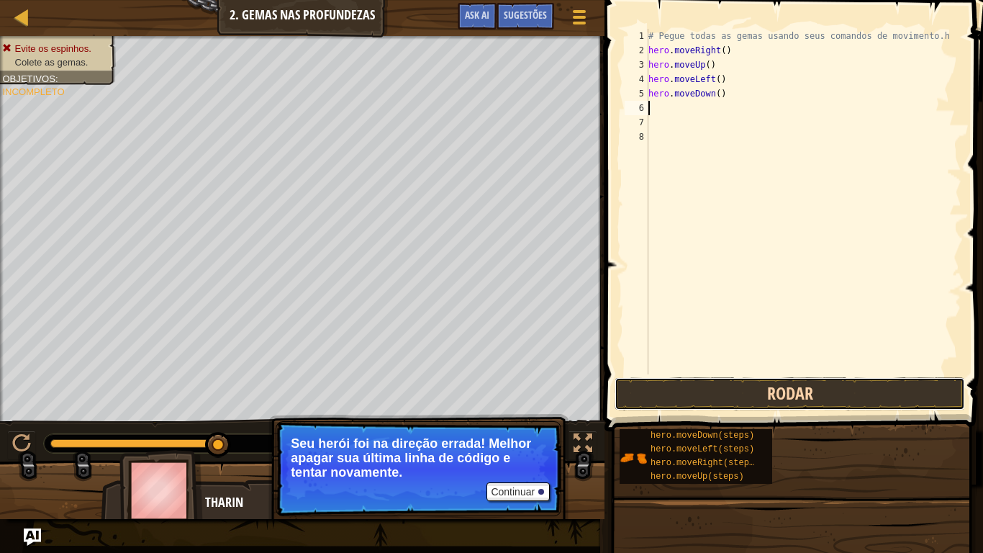
click at [711, 382] on button "Rodar" at bounding box center [790, 393] width 350 height 33
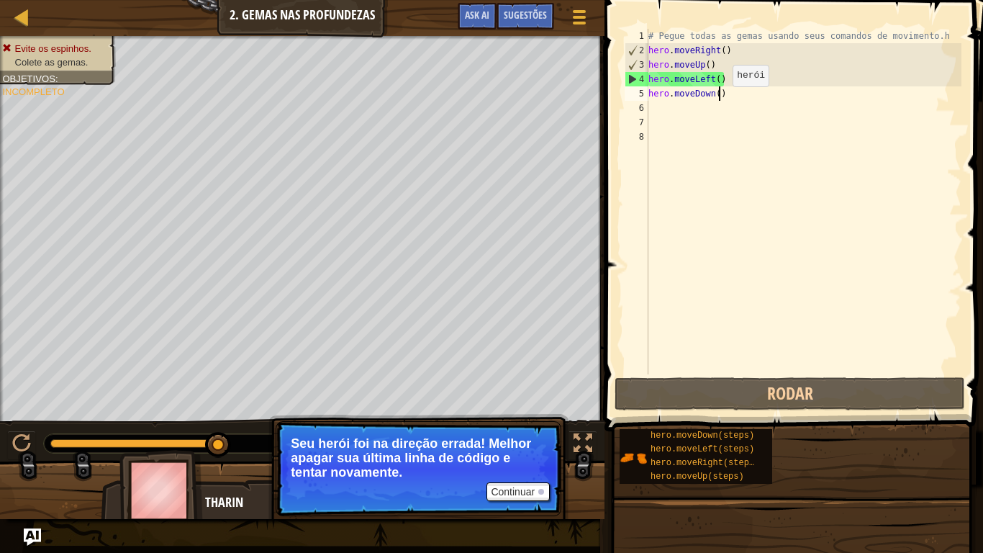
click at [720, 100] on div "# Pegue todas as gemas usando seus comandos de movimento.h hero . moveRight ( )…" at bounding box center [803, 216] width 316 height 374
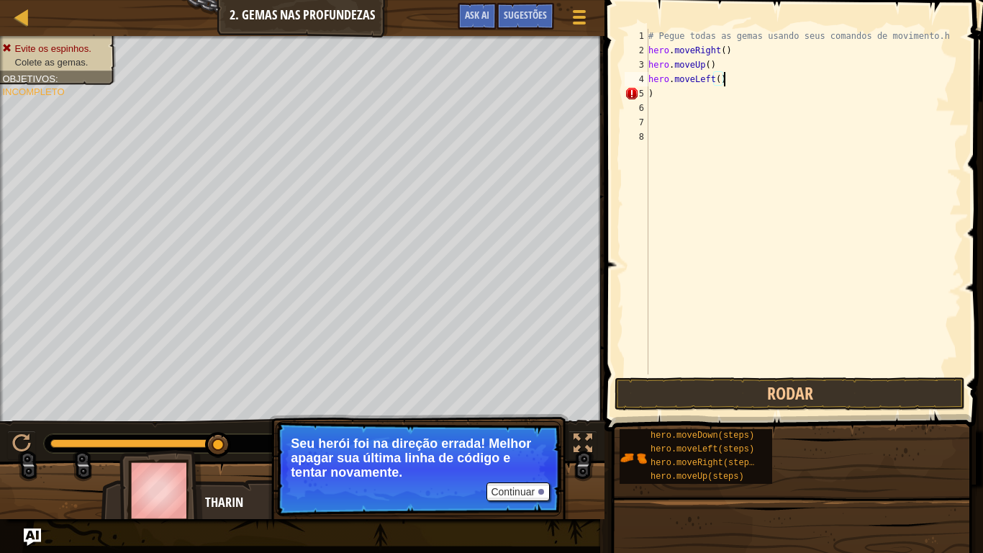
click at [741, 77] on div "# Pegue todas as gemas usando seus comandos de movimento.h hero . moveRight ( )…" at bounding box center [803, 216] width 316 height 374
type textarea "h"
click at [733, 77] on div "# Pegue todas as gemas usando seus comandos de movimento.h hero . moveRight ( )…" at bounding box center [803, 216] width 316 height 374
click at [710, 63] on div "# Pegue todas as gemas usando seus comandos de movimento.h hero . moveRight ( )…" at bounding box center [803, 216] width 316 height 374
click at [709, 63] on div "# Pegue todas as gemas usando seus comandos de movimento.h hero . moveRight ( )…" at bounding box center [803, 216] width 316 height 374
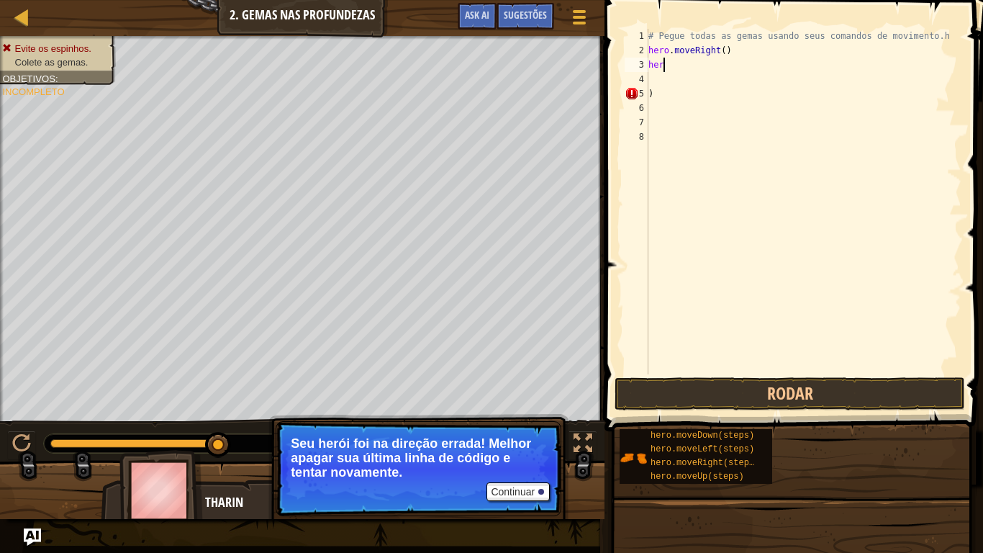
type textarea "hero"
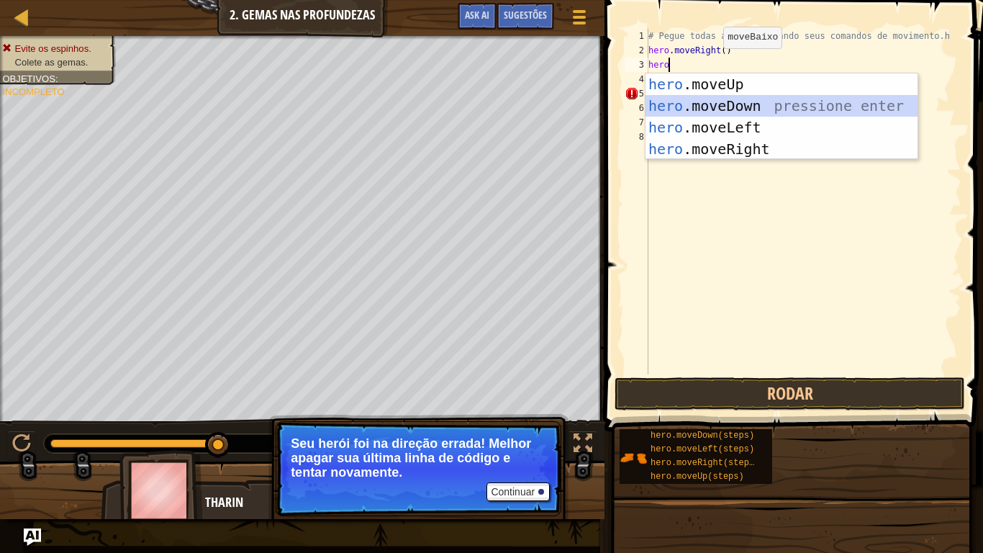
click at [712, 108] on div "hero .moveUp pressione enter hero .moveDown pressione enter hero .moveLeft pres…" at bounding box center [781, 138] width 272 height 130
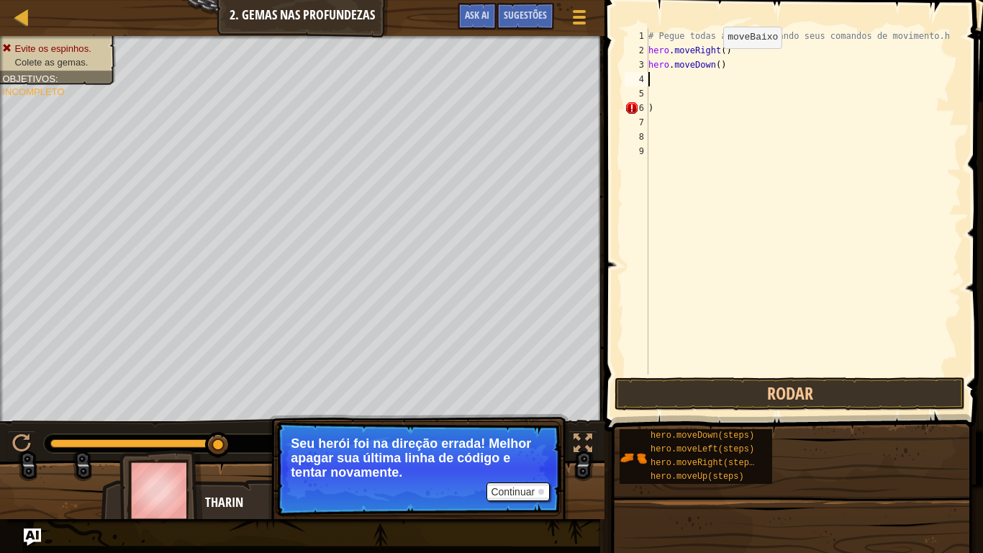
click at [712, 108] on div "# Pegue todas as gemas usando seus comandos de movimento.h hero . moveRight ( )…" at bounding box center [803, 216] width 316 height 374
type textarea ")"
click at [748, 381] on button "Rodar" at bounding box center [790, 393] width 350 height 33
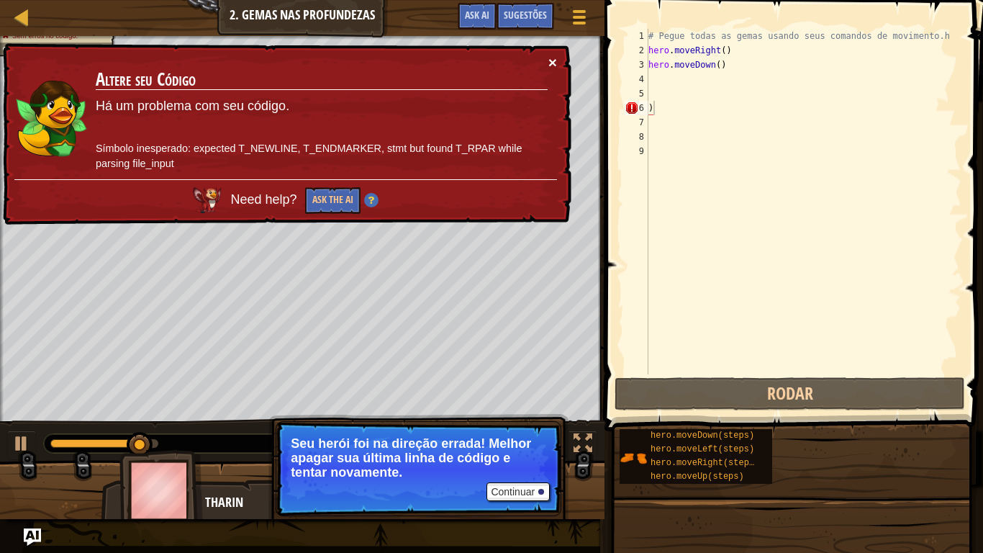
click at [550, 55] on button "×" at bounding box center [552, 62] width 9 height 15
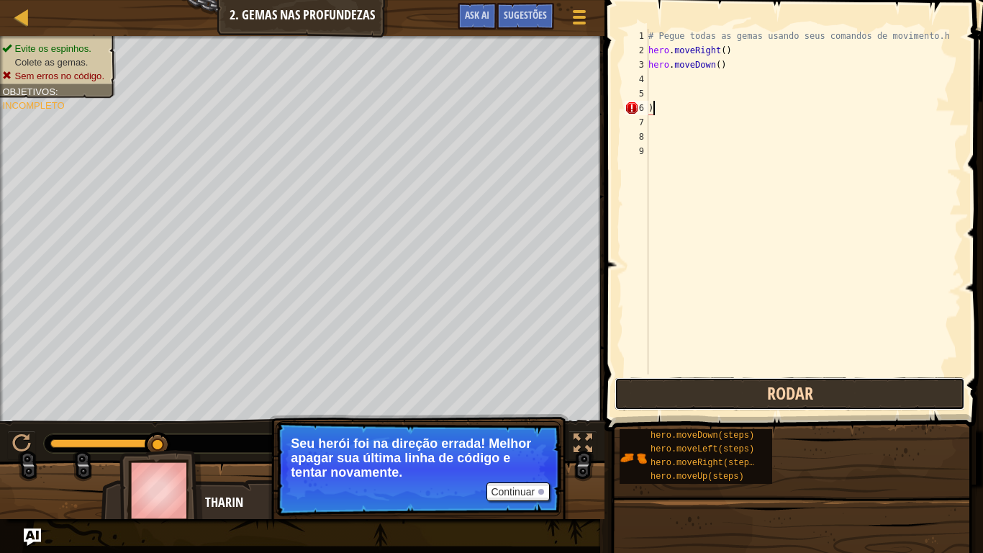
click at [631, 399] on button "Rodar" at bounding box center [790, 393] width 350 height 33
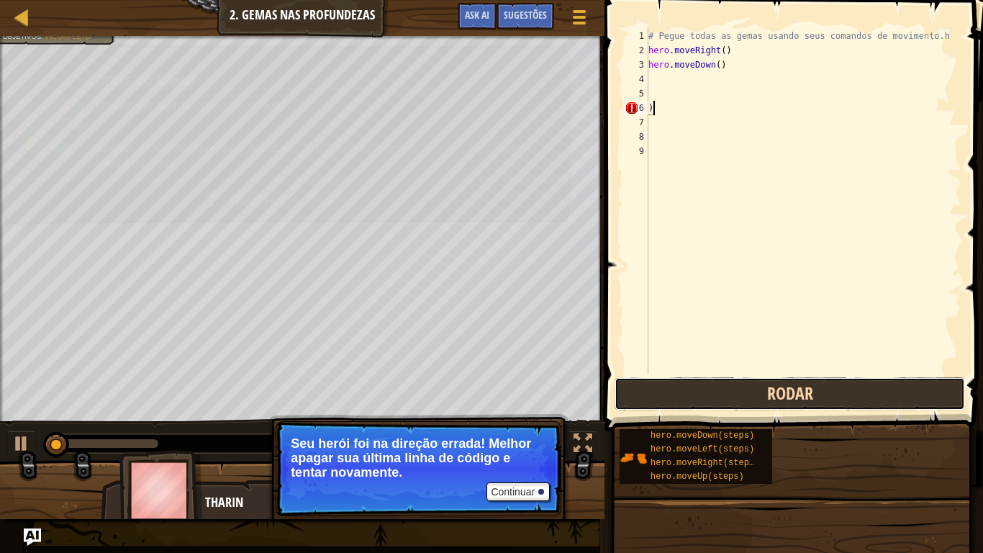
click at [631, 399] on button "Rodar" at bounding box center [790, 393] width 350 height 33
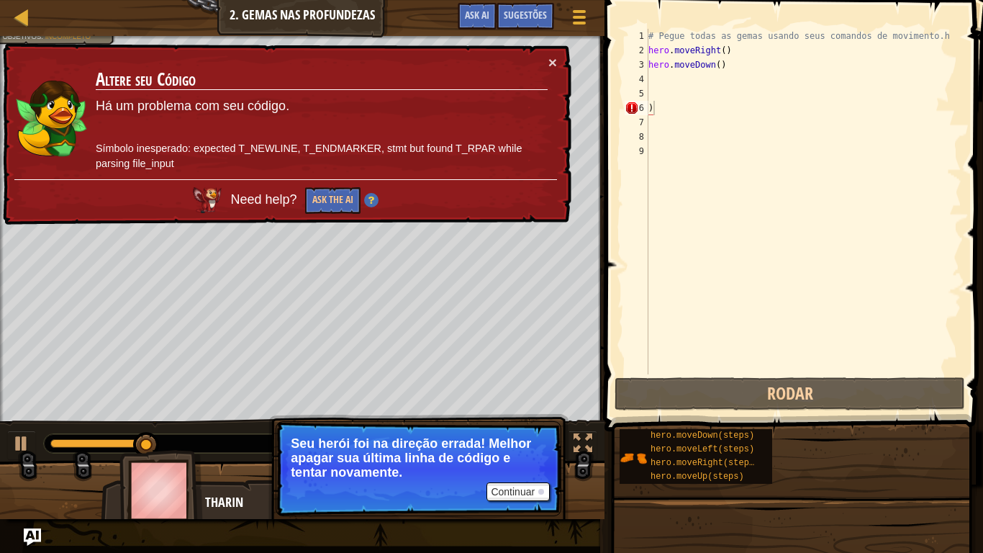
click at [545, 56] on td "Altere seu Código Há um problema com seu código. Símbolo inesperado: expected T…" at bounding box center [321, 117] width 455 height 131
click at [553, 55] on button "×" at bounding box center [552, 62] width 9 height 15
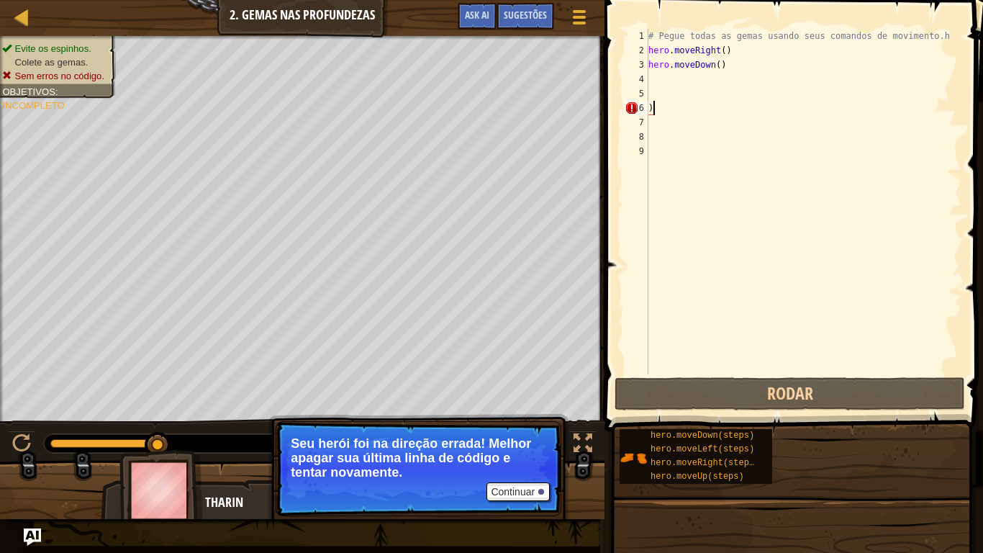
click at [651, 130] on div "# Pegue todas as gemas usando seus comandos de movimento.h hero . moveRight ( )…" at bounding box center [803, 216] width 316 height 374
click at [650, 109] on div "# Pegue todas as gemas usando seus comandos de movimento.h hero . moveRight ( )…" at bounding box center [803, 216] width 316 height 374
type textarea ")"
click at [676, 109] on div "# Pegue todas as gemas usando seus comandos de movimento.h hero . moveRight ( )…" at bounding box center [803, 216] width 316 height 374
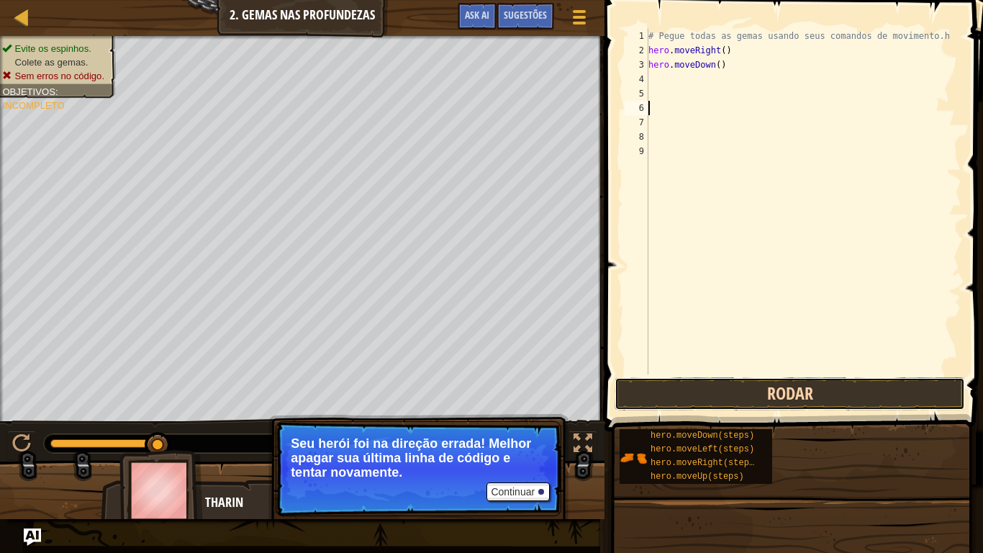
click at [730, 393] on button "Rodar" at bounding box center [790, 393] width 350 height 33
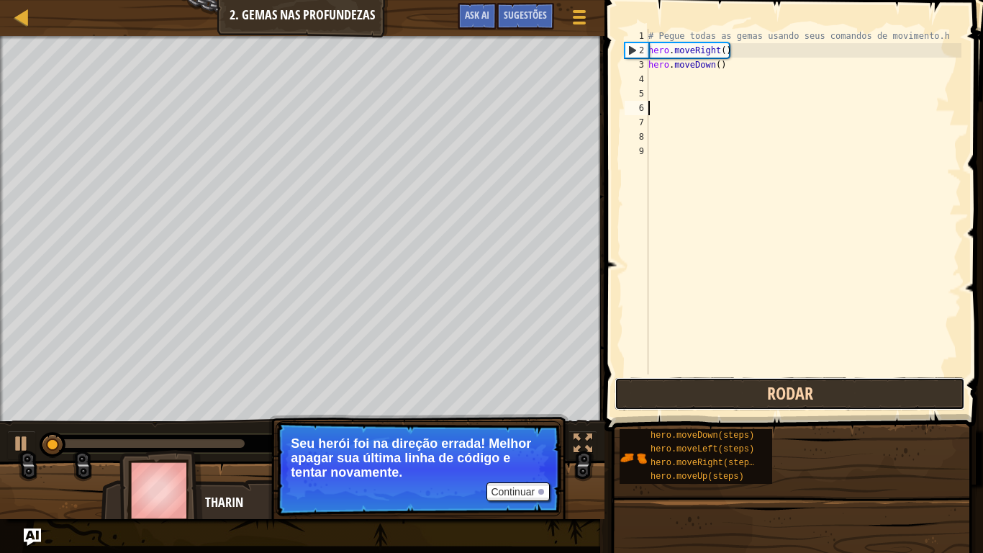
click at [730, 393] on button "Rodar" at bounding box center [790, 393] width 350 height 33
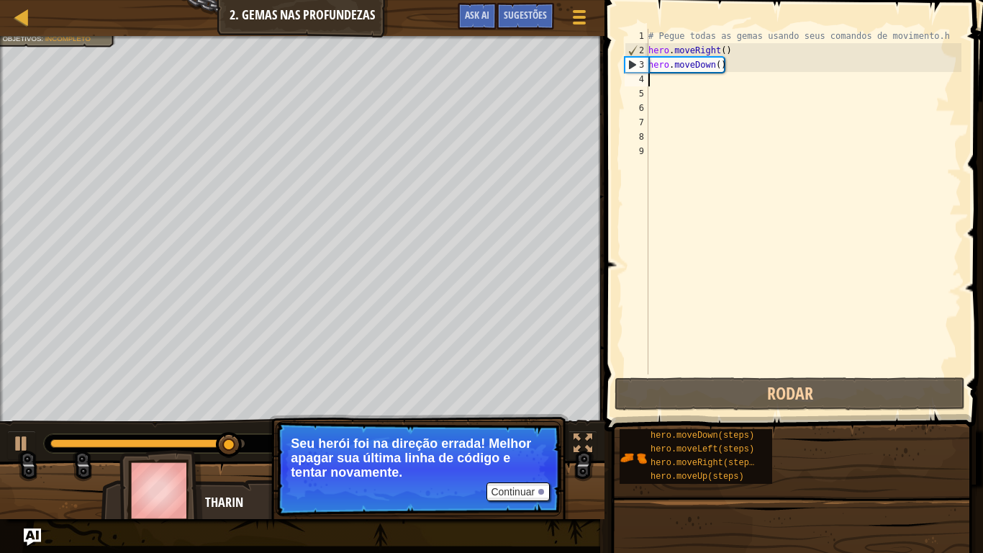
click at [663, 83] on div "# Pegue todas as gemas usando seus comandos de movimento.h hero . moveRight ( )…" at bounding box center [803, 216] width 316 height 374
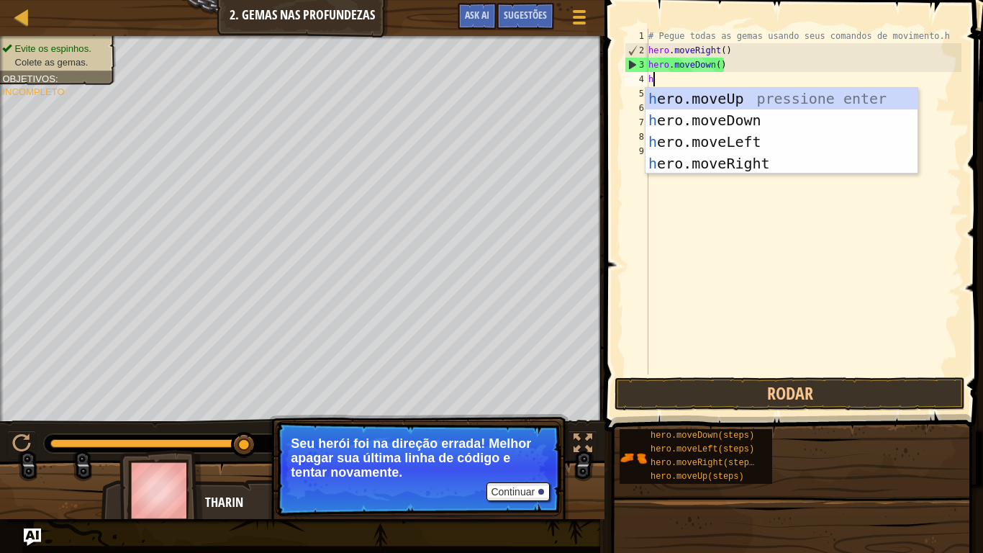
type textarea "he"
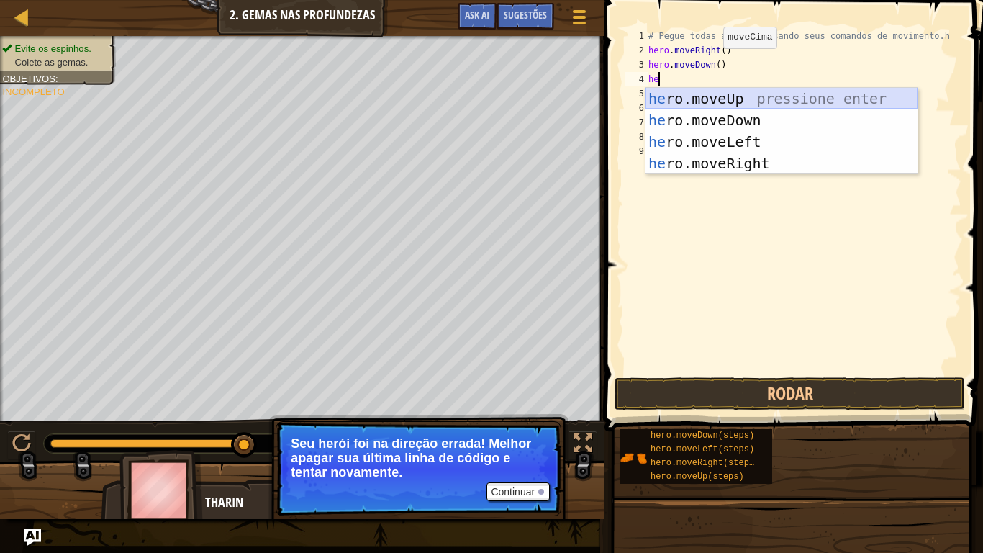
click at [697, 96] on div "he ro.moveUp pressione enter he ro.moveDown pressione enter he ro.moveLeft pres…" at bounding box center [781, 153] width 272 height 130
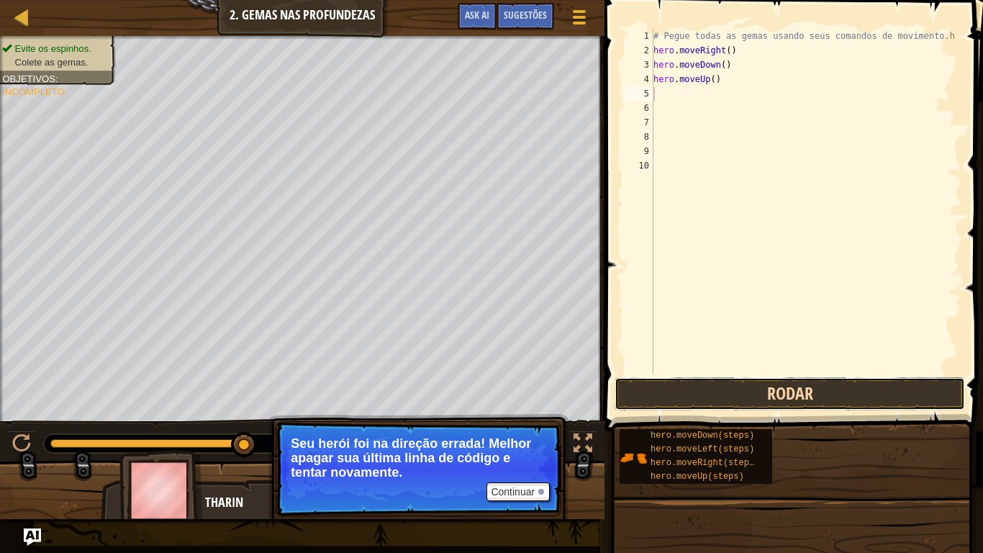
click at [828, 394] on button "Rodar" at bounding box center [790, 393] width 350 height 33
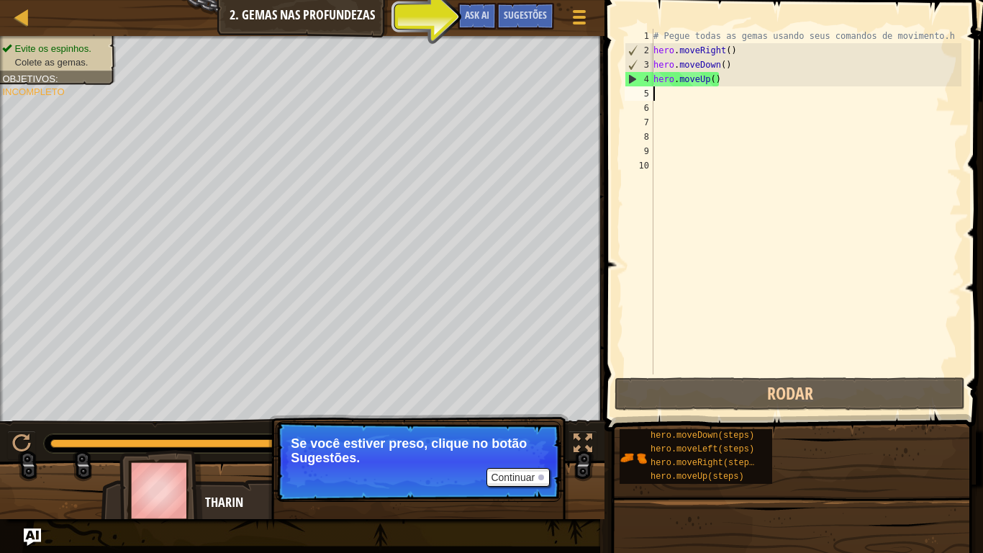
click at [654, 96] on div "# Pegue todas as gemas usando seus comandos de movimento.h hero . moveRight ( )…" at bounding box center [806, 216] width 311 height 374
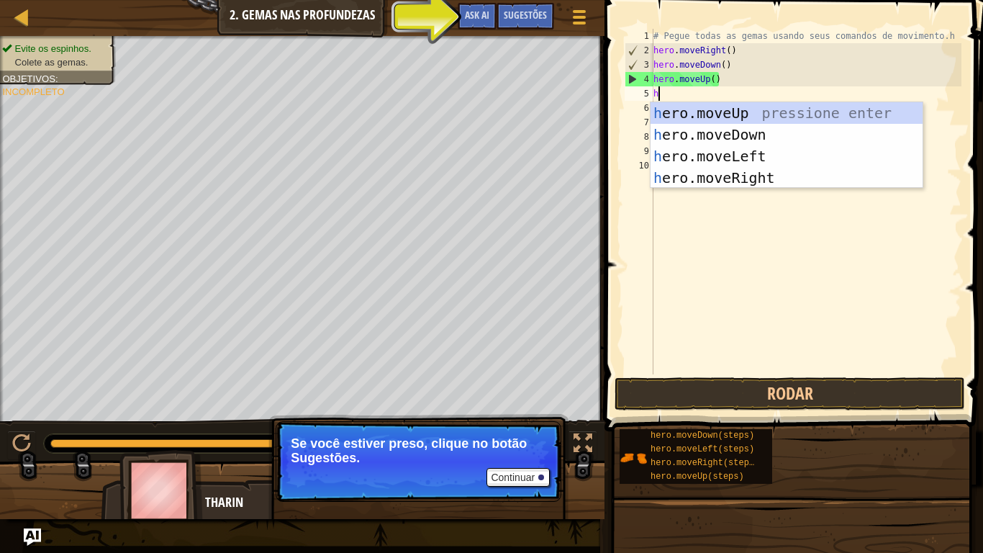
type textarea "he"
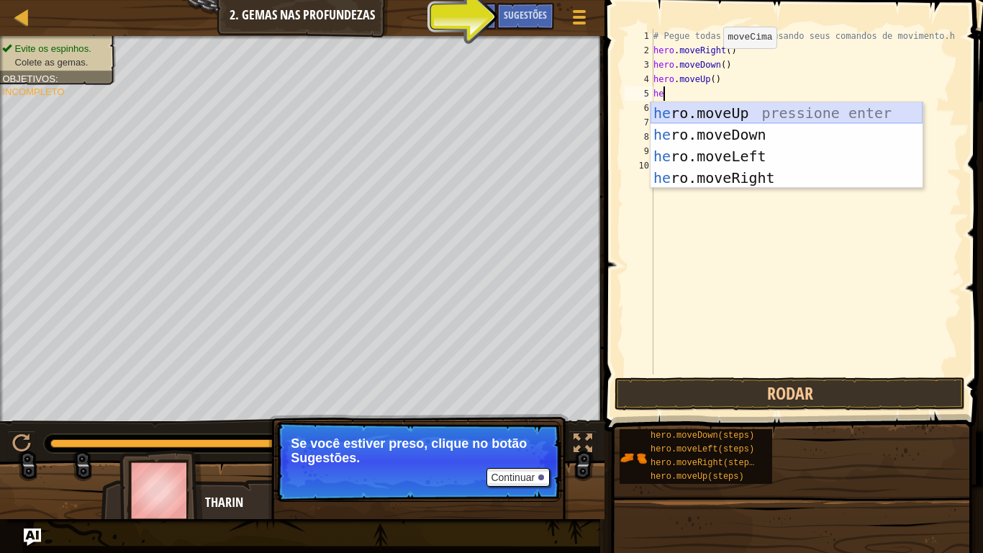
click at [684, 113] on div "he ro.moveUp pressione enter he ro.moveDown pressione enter he ro.moveLeft pres…" at bounding box center [787, 167] width 272 height 130
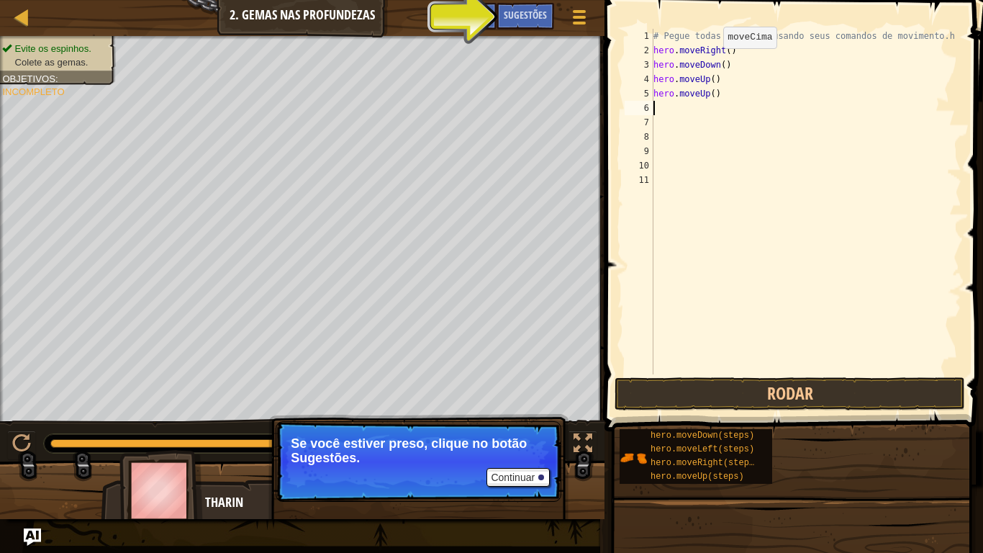
scroll to position [6, 0]
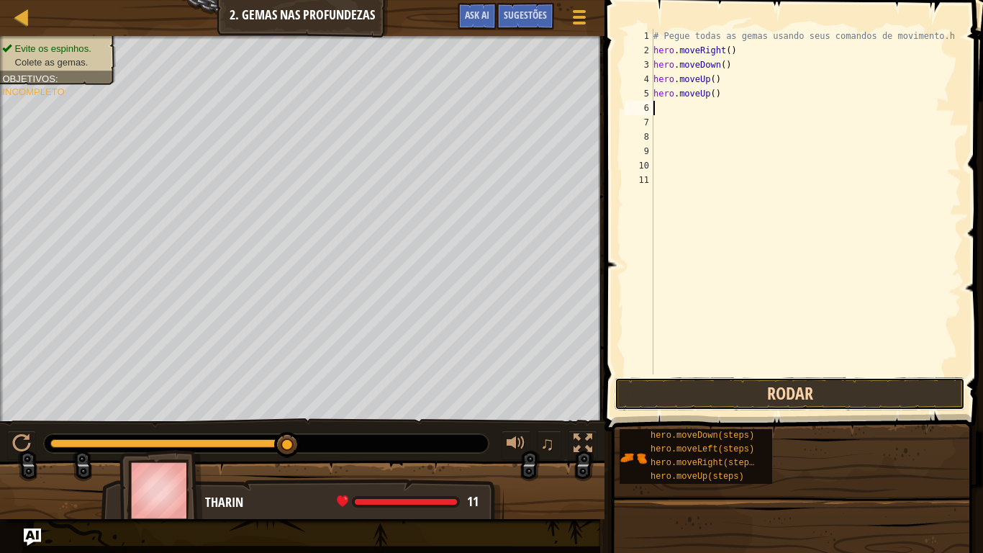
click at [722, 401] on button "Rodar" at bounding box center [790, 393] width 350 height 33
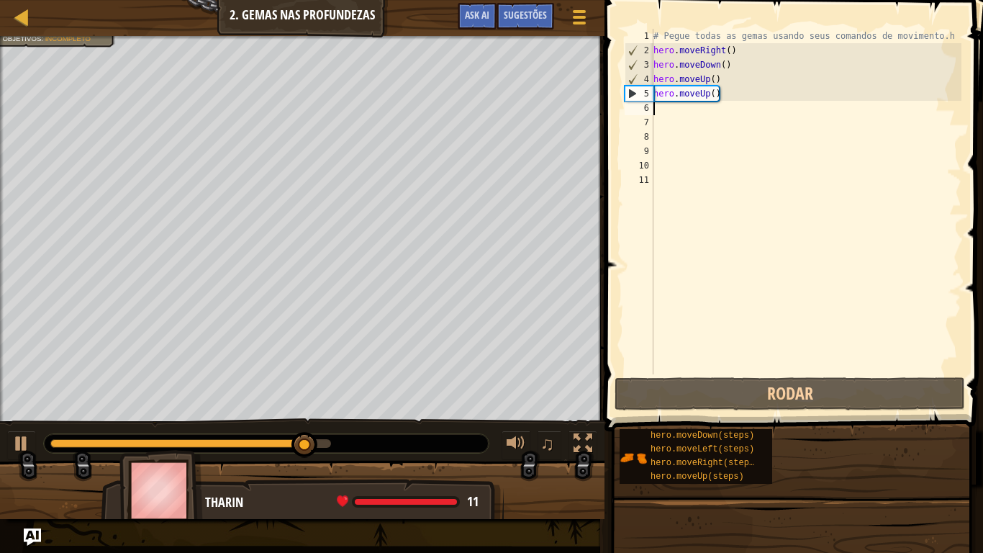
click at [656, 115] on div "# Pegue todas as gemas usando seus comandos de movimento.h hero . moveRight ( )…" at bounding box center [806, 216] width 311 height 374
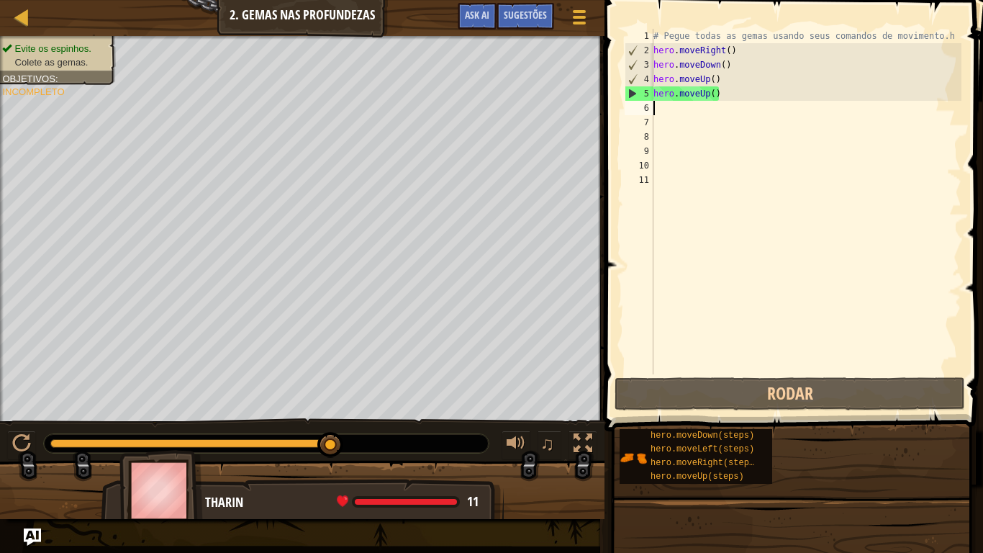
click at [667, 106] on div "# Pegue todas as gemas usando seus comandos de movimento.h hero . moveRight ( )…" at bounding box center [806, 216] width 311 height 374
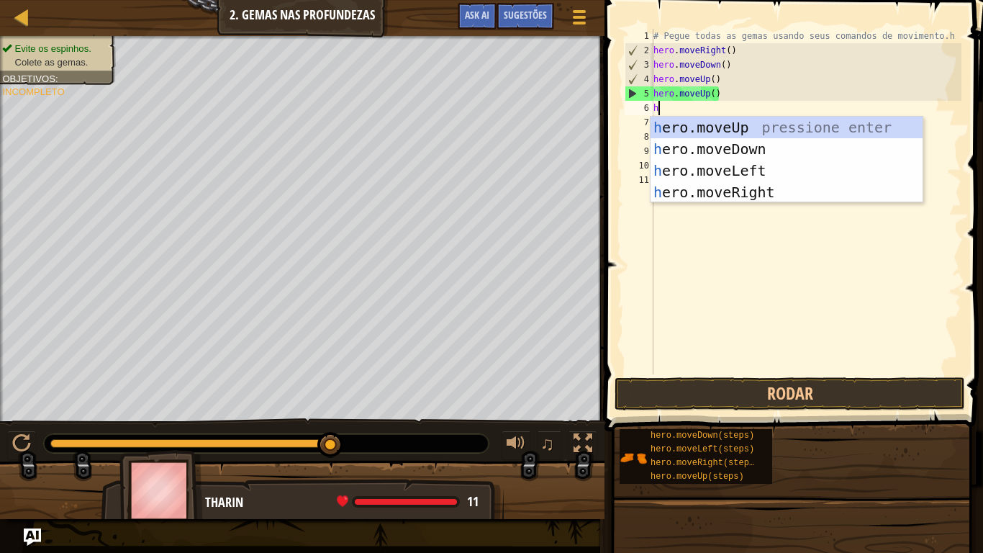
type textarea "he"
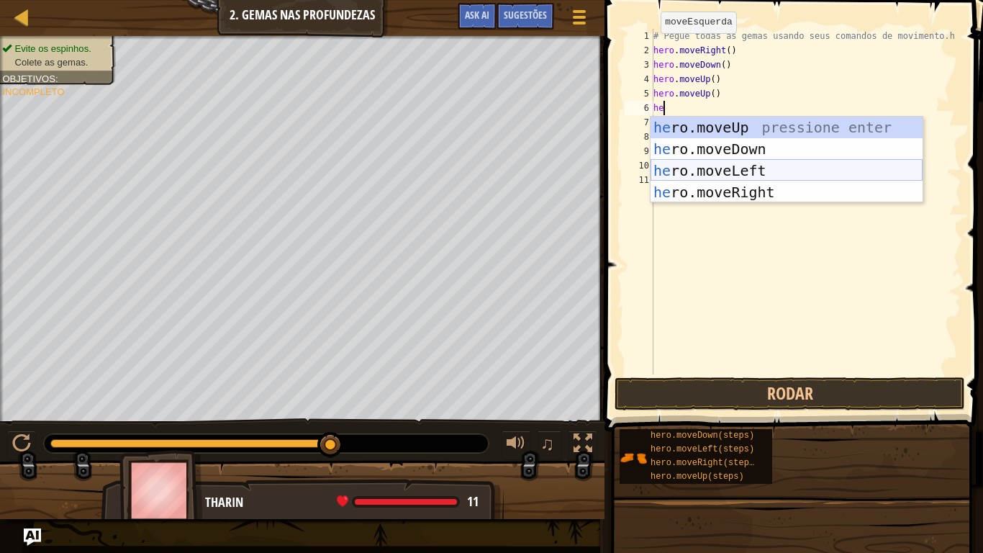
click at [815, 167] on div "he ro.moveUp pressione enter he ro.moveDown pressione enter he ro.moveLeft pres…" at bounding box center [787, 182] width 272 height 130
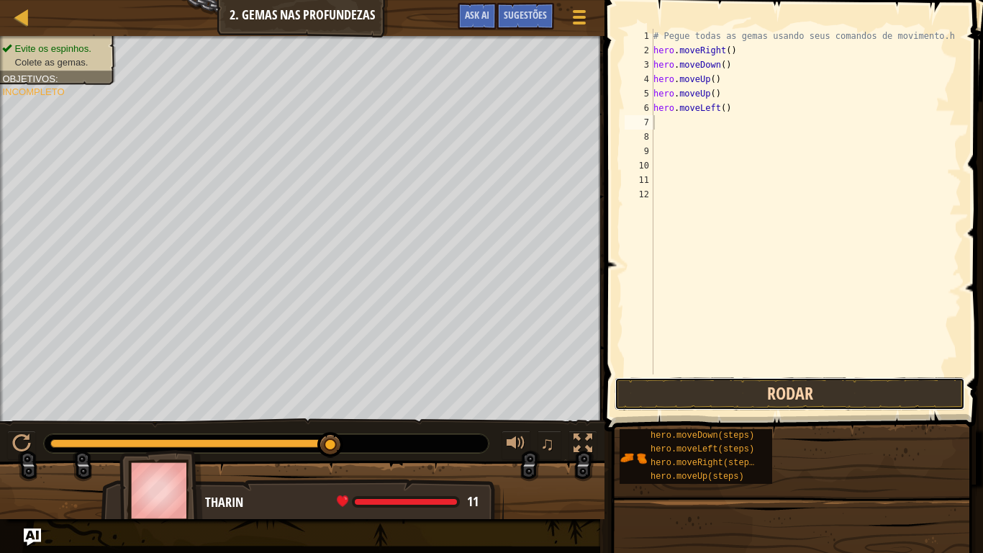
click at [714, 384] on button "Rodar" at bounding box center [790, 393] width 350 height 33
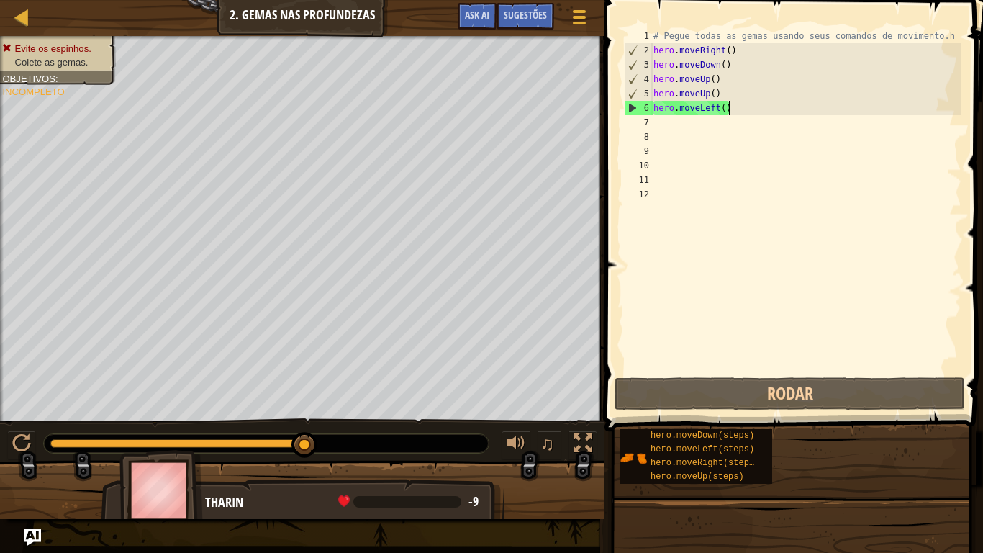
click at [749, 101] on div "# Pegue todas as gemas usando seus comandos de movimento.h hero . moveRight ( )…" at bounding box center [806, 216] width 311 height 374
type textarea "hero.moveLeft()"
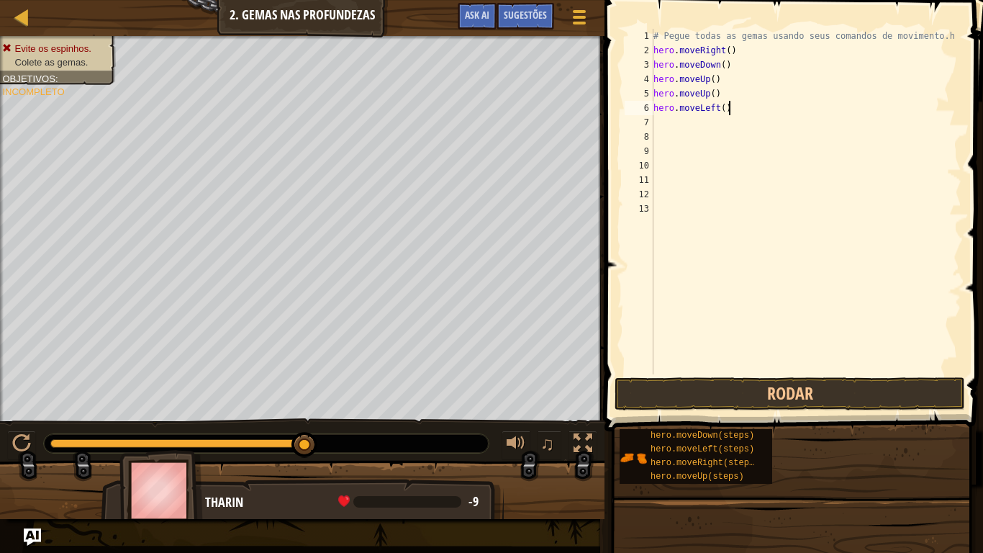
click at [737, 112] on div "# Pegue todas as gemas usando seus comandos de movimento.h hero . moveRight ( )…" at bounding box center [806, 216] width 311 height 374
type textarea "hero.mover"
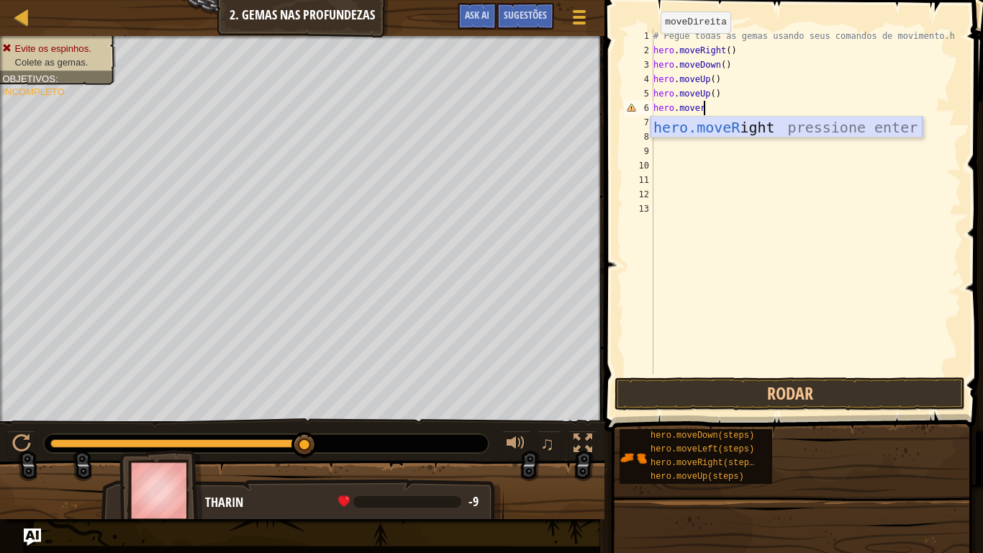
click at [760, 117] on div "hero.moveR ight pressione enter" at bounding box center [787, 149] width 272 height 65
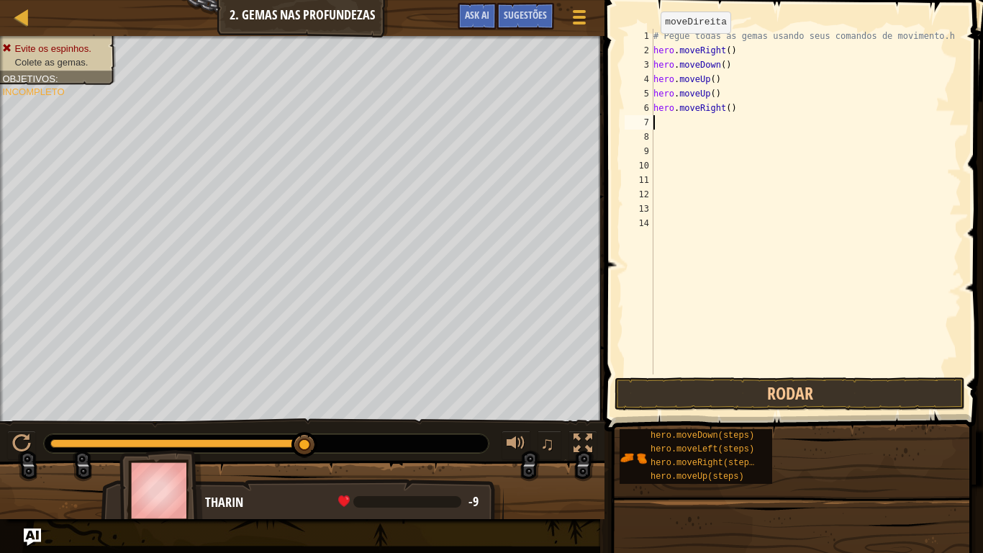
scroll to position [6, 0]
click at [768, 391] on button "Rodar" at bounding box center [790, 393] width 350 height 33
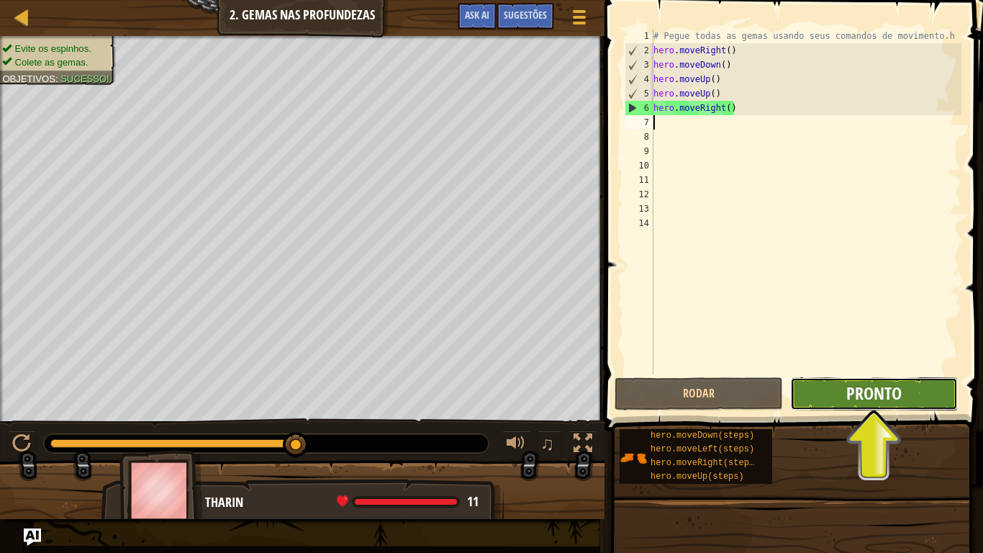
click at [877, 404] on button "Pronto" at bounding box center [874, 393] width 168 height 33
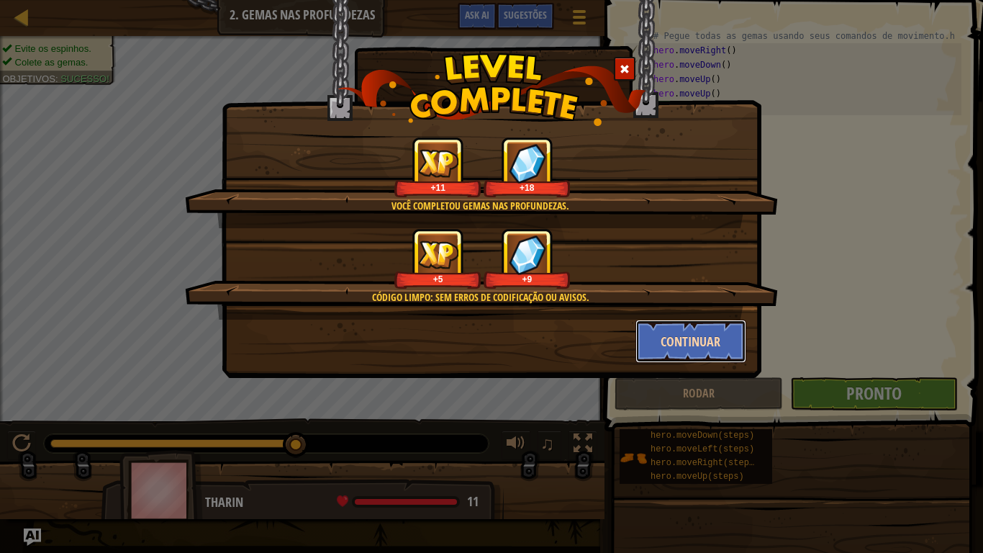
click at [727, 344] on button "Continuar" at bounding box center [691, 340] width 112 height 43
click at [911, 396] on div "Você completou Gemas nas Profundezas. +11 +18 Código Limpo: sem erros de codifi…" at bounding box center [491, 276] width 983 height 553
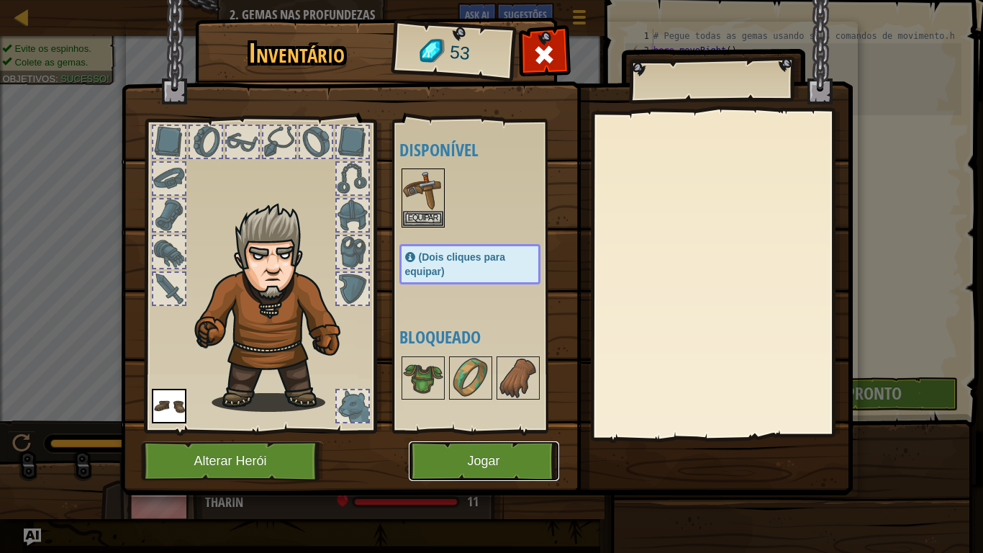
click at [449, 455] on button "Jogar" at bounding box center [484, 461] width 150 height 40
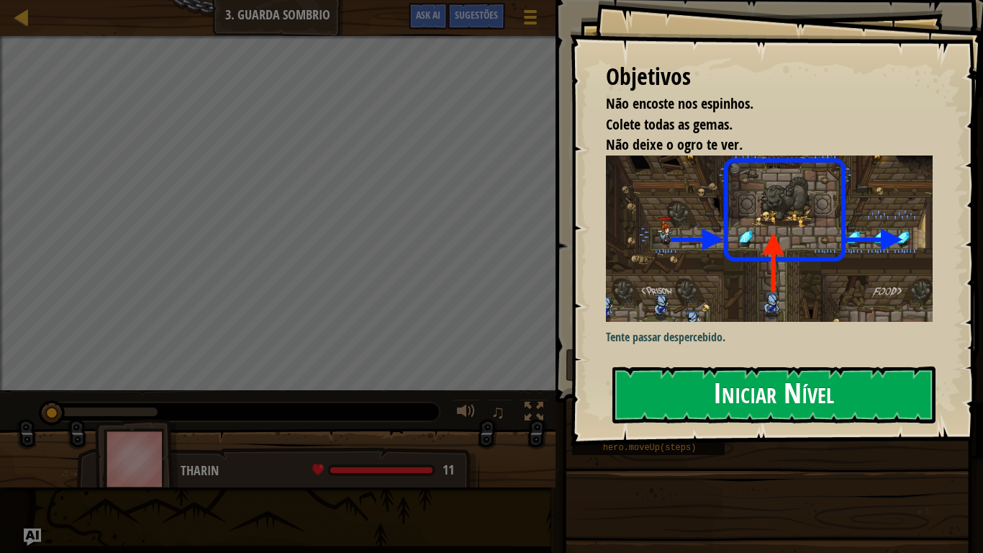
click at [692, 394] on button "Iniciar Nível" at bounding box center [773, 394] width 323 height 57
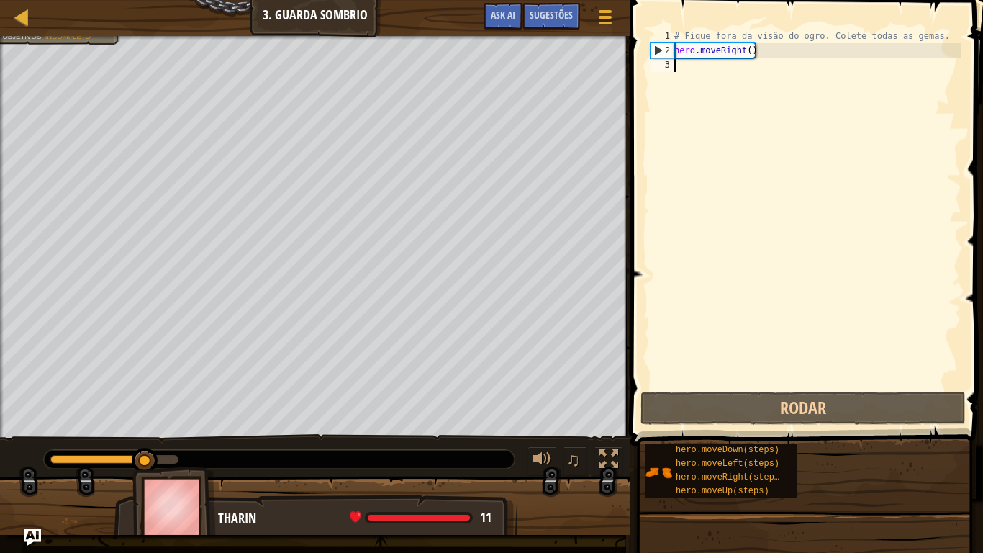
click at [671, 58] on div "3" at bounding box center [663, 65] width 24 height 14
click at [669, 45] on div "2" at bounding box center [662, 50] width 23 height 14
type textarea "hero.moveRight()"
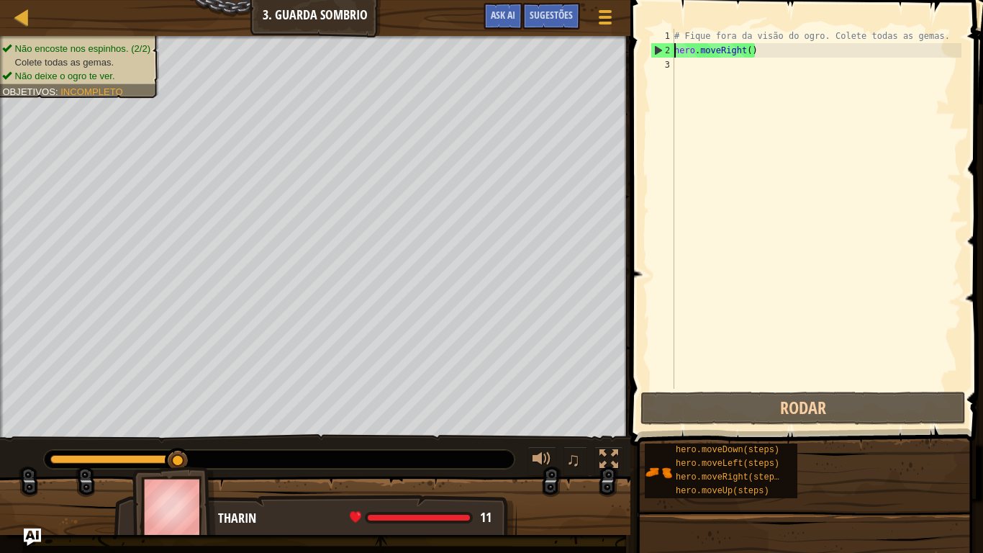
click at [698, 68] on div "# Fique fora da visão do ogro. Colete todas as gemas. hero . moveRight ( )" at bounding box center [816, 223] width 290 height 389
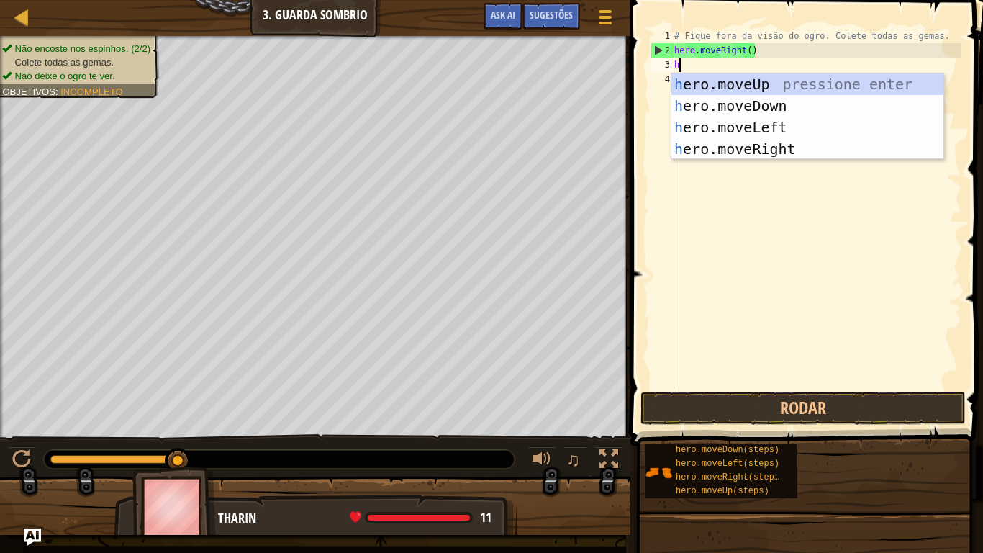
scroll to position [6, 0]
type textarea "he"
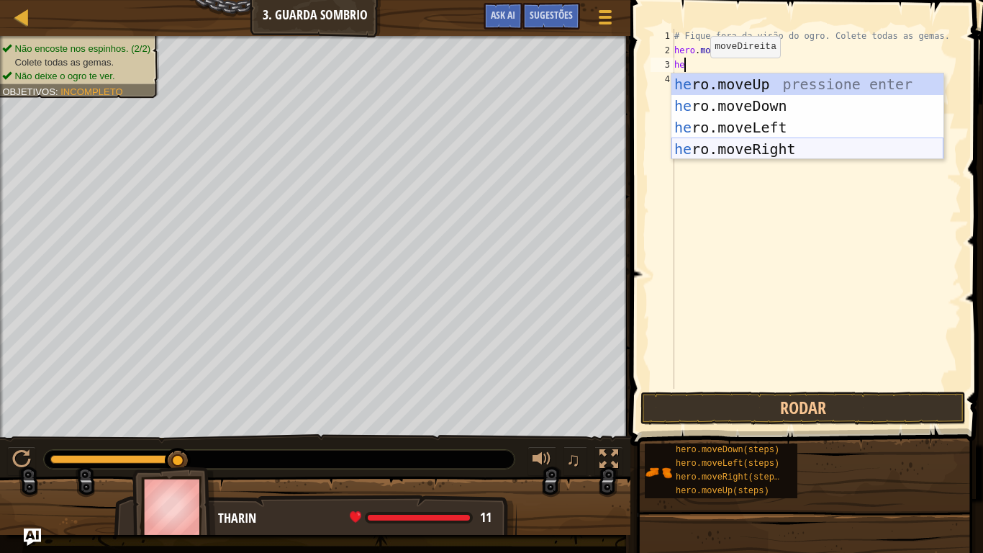
click at [727, 149] on div "he ro.moveUp pressione enter he ro.moveDown pressione enter he ro.moveLeft pres…" at bounding box center [807, 138] width 272 height 130
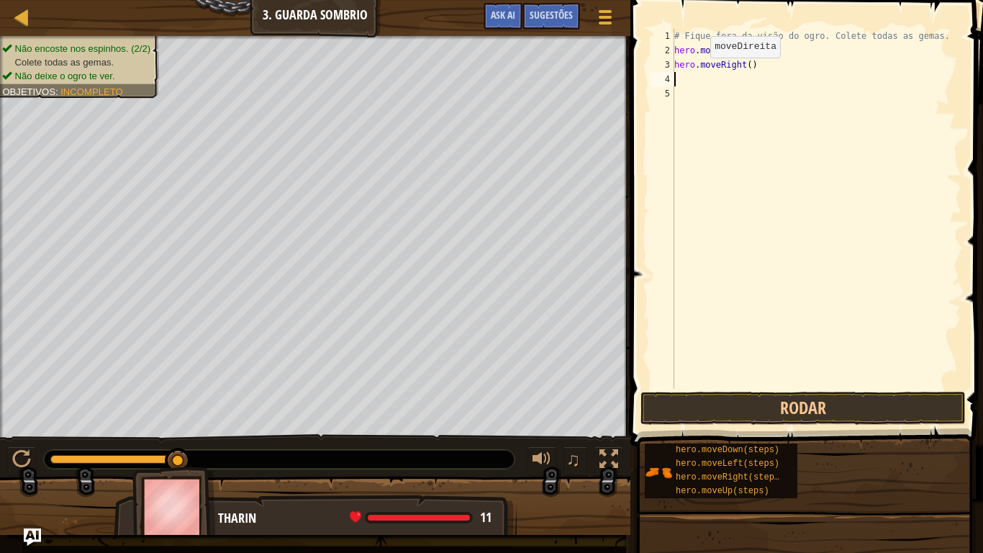
scroll to position [6, 0]
click at [816, 404] on button "Rodar" at bounding box center [802, 407] width 325 height 33
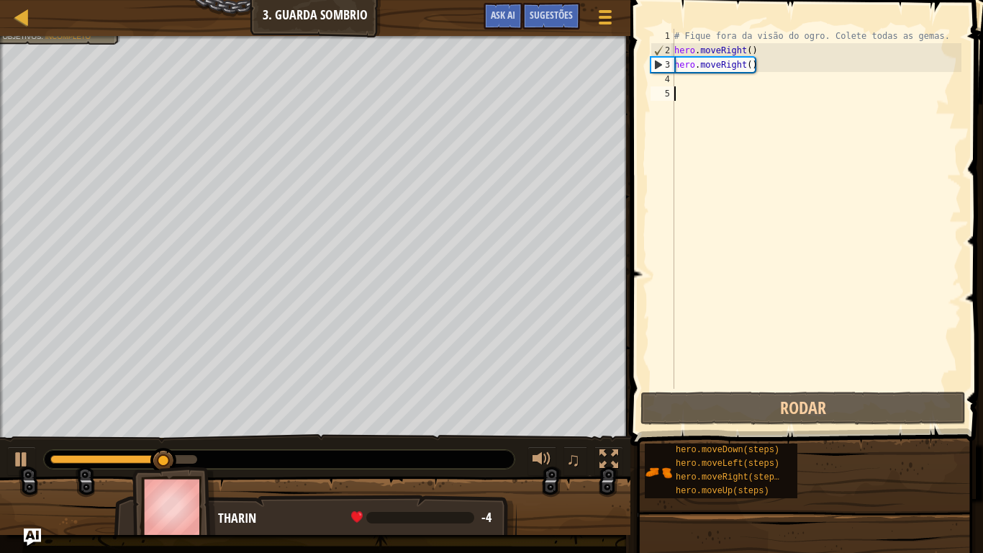
click at [810, 387] on div "# Fique fora da visão do ogro. Colete todas as gemas. hero . moveRight ( ) hero…" at bounding box center [816, 223] width 290 height 389
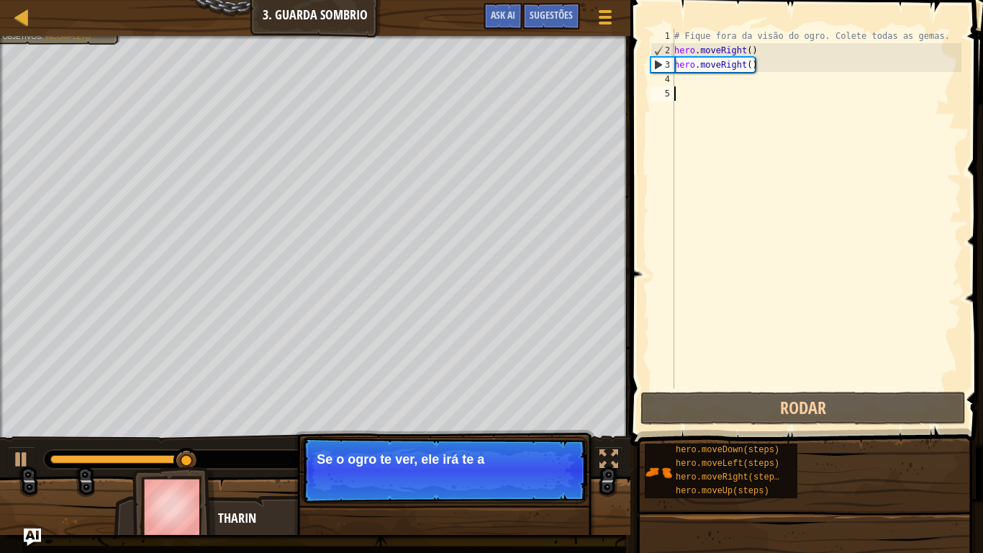
click at [817, 375] on div "# Fique fora da visão do ogro. Colete todas as gemas. hero . moveRight ( ) hero…" at bounding box center [816, 223] width 290 height 389
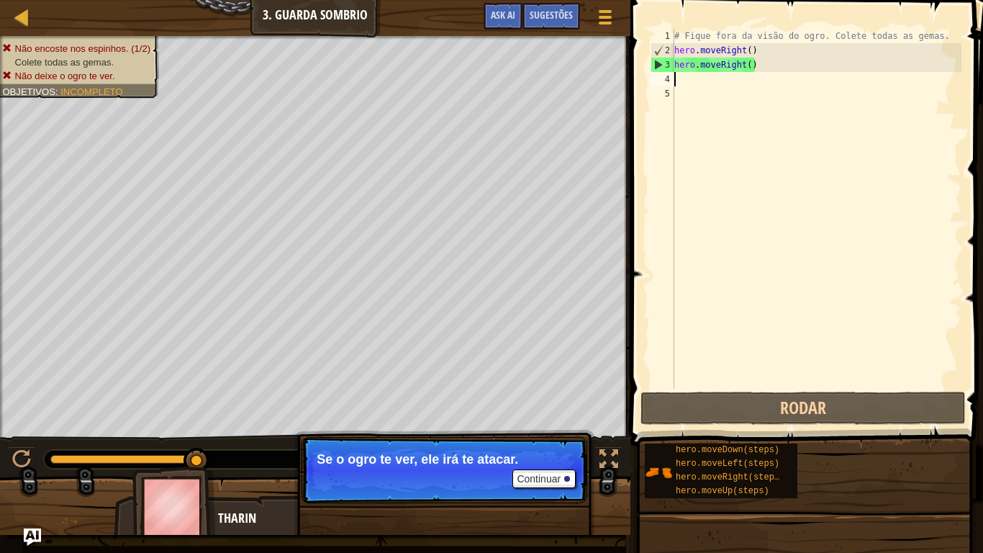
click at [683, 76] on div "# Fique fora da visão do ogro. Colete todas as gemas. hero . moveRight ( ) hero…" at bounding box center [816, 223] width 290 height 389
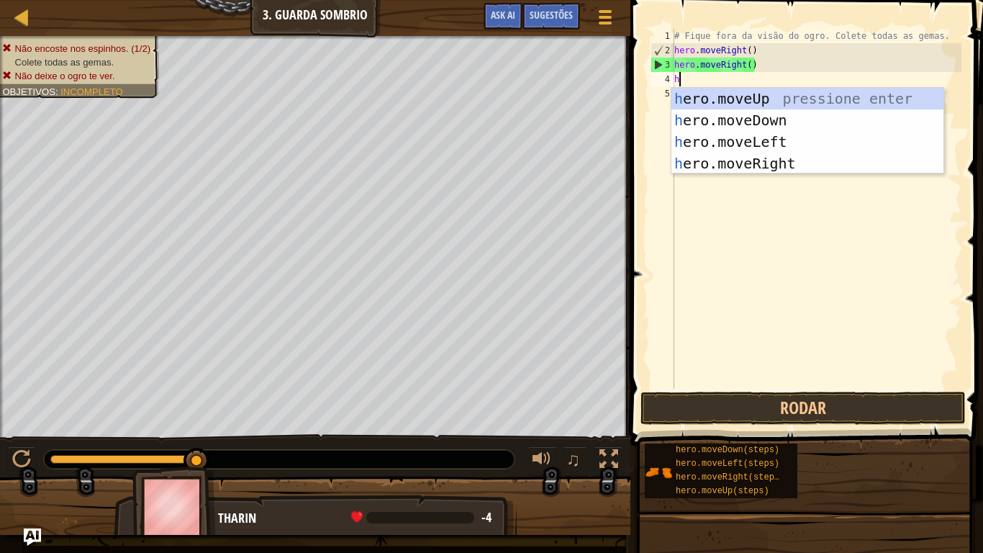
type textarea "he"
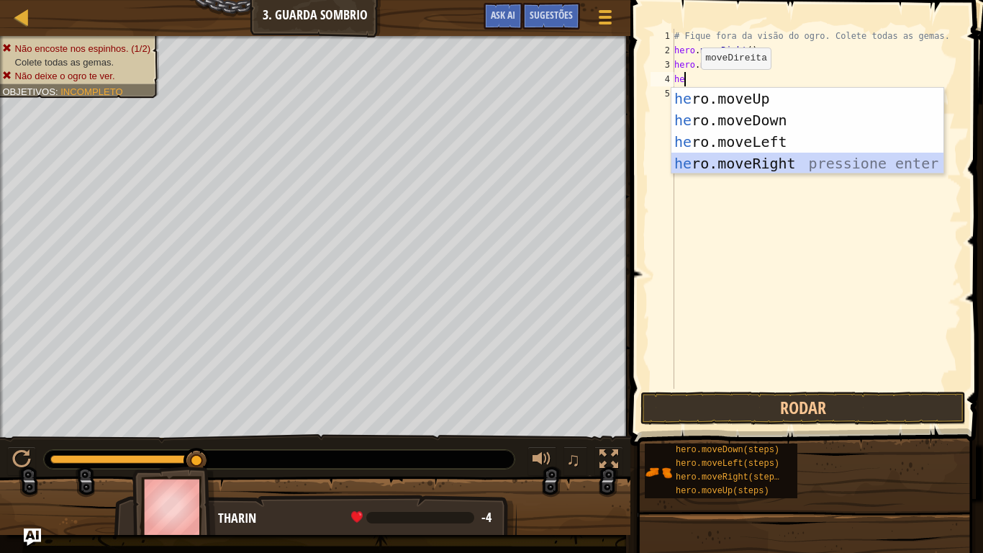
click at [740, 161] on div "he ro.moveUp pressione enter he ro.moveDown pressione enter he ro.moveLeft pres…" at bounding box center [807, 153] width 272 height 130
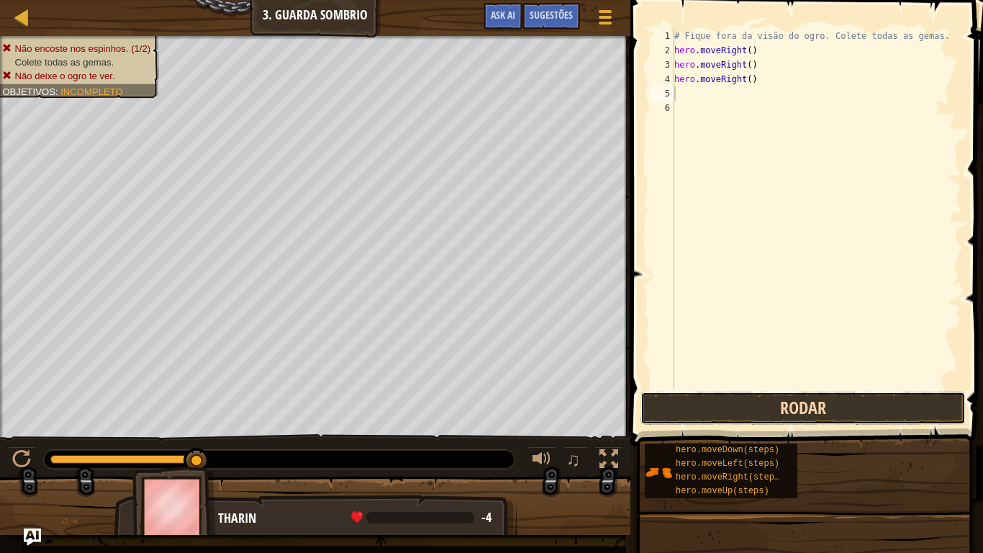
click at [740, 396] on button "Rodar" at bounding box center [802, 407] width 325 height 33
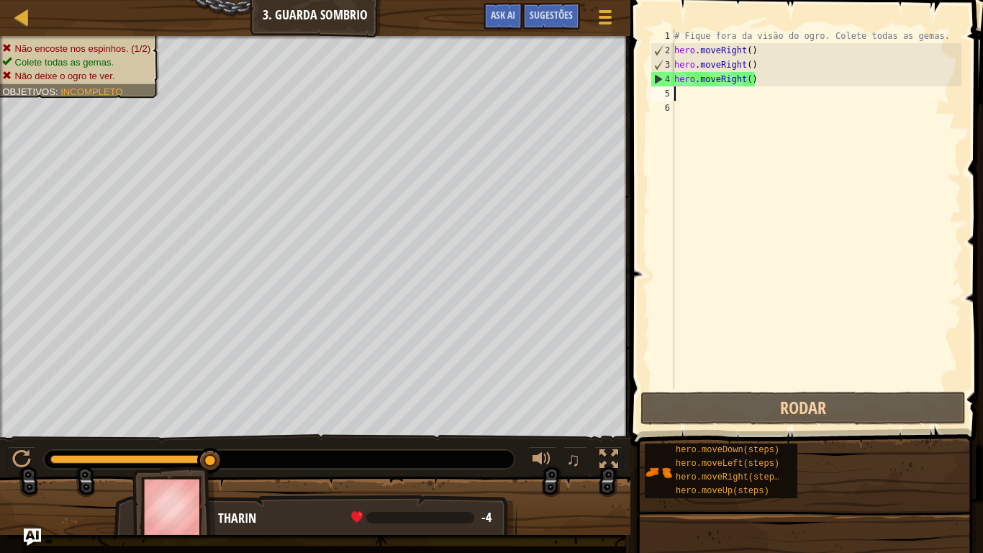
click at [678, 104] on div "# Fique fora da visão do ogro. Colete todas as gemas. hero . moveRight ( ) hero…" at bounding box center [816, 223] width 290 height 389
click at [676, 98] on div "# Fique fora da visão do ogro. Colete todas as gemas. hero . moveRight ( ) hero…" at bounding box center [816, 223] width 290 height 389
click at [678, 96] on div "# Fique fora da visão do ogro. Colete todas as gemas. hero . moveRight ( ) hero…" at bounding box center [816, 223] width 290 height 389
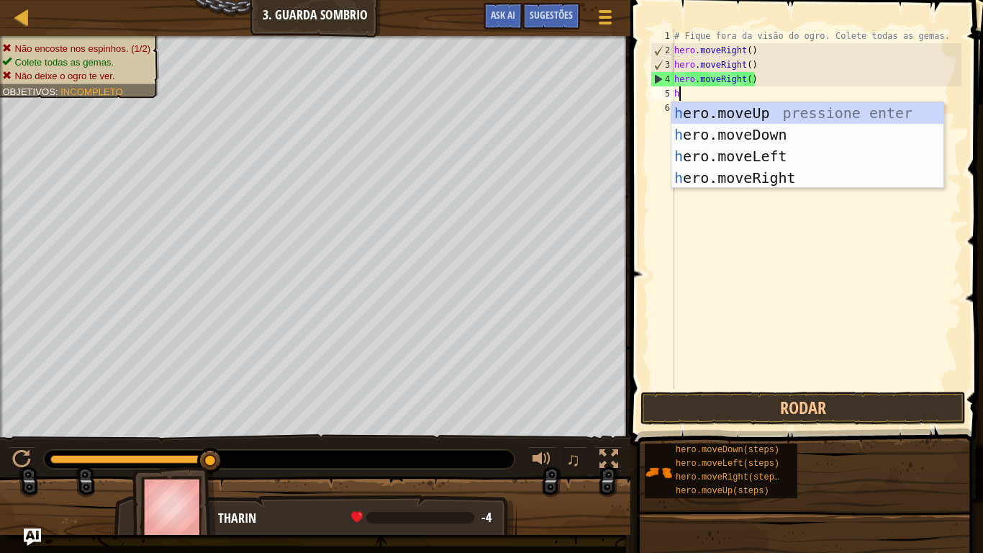
type textarea "he"
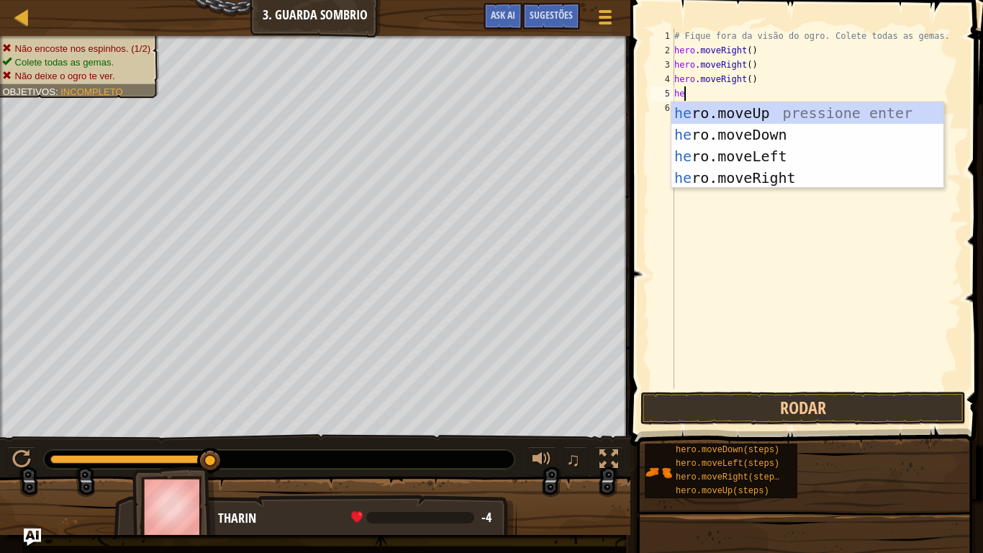
scroll to position [6, 1]
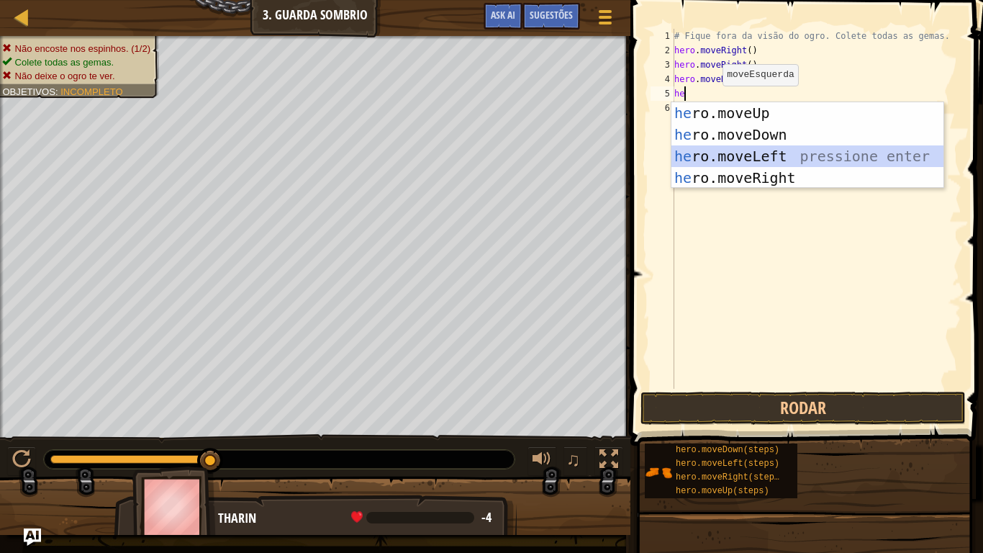
click at [740, 150] on div "he ro.moveUp pressione enter he ro.moveDown pressione enter he ro.moveLeft pres…" at bounding box center [807, 167] width 272 height 130
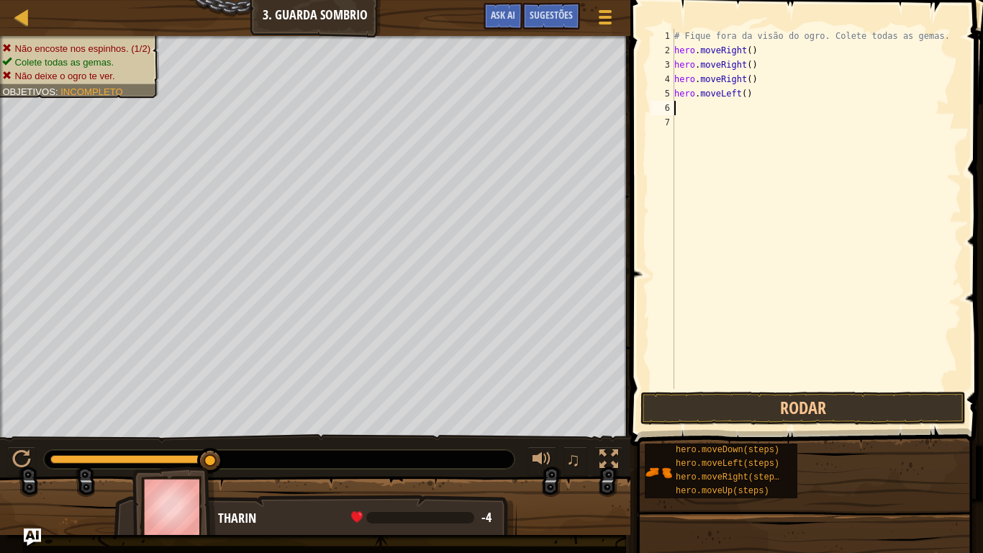
click at [687, 111] on div "# Fique fora da visão do ogro. Colete todas as gemas. hero . moveRight ( ) hero…" at bounding box center [816, 223] width 290 height 389
type textarea "h"
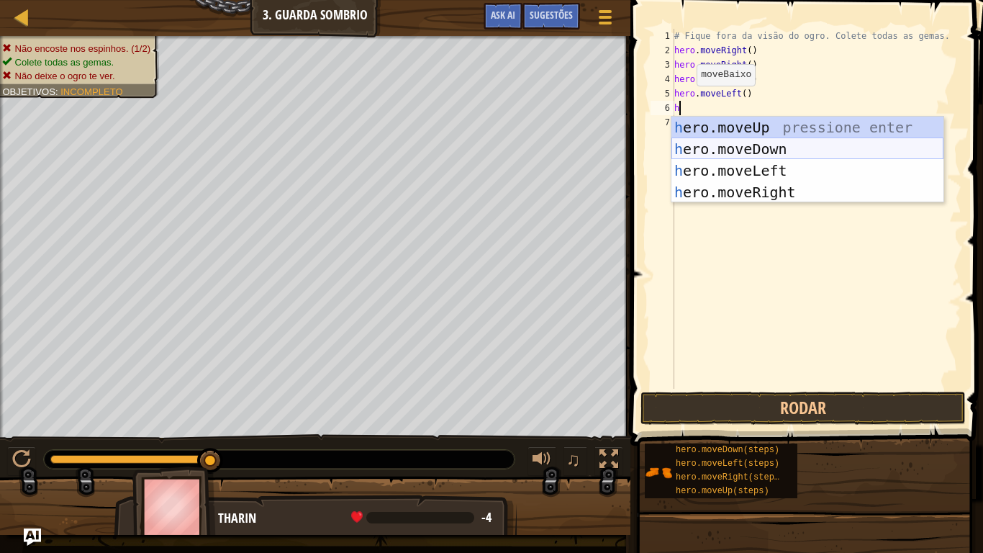
click at [712, 150] on div "h ero.moveUp pressione enter h ero.moveDown pressione enter h ero.moveLeft pres…" at bounding box center [807, 182] width 272 height 130
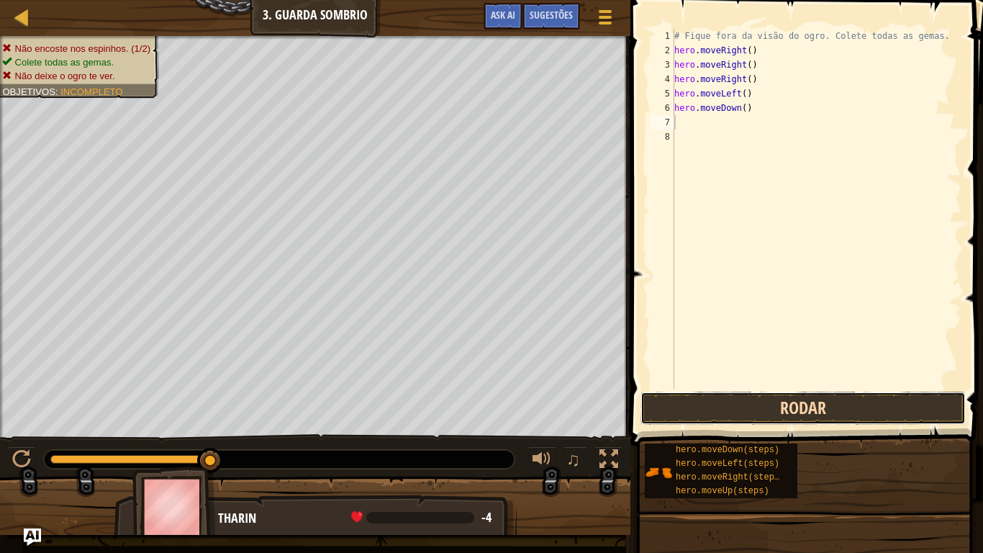
click at [763, 406] on button "Rodar" at bounding box center [802, 407] width 325 height 33
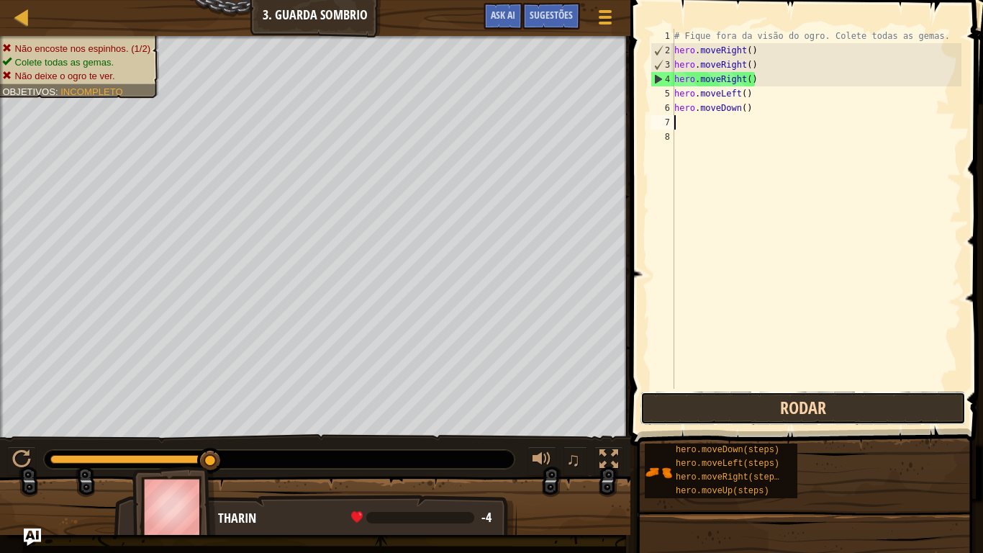
click at [791, 397] on button "Rodar" at bounding box center [802, 407] width 325 height 33
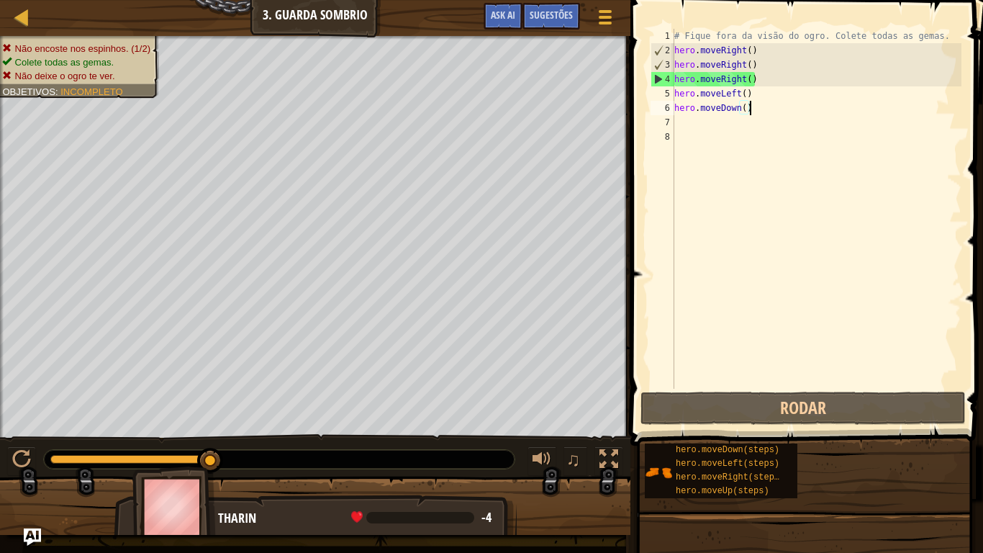
click at [752, 110] on div "# Fique fora da visão do ogro. Colete todas as gemas. hero . moveRight ( ) hero…" at bounding box center [816, 223] width 290 height 389
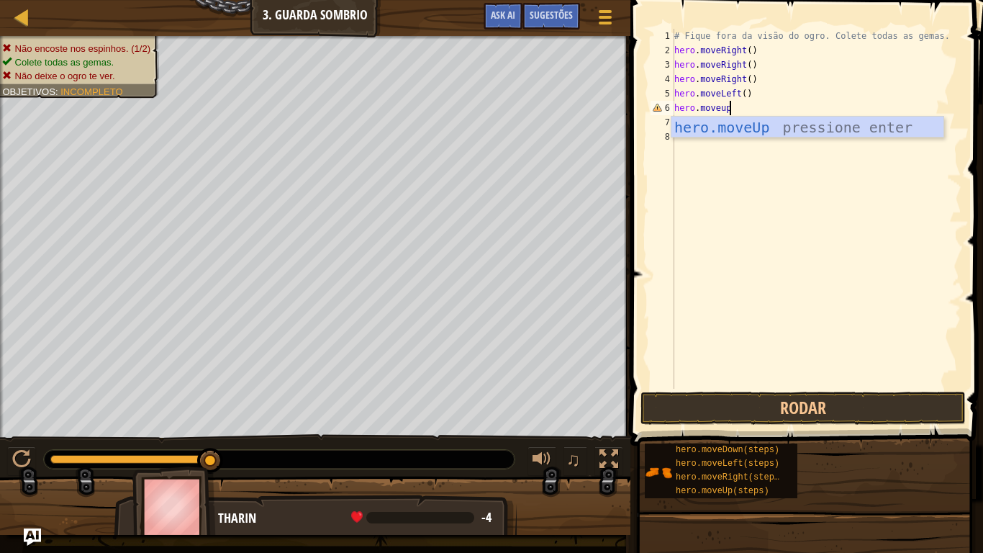
scroll to position [6, 7]
click at [733, 409] on button "Rodar" at bounding box center [802, 407] width 325 height 33
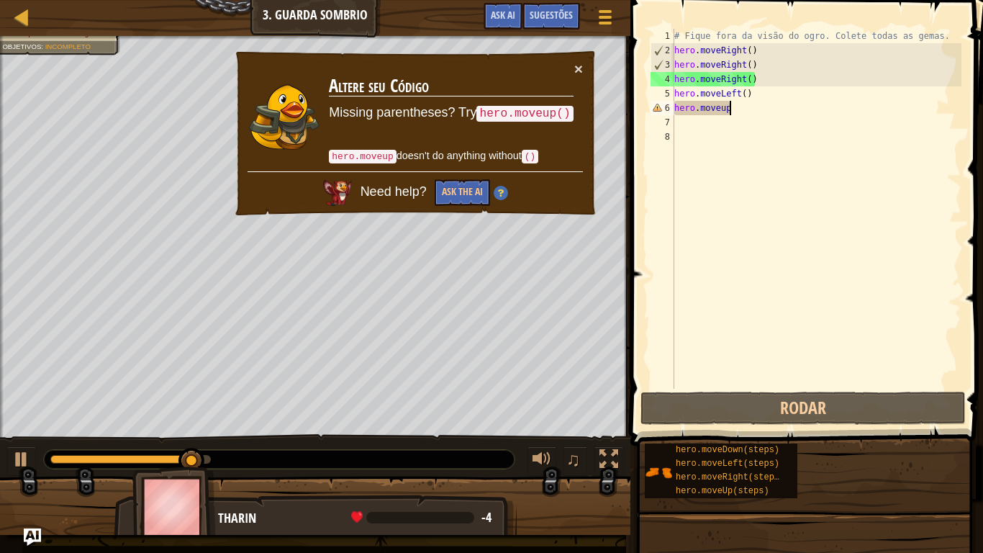
click at [746, 110] on div "# Fique fora da visão do ogro. Colete todas as gemas. hero . moveRight ( ) hero…" at bounding box center [816, 223] width 290 height 389
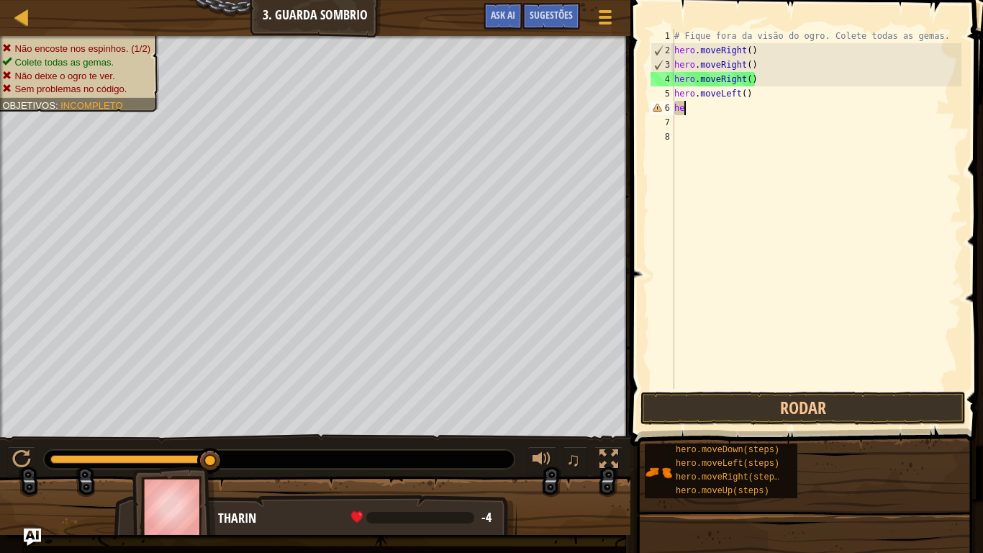
scroll to position [6, 1]
type textarea "h"
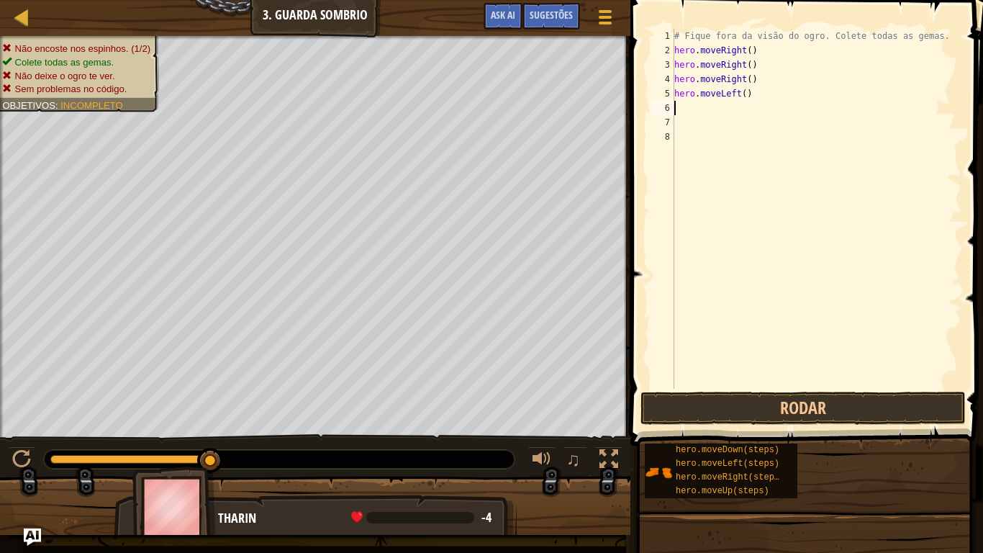
type textarea "h"
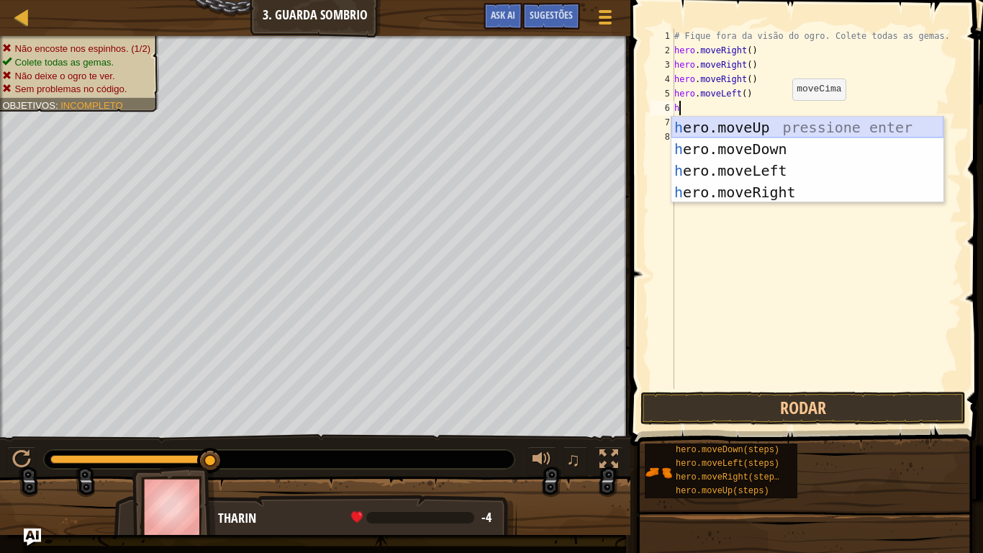
click at [802, 126] on div "h ero.moveUp pressione enter h ero.moveDown pressione enter h ero.moveLeft pres…" at bounding box center [807, 182] width 272 height 130
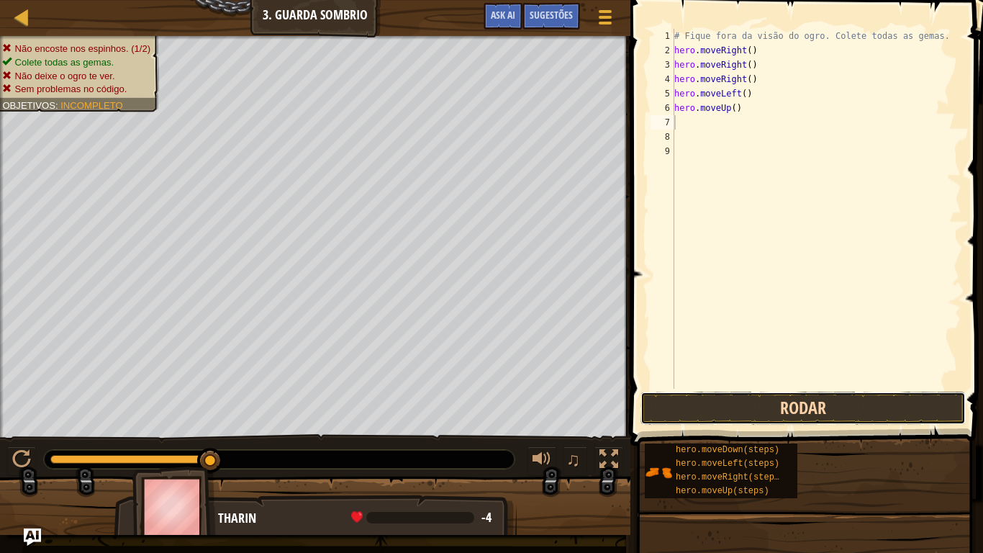
click at [720, 404] on button "Rodar" at bounding box center [802, 407] width 325 height 33
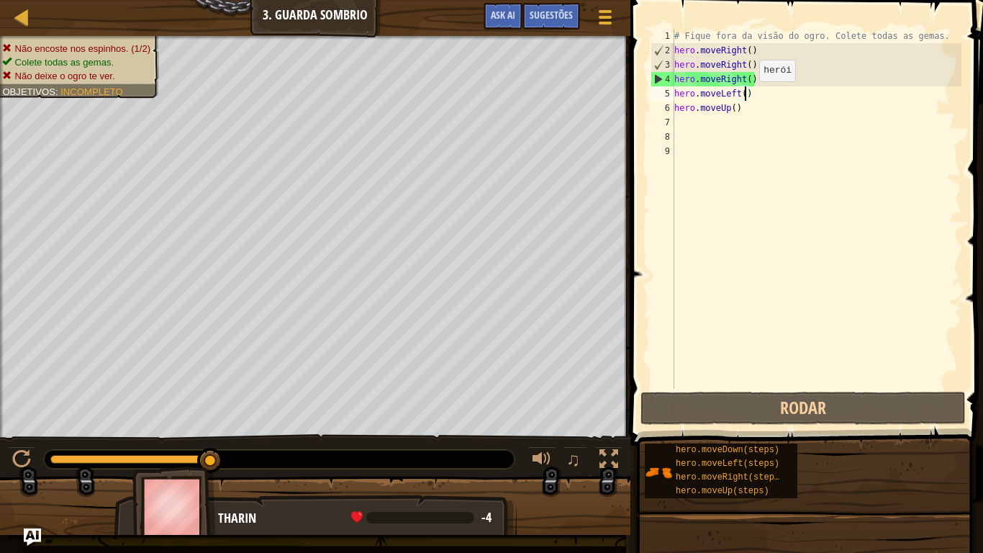
click at [747, 96] on div "# Fique fora da visão do ogro. Colete todas as gemas. hero . moveRight ( ) hero…" at bounding box center [816, 223] width 290 height 389
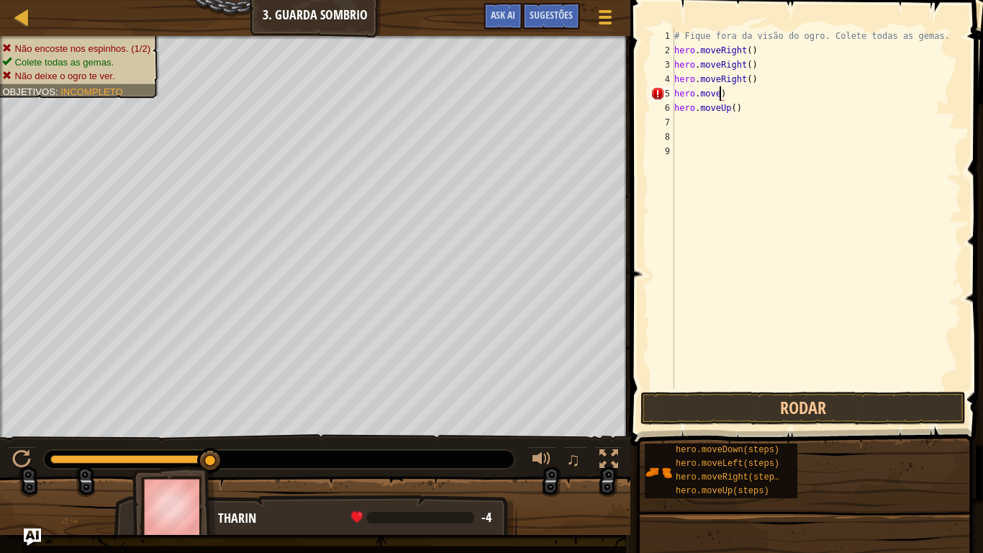
click at [746, 86] on div "# Fique fora da visão do ogro. Colete todas as gemas. hero . moveRight ( ) hero…" at bounding box center [816, 223] width 290 height 389
type textarea "h"
type textarea "r"
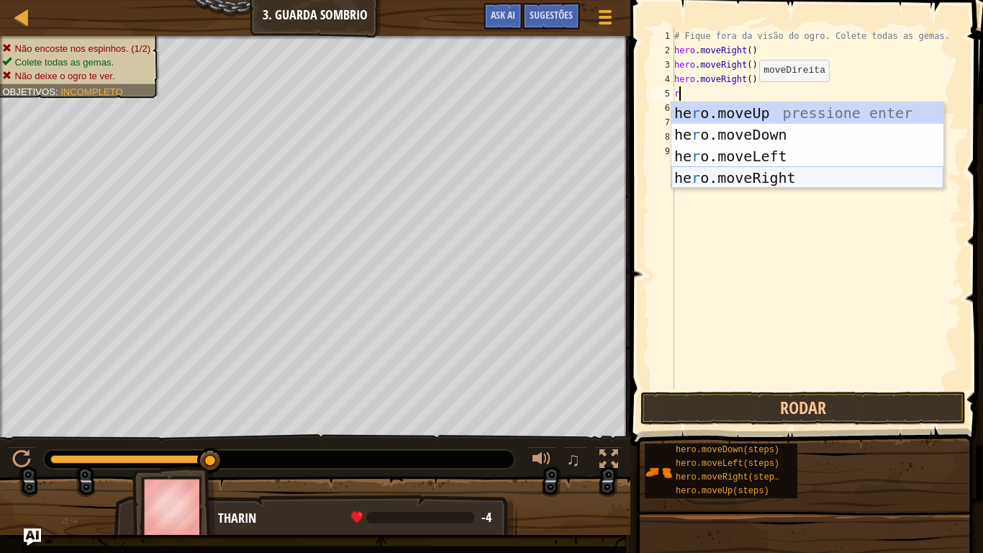
click at [781, 178] on div "he r o.moveUp pressione enter he r o.moveDown pressione enter he r o.moveLeft p…" at bounding box center [807, 167] width 272 height 130
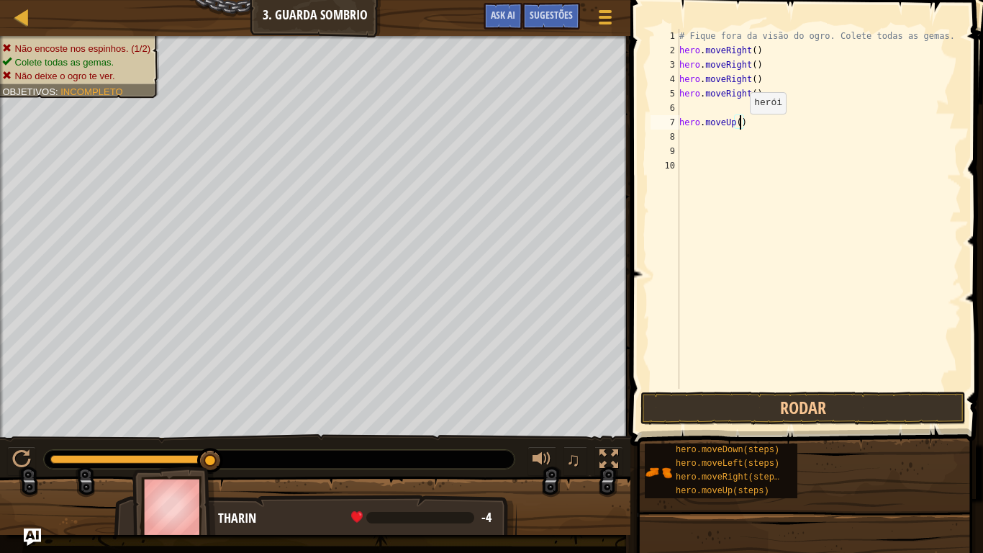
click at [742, 128] on div "# Fique fora da visão do ogro. Colete todas as gemas. hero . moveRight ( ) hero…" at bounding box center [818, 223] width 285 height 389
type textarea "hero.moveUp()"
click at [767, 119] on div "# Fique fora da visão do ogro. Colete todas as gemas. hero . moveRight ( ) hero…" at bounding box center [818, 223] width 285 height 389
type textarea "h"
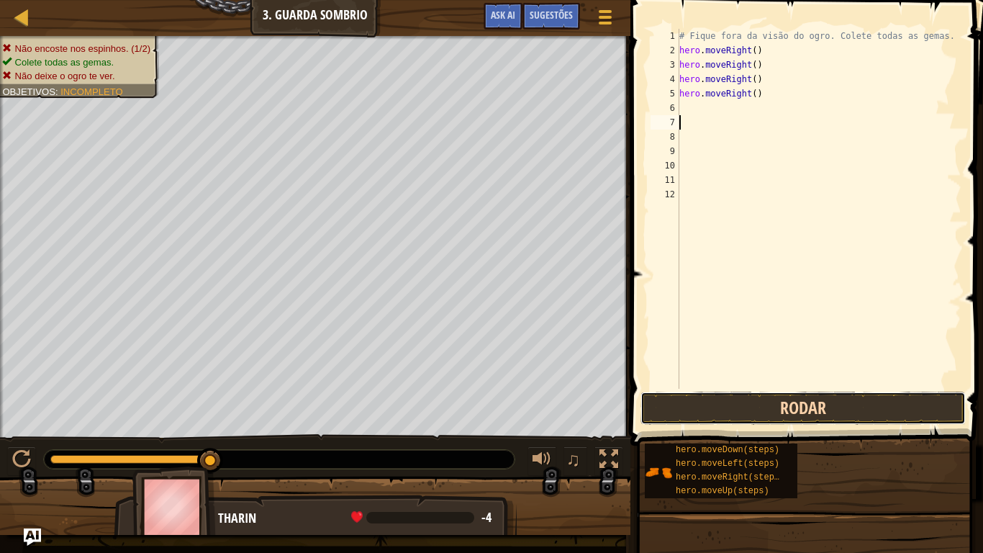
click at [720, 412] on button "Rodar" at bounding box center [802, 407] width 325 height 33
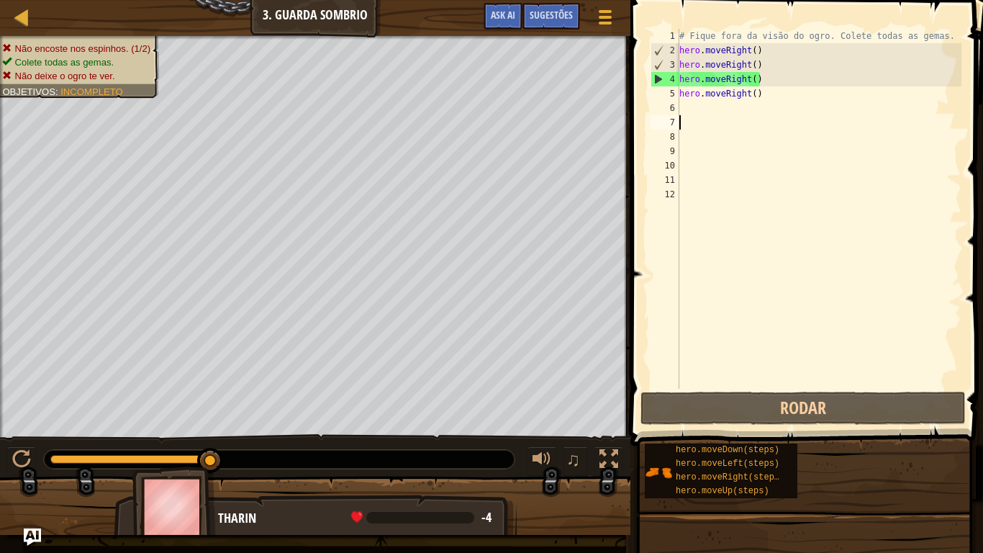
click at [797, 60] on div "# Fique fora da visão do ogro. Colete todas as gemas. hero . moveRight ( ) hero…" at bounding box center [818, 223] width 285 height 389
click at [757, 99] on div "# Fique fora da visão do ogro. Colete todas as gemas. hero . moveRight ( ) hero…" at bounding box center [818, 223] width 285 height 389
click at [766, 88] on div "# Fique fora da visão do ogro. Colete todas as gemas. hero . moveRight ( ) hero…" at bounding box center [818, 223] width 285 height 389
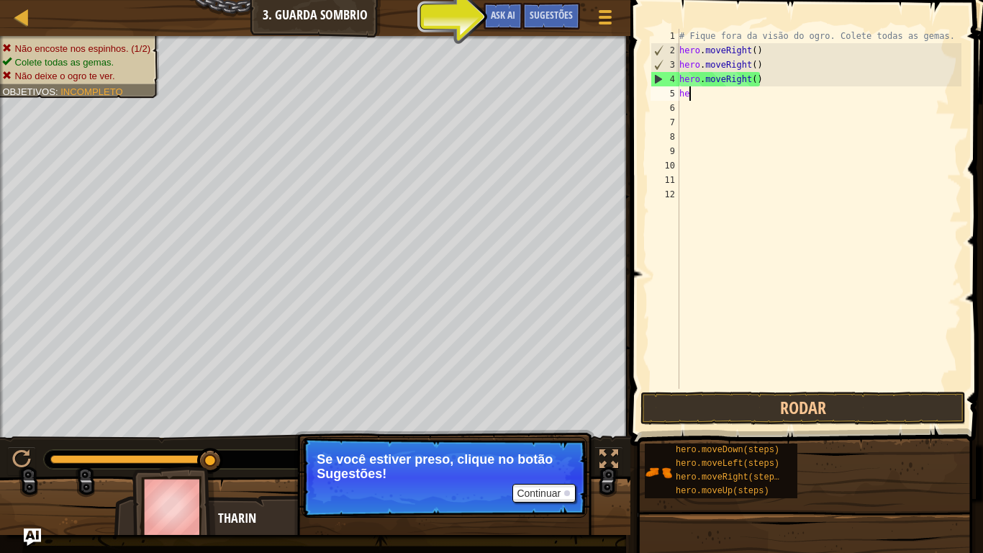
type textarea "h"
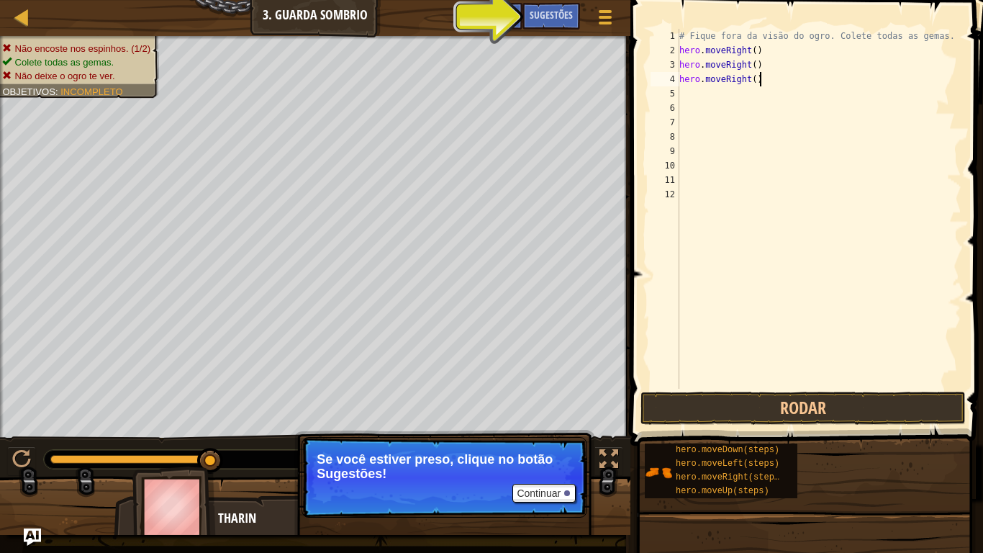
click at [781, 83] on div "# Fique fora da visão do ogro. Colete todas as gemas. hero . moveRight ( ) hero…" at bounding box center [818, 223] width 285 height 389
type textarea "h"
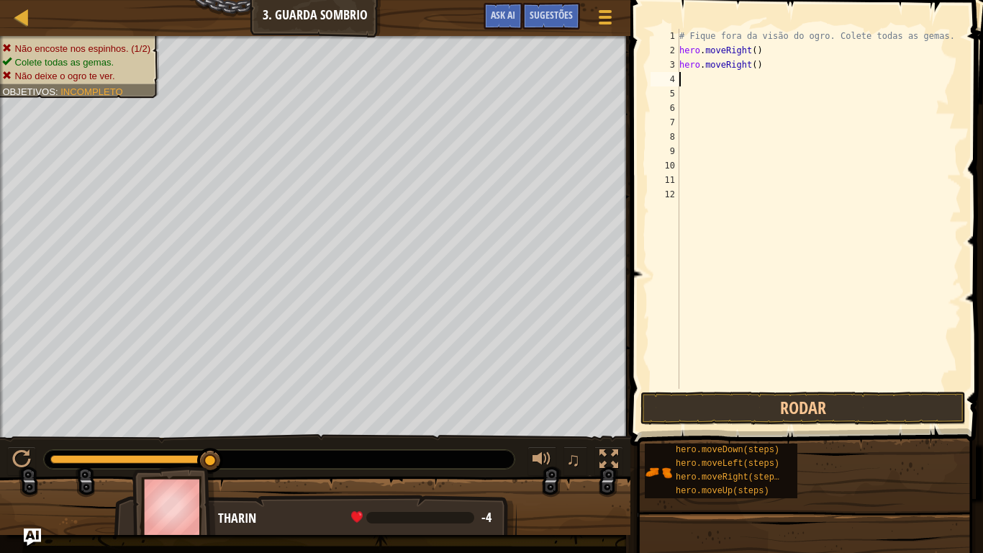
click at [769, 65] on div "# Fique fora da visão do ogro. Colete todas as gemas. hero . moveRight ( ) hero…" at bounding box center [818, 223] width 285 height 389
type textarea "hero.moveRig"
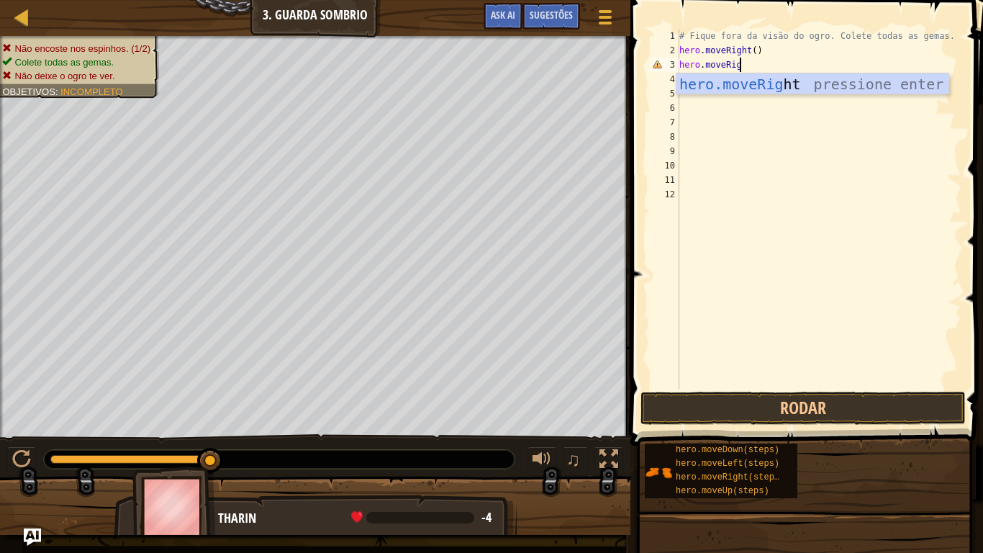
scroll to position [6, 8]
click at [768, 83] on div "hero.moveRig ht pressione enter" at bounding box center [812, 105] width 272 height 65
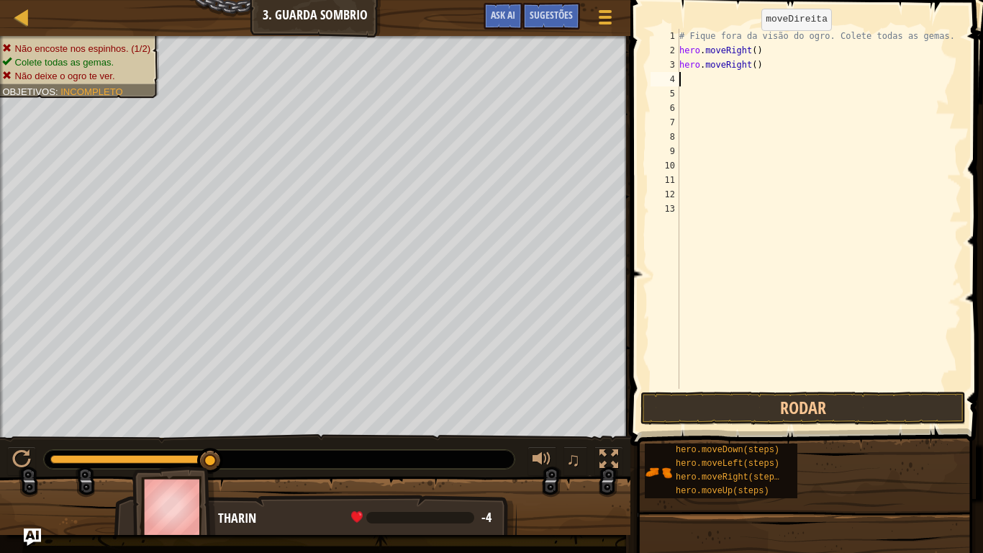
scroll to position [6, 0]
click at [826, 233] on div "# Fique fora da visão do ogro. Colete todas as gemas. hero . moveRight ( ) hero…" at bounding box center [818, 223] width 285 height 389
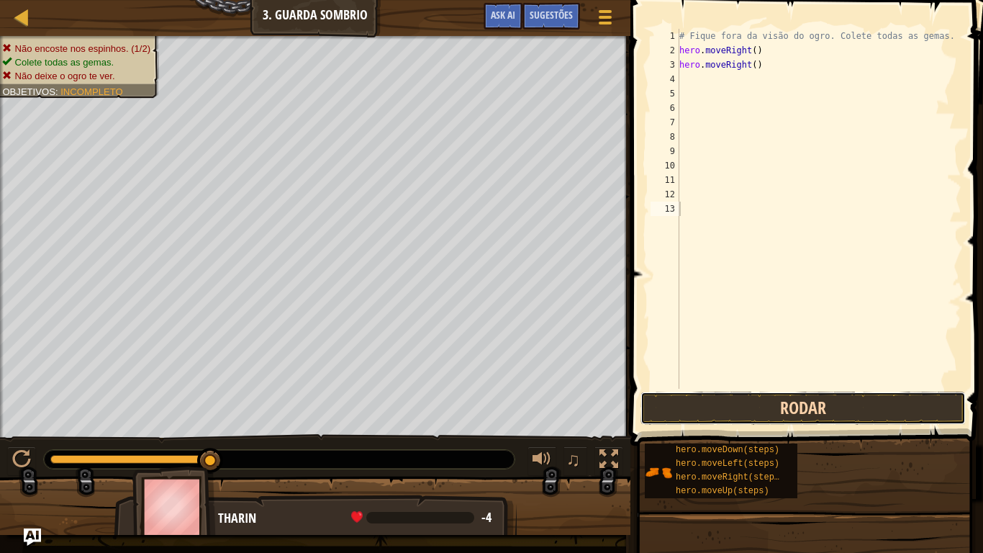
click at [733, 413] on button "Rodar" at bounding box center [802, 407] width 325 height 33
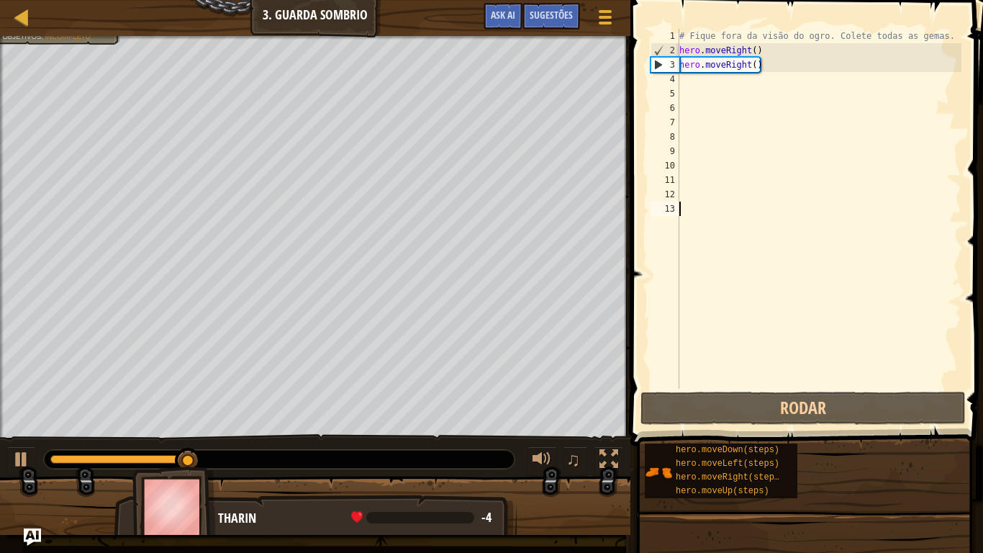
click at [693, 79] on div "# Fique fora da visão do ogro. Colete todas as gemas. hero . moveRight ( ) hero…" at bounding box center [818, 223] width 285 height 389
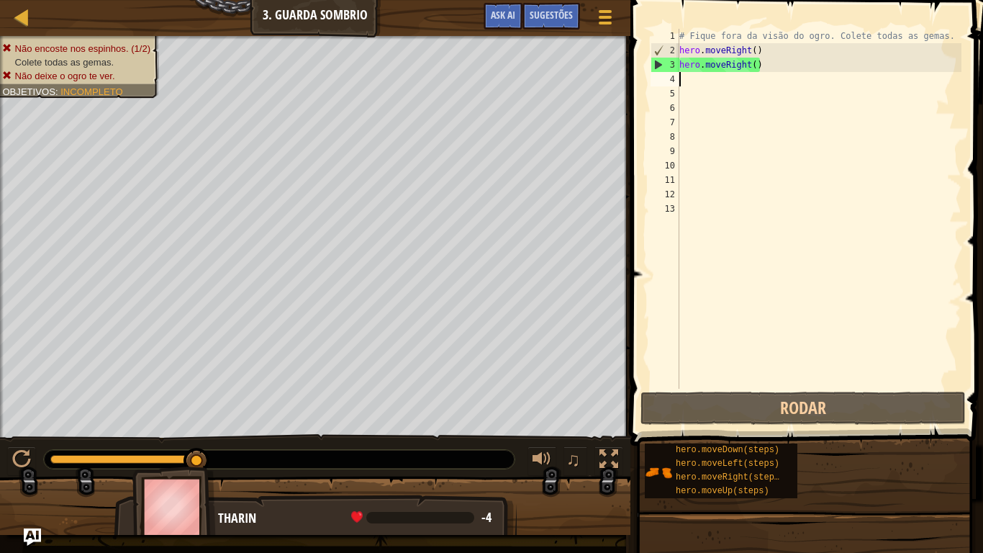
type textarea "m"
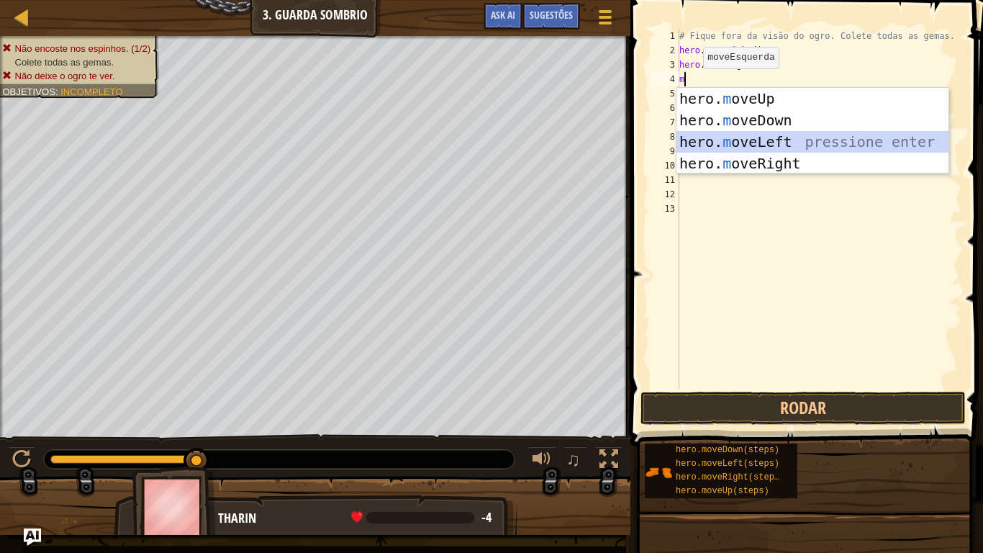
click at [734, 140] on div "hero. m oveUp pressione enter hero. m oveDown pressione enter hero. m oveLeft p…" at bounding box center [812, 153] width 272 height 130
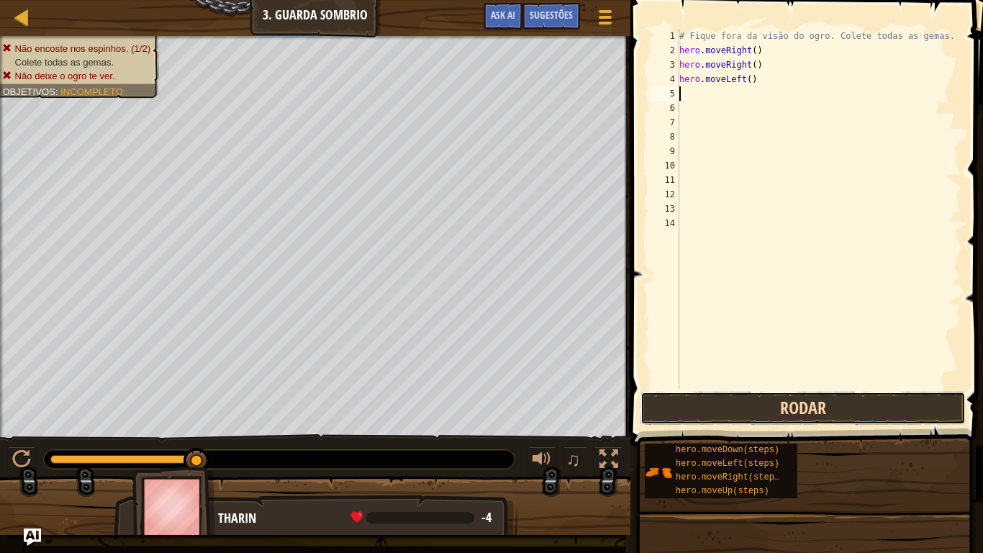
click at [725, 414] on button "Rodar" at bounding box center [802, 407] width 325 height 33
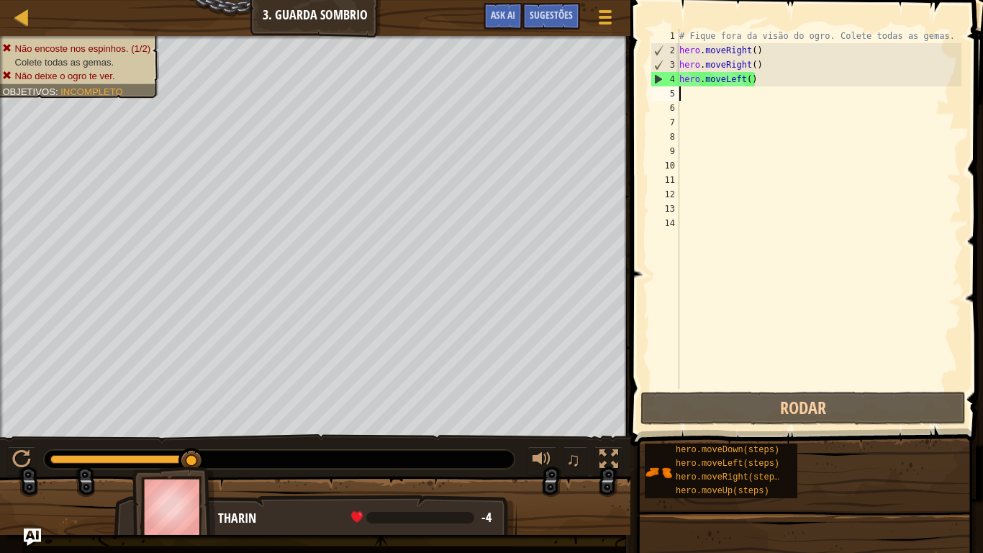
click at [765, 83] on div "# Fique fora da visão do ogro. Colete todas as gemas. hero . moveRight ( ) hero…" at bounding box center [818, 223] width 285 height 389
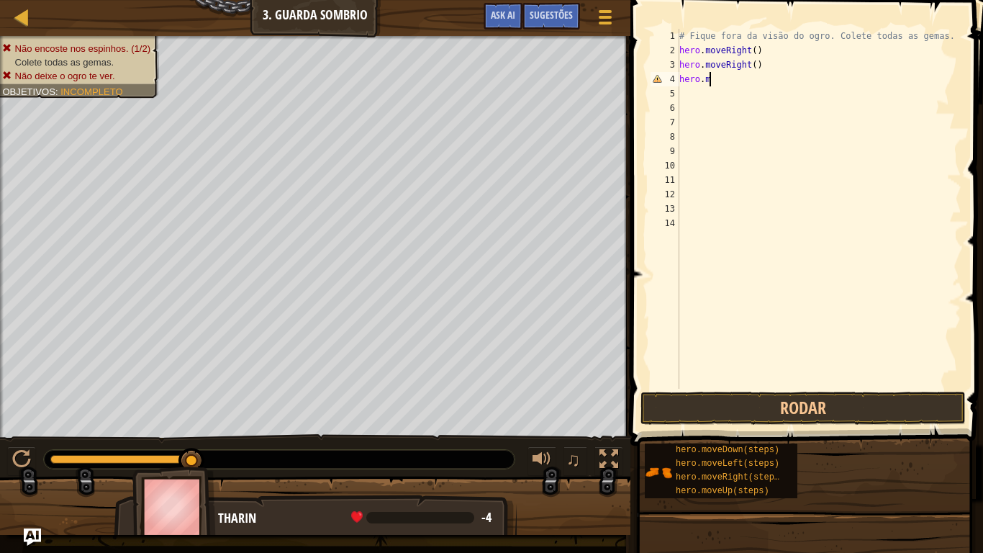
type textarea "[DOMAIN_NAME]"
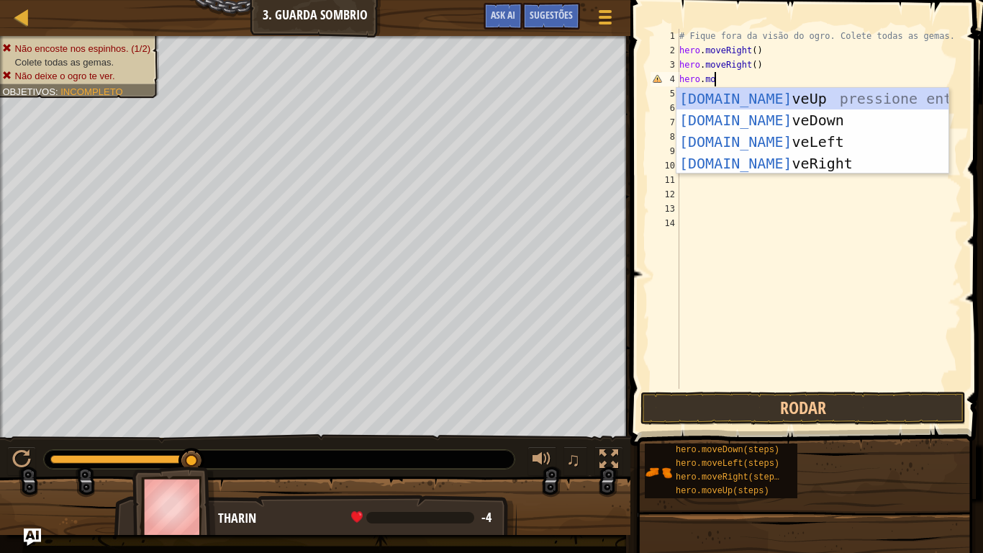
scroll to position [6, 4]
click at [772, 96] on div "[DOMAIN_NAME] veUp pressione enter [DOMAIN_NAME] veDown pressione enter [DOMAIN…" at bounding box center [812, 153] width 272 height 130
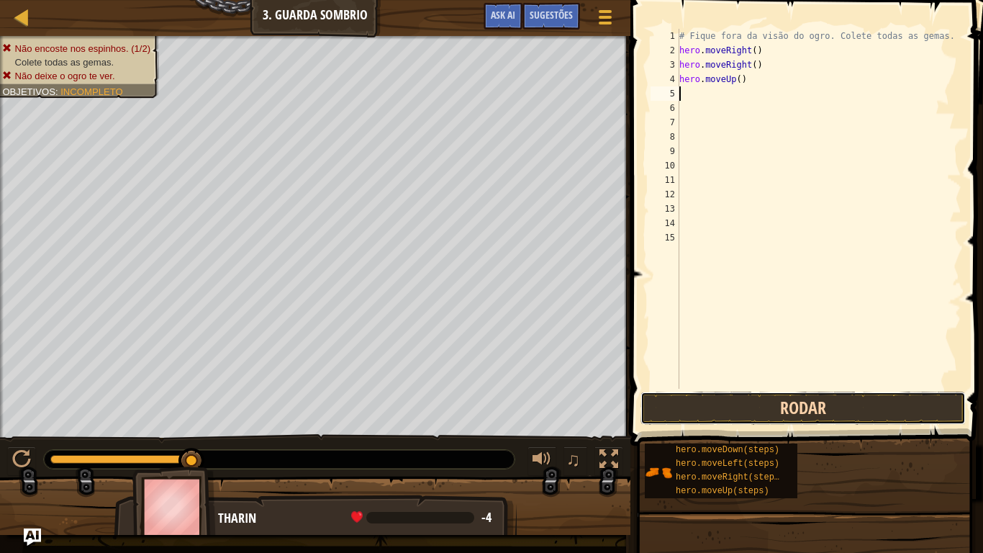
click at [689, 409] on button "Rodar" at bounding box center [802, 407] width 325 height 33
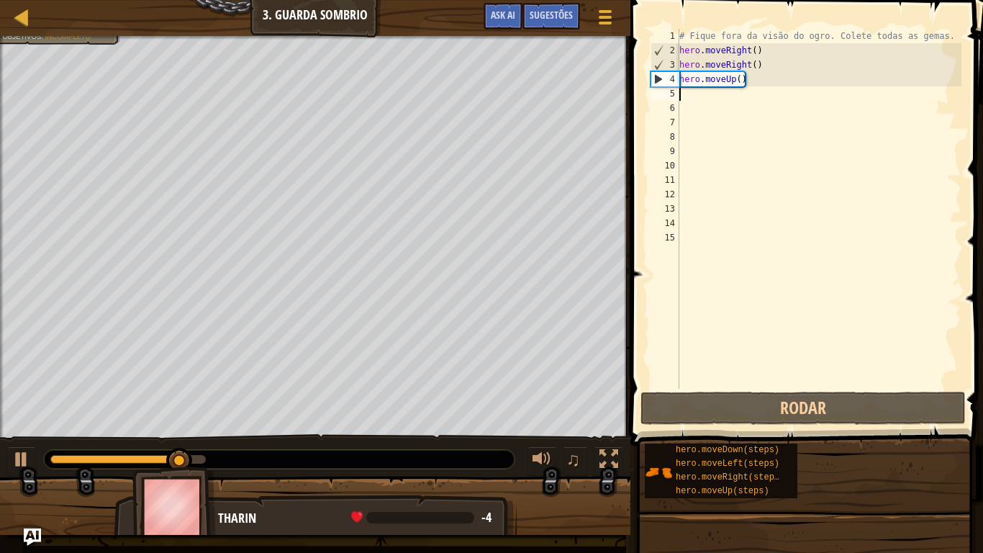
click at [697, 103] on div "# Fique fora da visão do ogro. Colete todas as gemas. hero . moveRight ( ) hero…" at bounding box center [818, 223] width 285 height 389
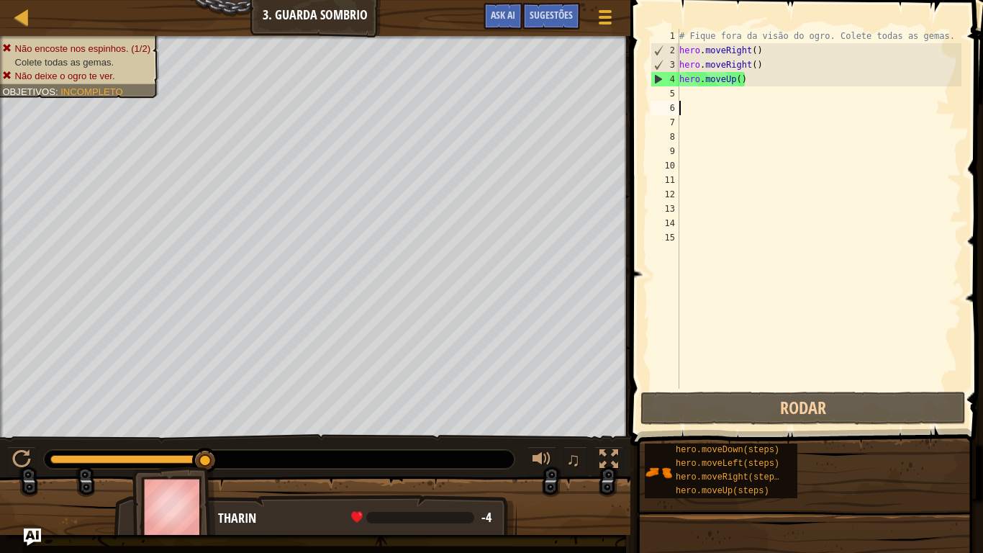
click at [684, 94] on div "# Fique fora da visão do ogro. Colete todas as gemas. hero . moveRight ( ) hero…" at bounding box center [818, 223] width 285 height 389
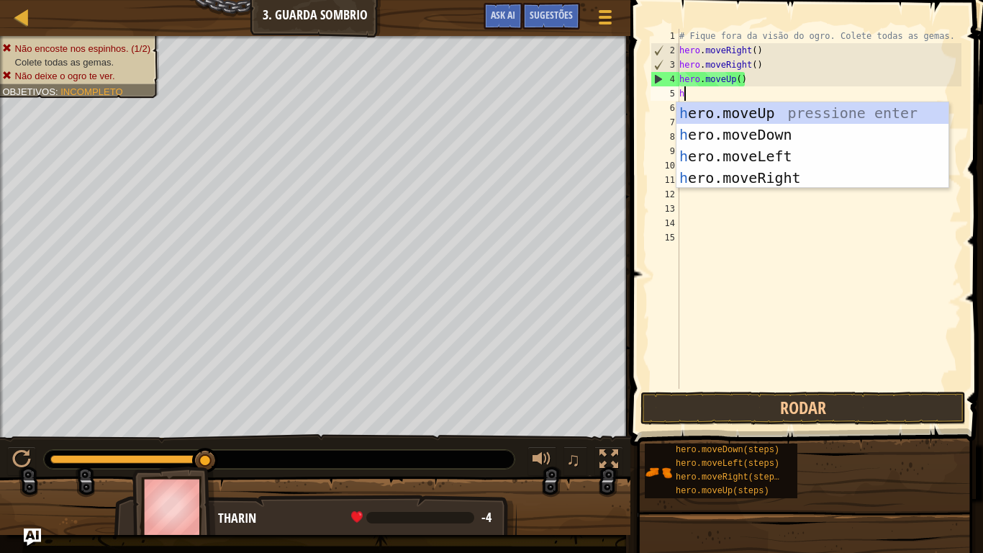
type textarea "he"
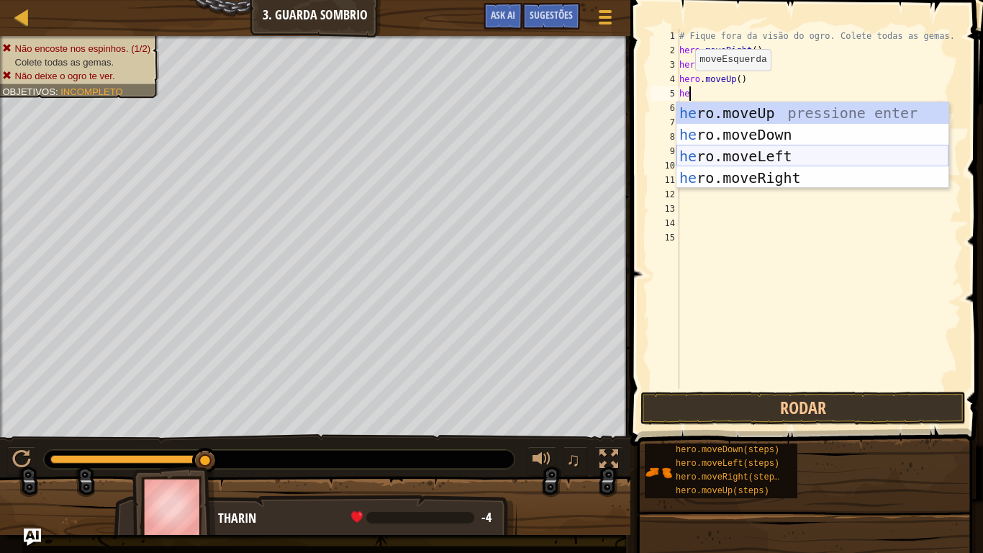
click at [732, 155] on div "he ro.moveUp pressione enter he ro.moveDown pressione enter he ro.moveLeft pres…" at bounding box center [812, 167] width 272 height 130
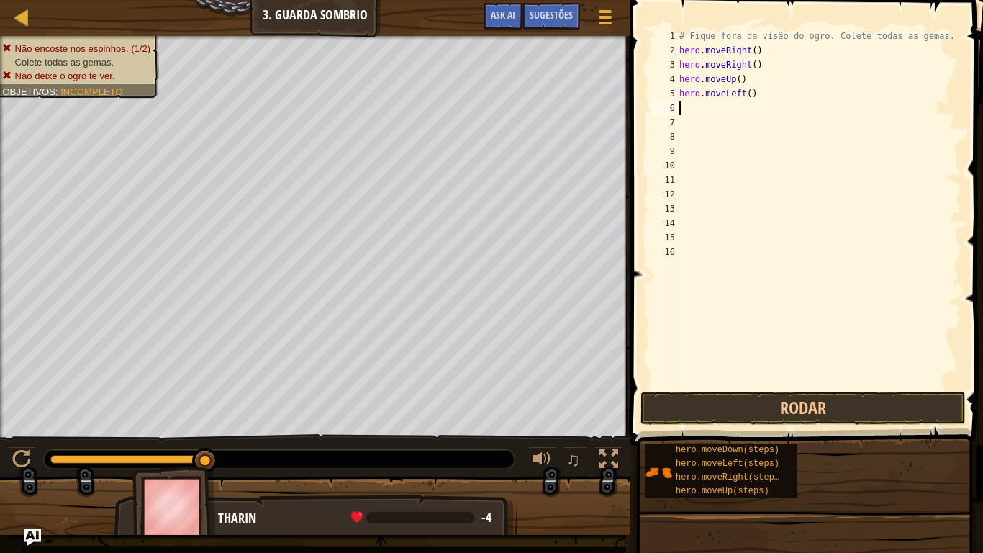
click at [690, 110] on div "# Fique fora da visão do ogro. Colete todas as gemas. hero . moveRight ( ) hero…" at bounding box center [818, 223] width 285 height 389
type textarea "h"
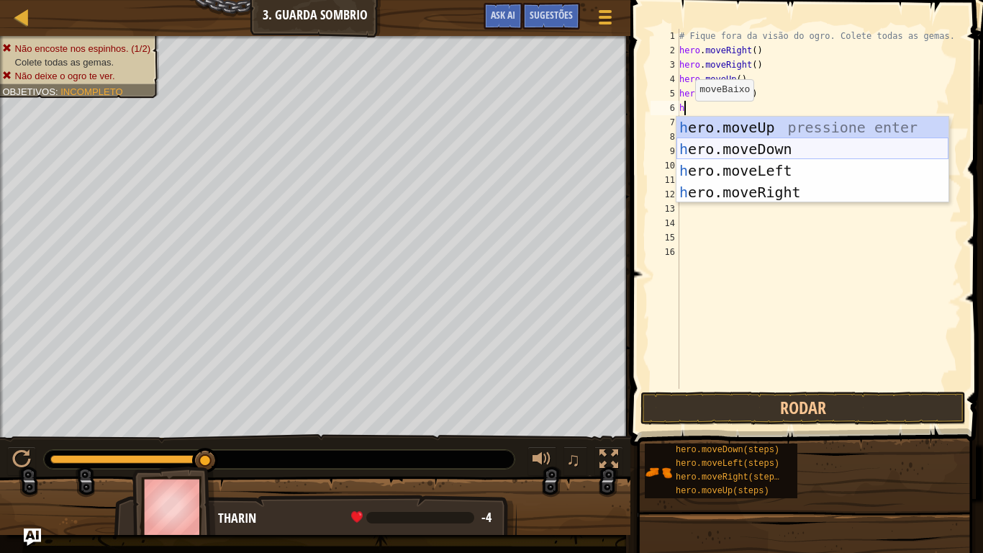
click at [729, 153] on div "h ero.moveUp pressione enter h ero.moveDown pressione enter h ero.moveLeft pres…" at bounding box center [812, 182] width 272 height 130
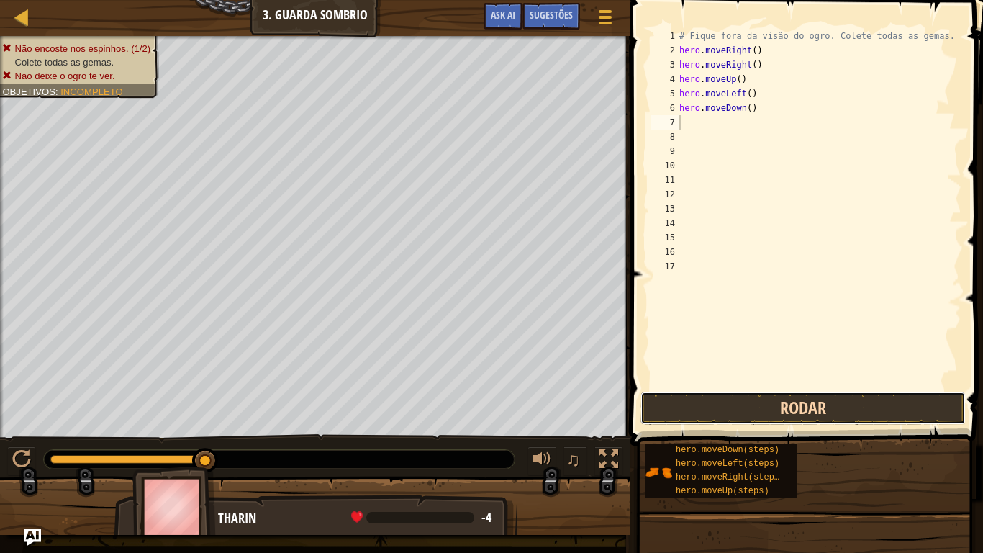
click at [766, 416] on button "Rodar" at bounding box center [802, 407] width 325 height 33
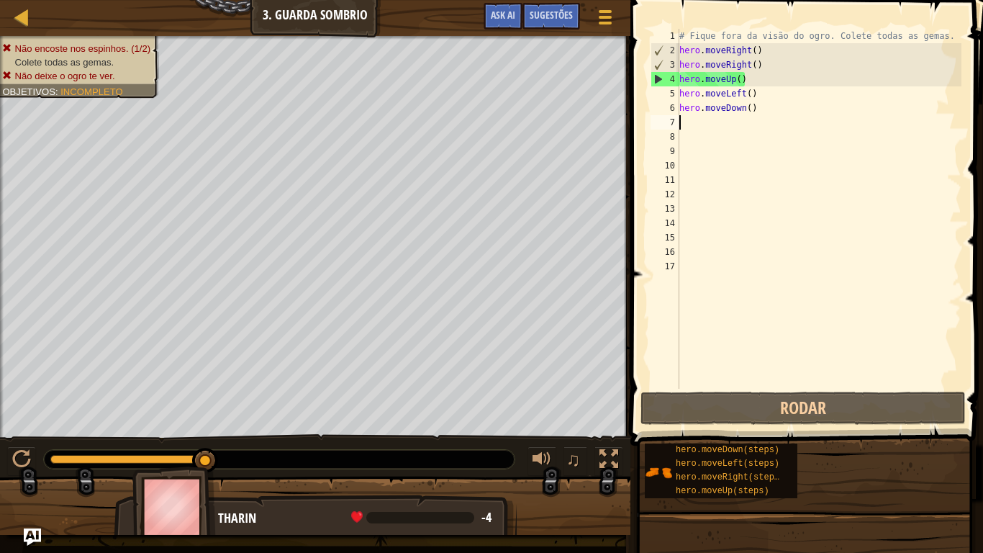
click at [753, 111] on div "# Fique fora da visão do ogro. Colete todas as gemas. hero . moveRight ( ) hero…" at bounding box center [818, 223] width 285 height 389
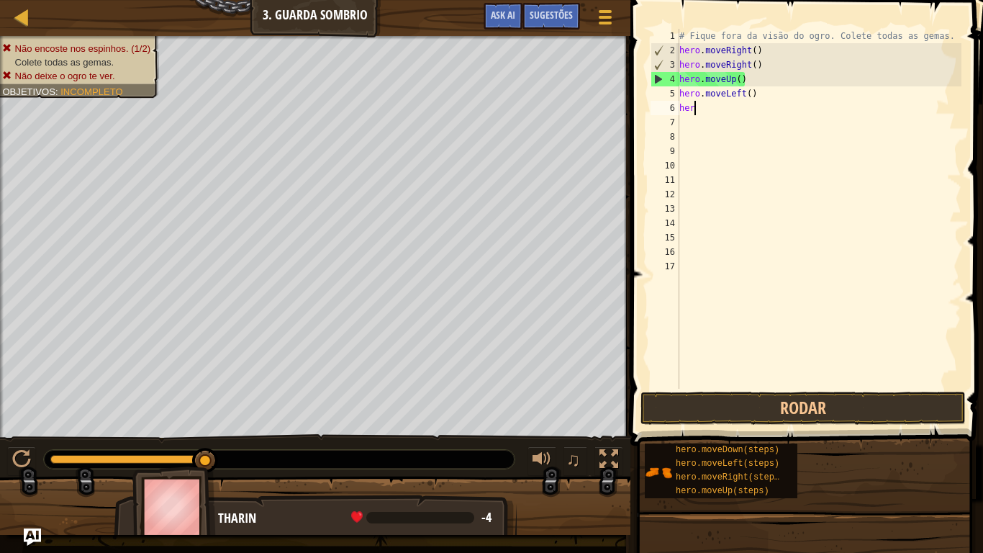
type textarea "h"
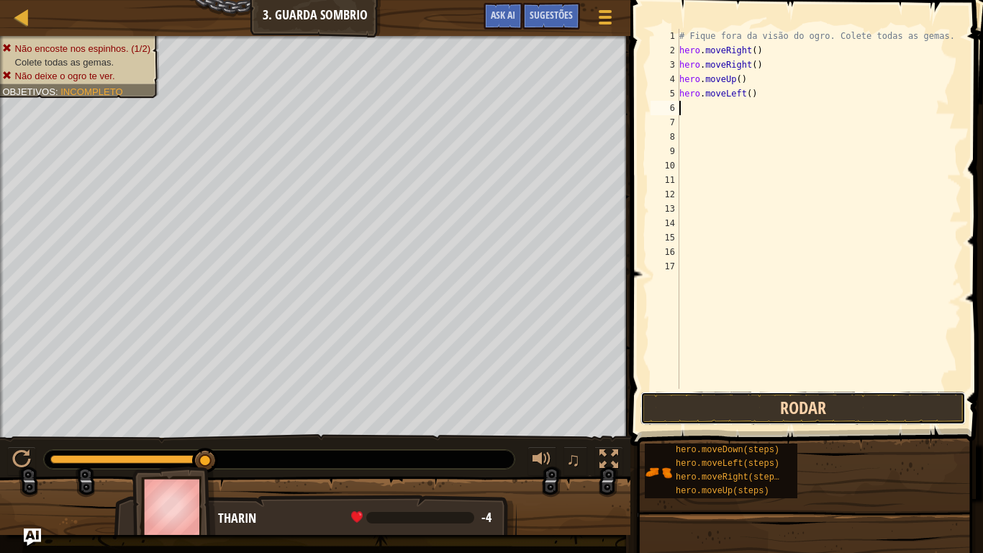
click at [784, 408] on button "Rodar" at bounding box center [802, 407] width 325 height 33
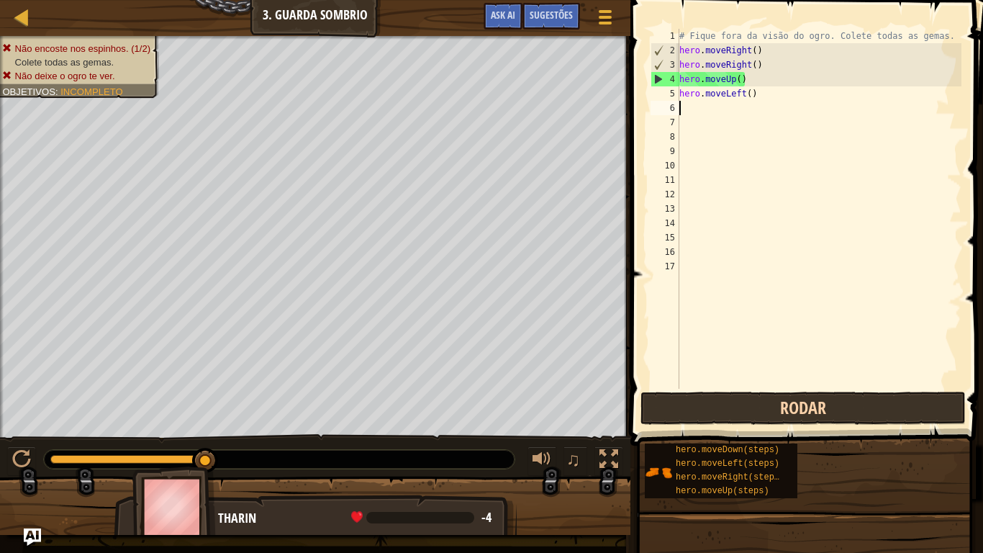
type textarea "h"
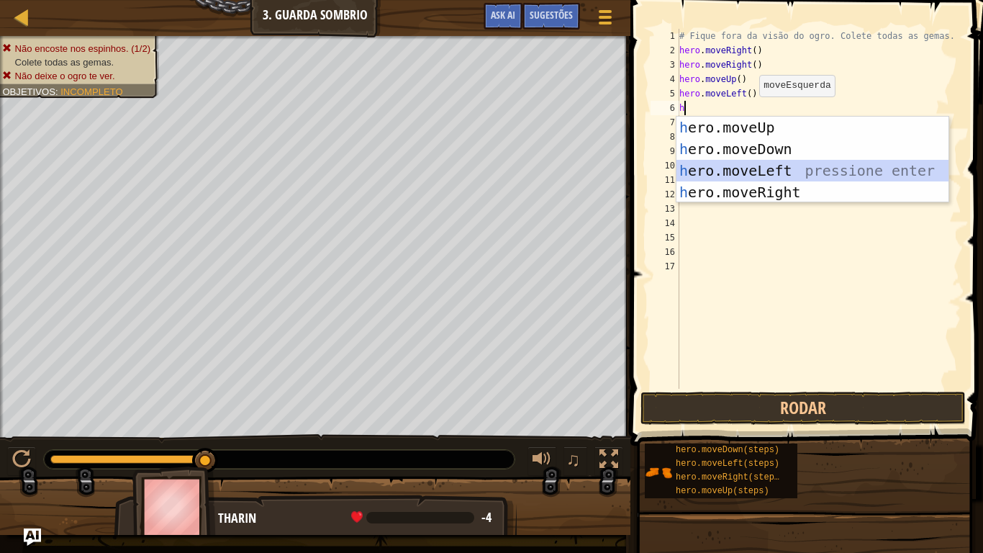
click at [720, 167] on div "h ero.moveUp pressione enter h ero.moveDown pressione enter h ero.moveLeft pres…" at bounding box center [812, 182] width 272 height 130
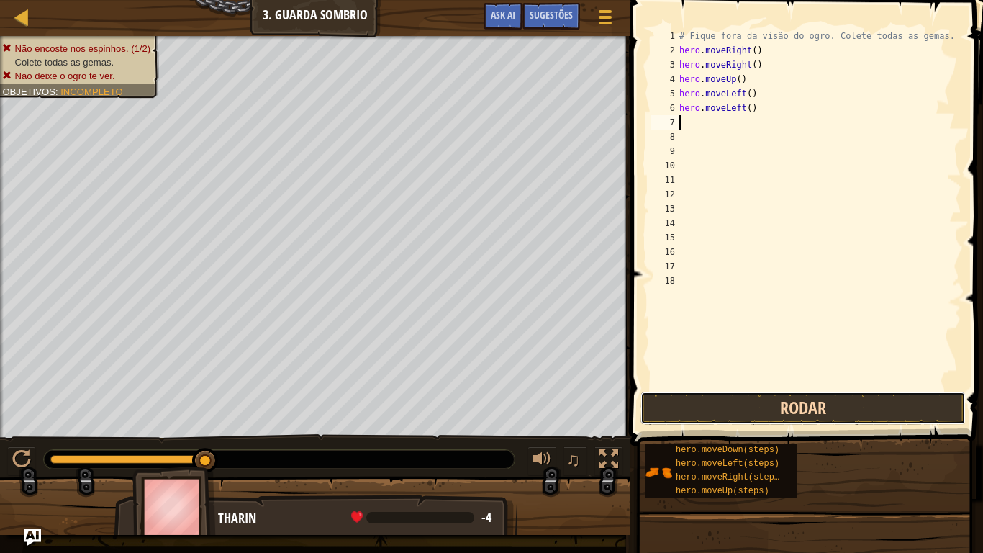
click at [798, 405] on button "Rodar" at bounding box center [802, 407] width 325 height 33
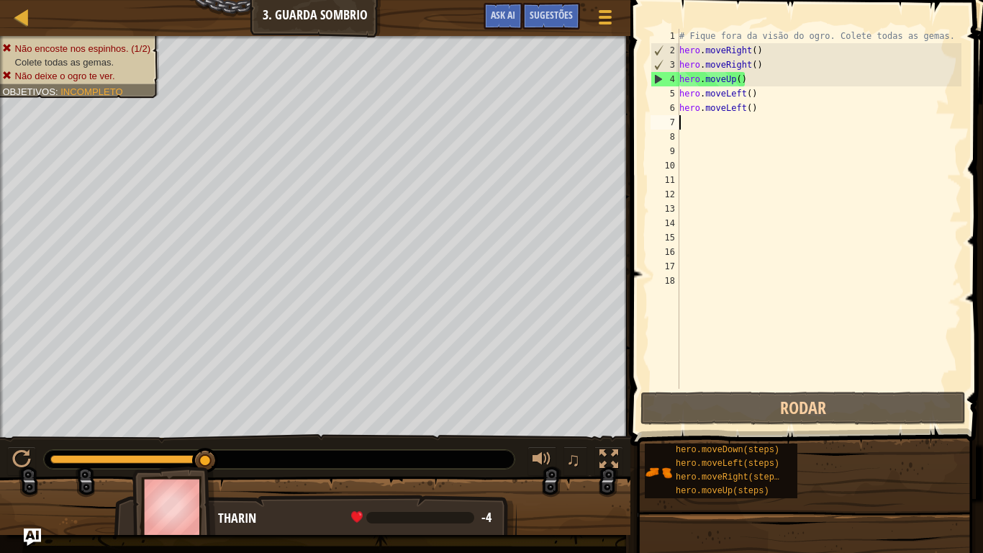
click at [697, 123] on div "# Fique fora da visão do ogro. Colete todas as gemas. hero . moveRight ( ) hero…" at bounding box center [818, 223] width 285 height 389
click at [752, 109] on div "# Fique fora da visão do ogro. Colete todas as gemas. hero . moveRight ( ) hero…" at bounding box center [818, 223] width 285 height 389
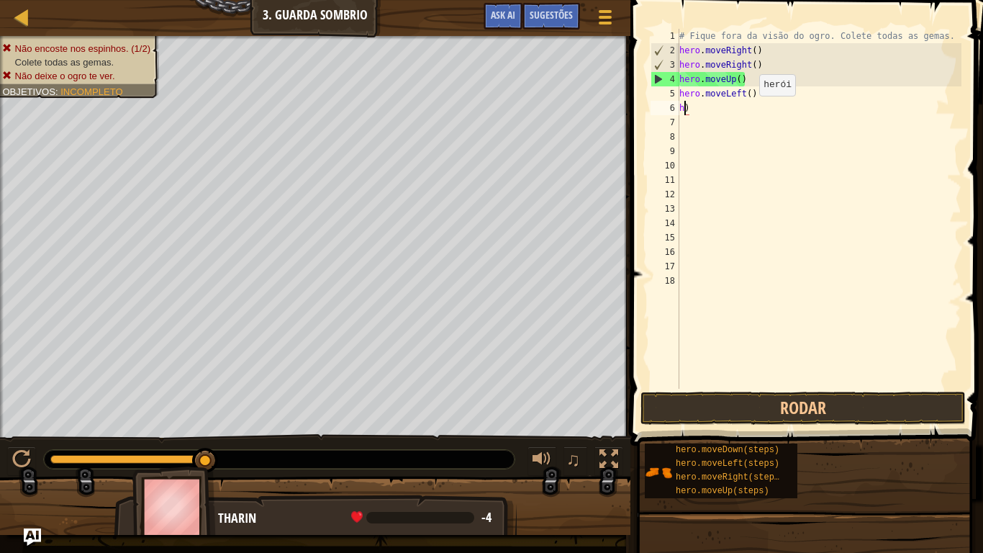
type textarea ")"
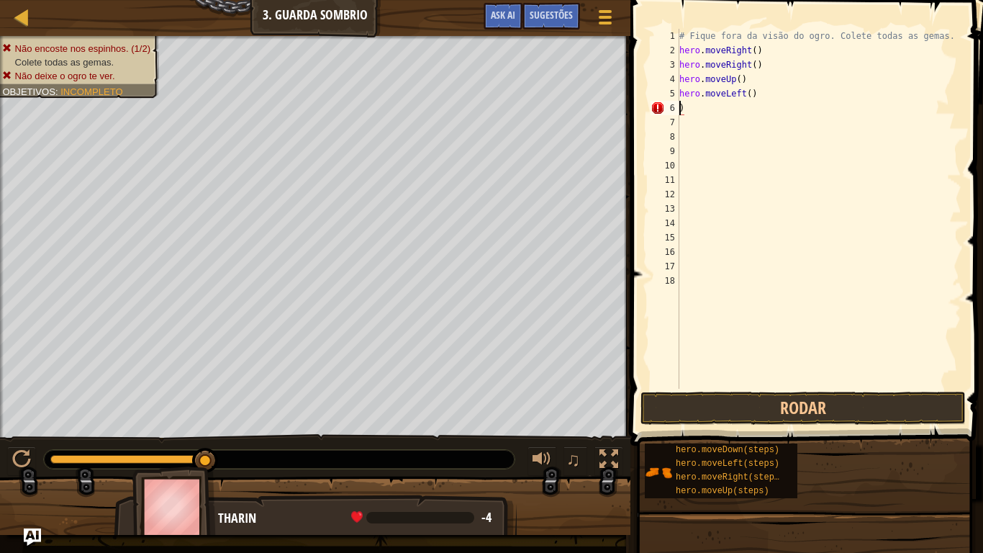
click at [689, 105] on div "# Fique fora da visão do ogro. Colete todas as gemas. hero . moveRight ( ) hero…" at bounding box center [818, 223] width 285 height 389
type textarea "h"
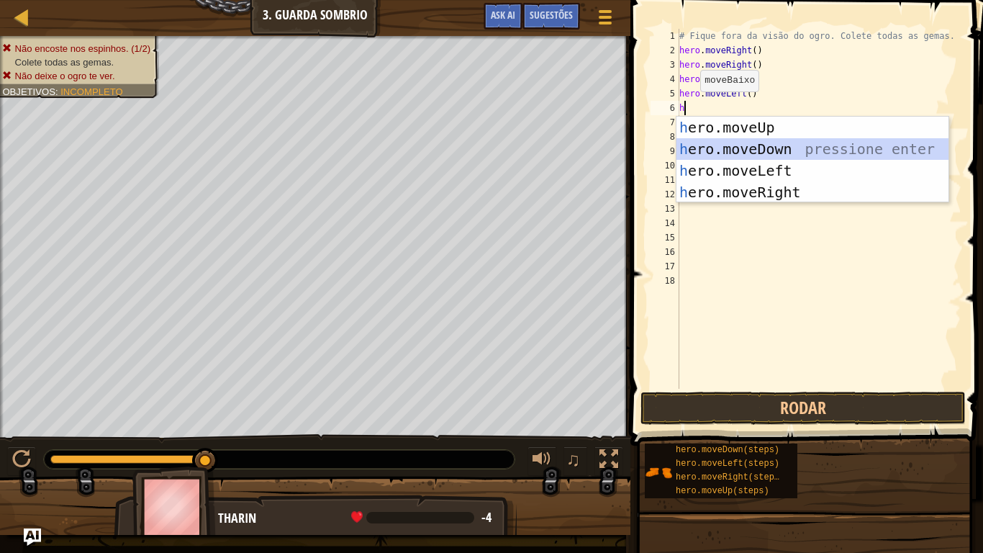
click at [743, 142] on div "h ero.moveUp pressione enter h ero.moveDown pressione enter h ero.moveLeft pres…" at bounding box center [812, 182] width 272 height 130
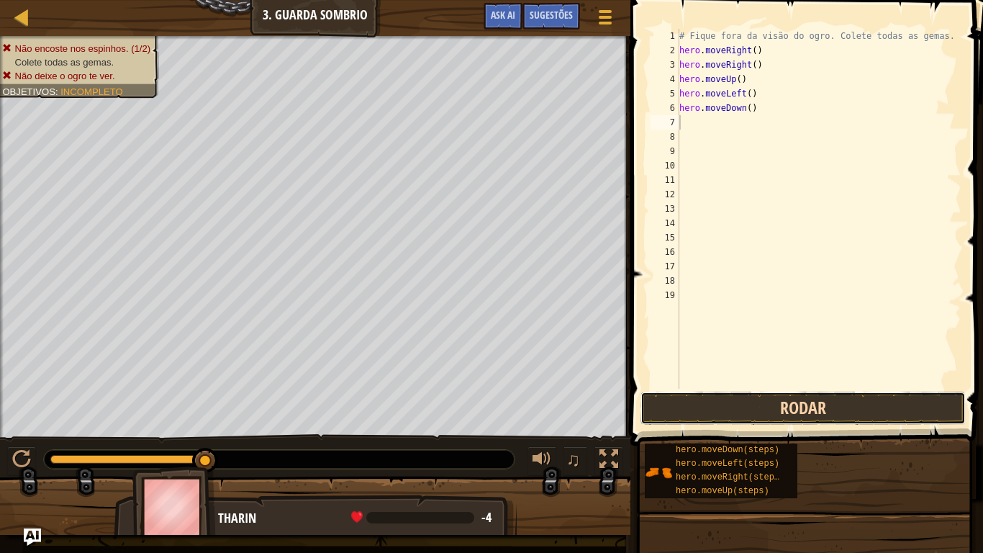
click at [720, 415] on button "Rodar" at bounding box center [802, 407] width 325 height 33
